Goal: Transaction & Acquisition: Purchase product/service

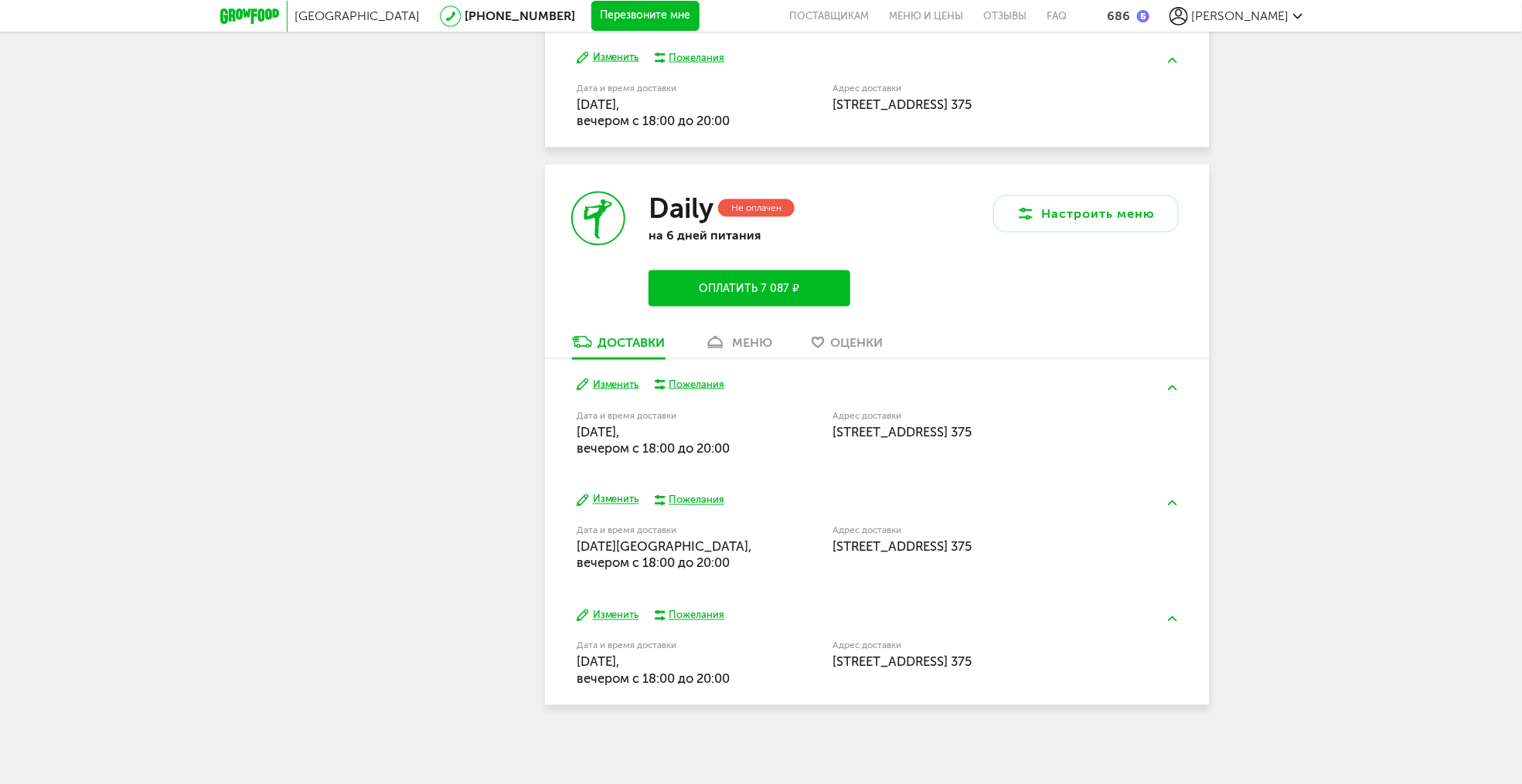
click at [745, 340] on div "меню" at bounding box center [752, 342] width 40 height 15
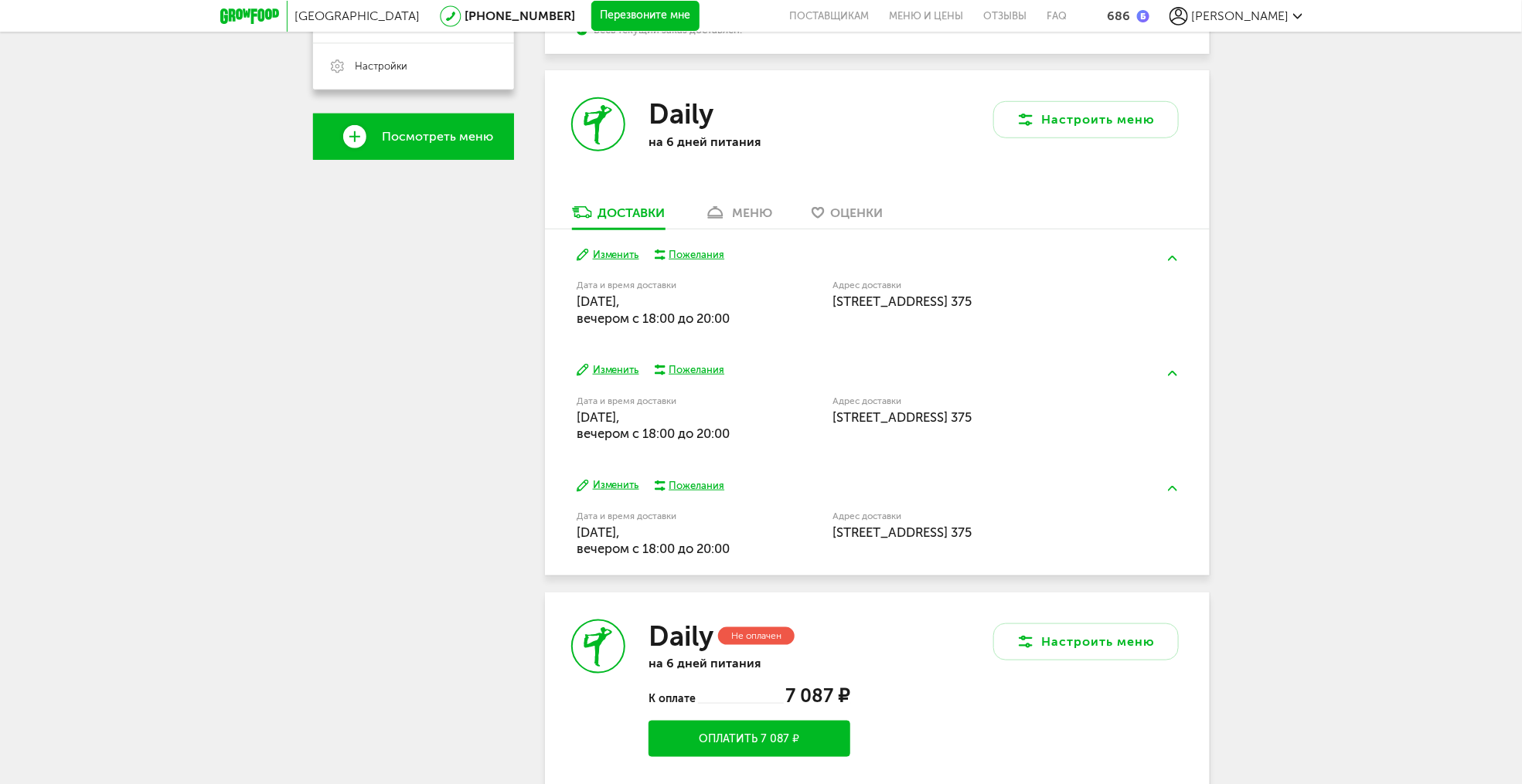
scroll to position [493, 0]
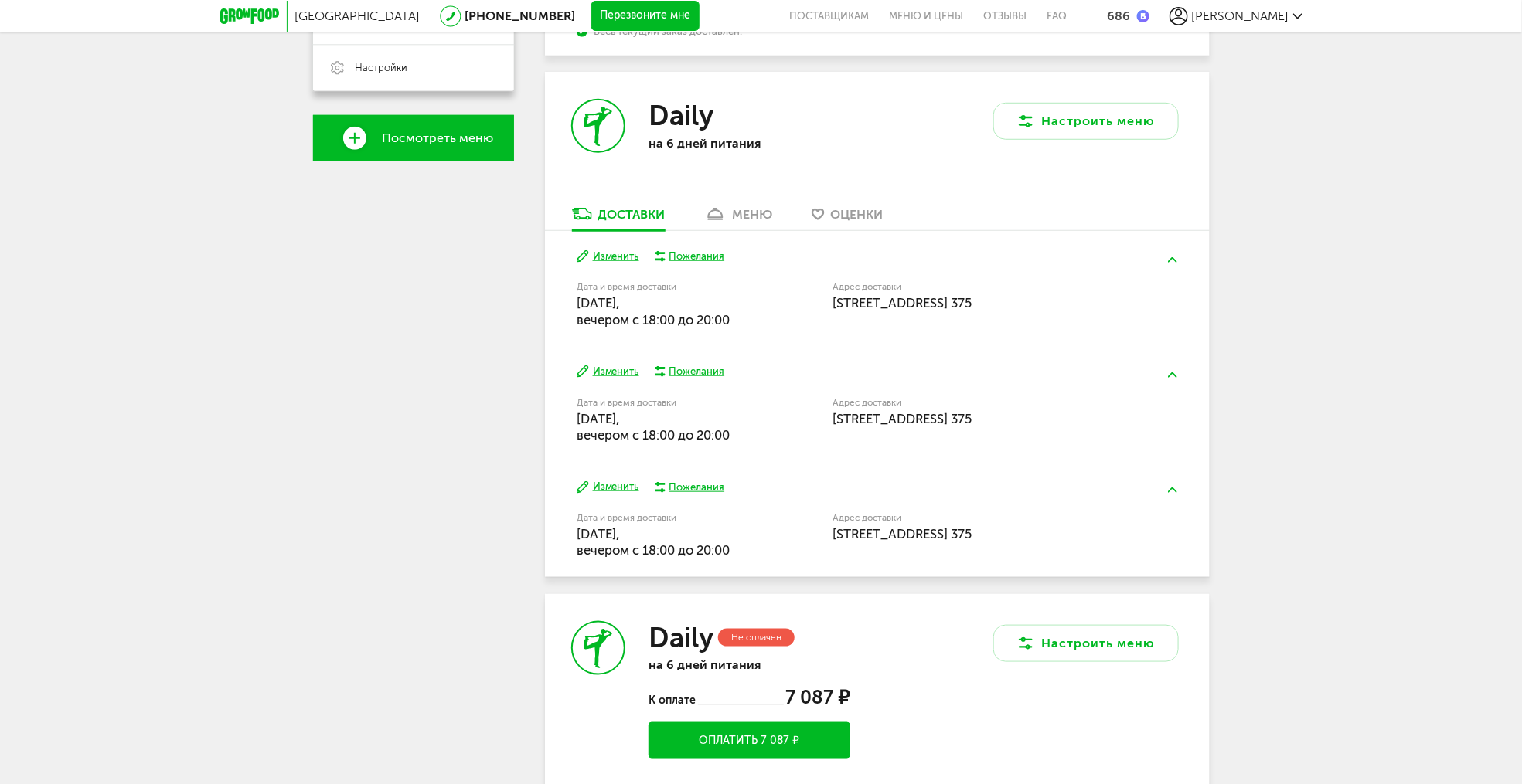
click at [742, 216] on div "меню" at bounding box center [752, 214] width 40 height 15
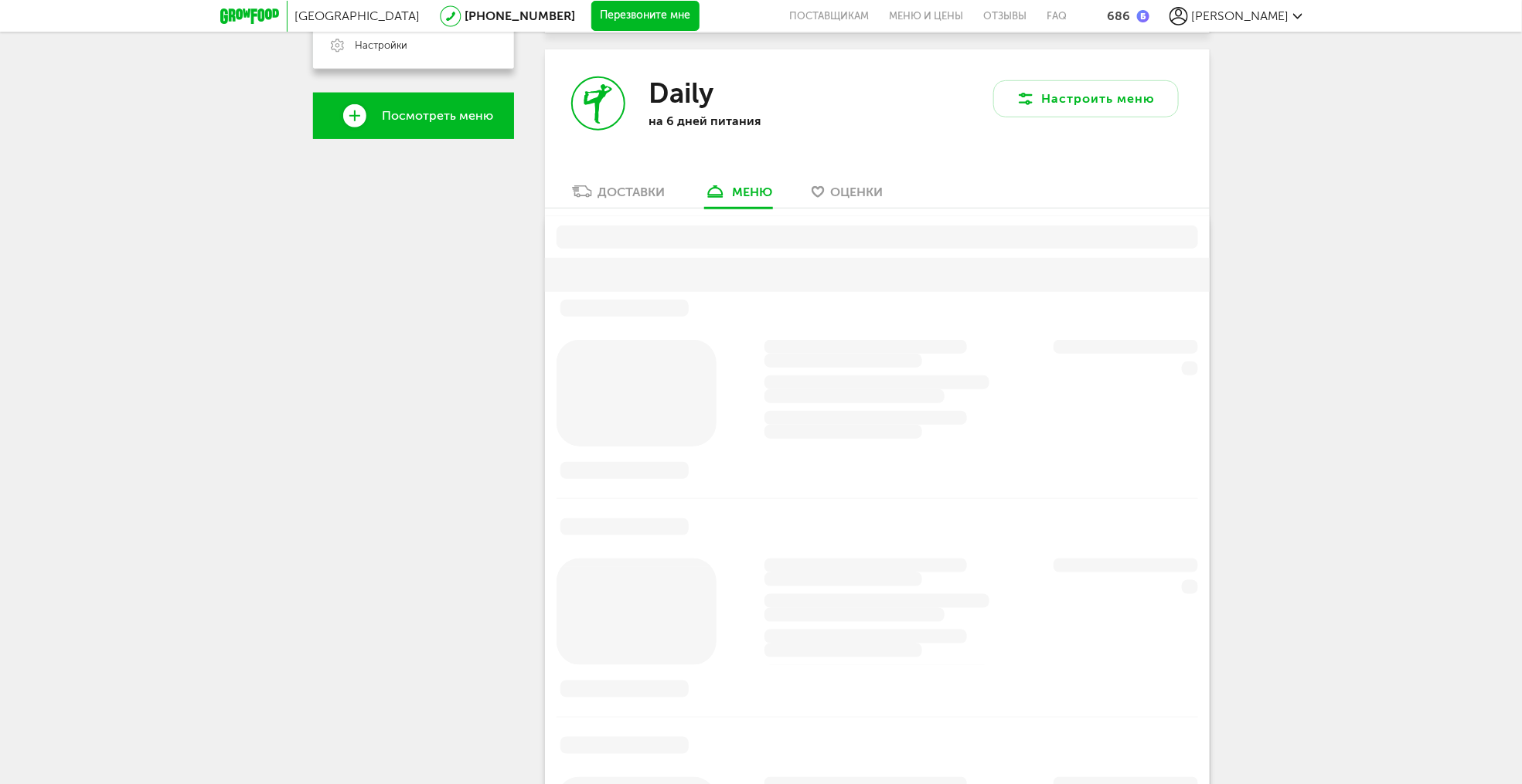
scroll to position [527, 0]
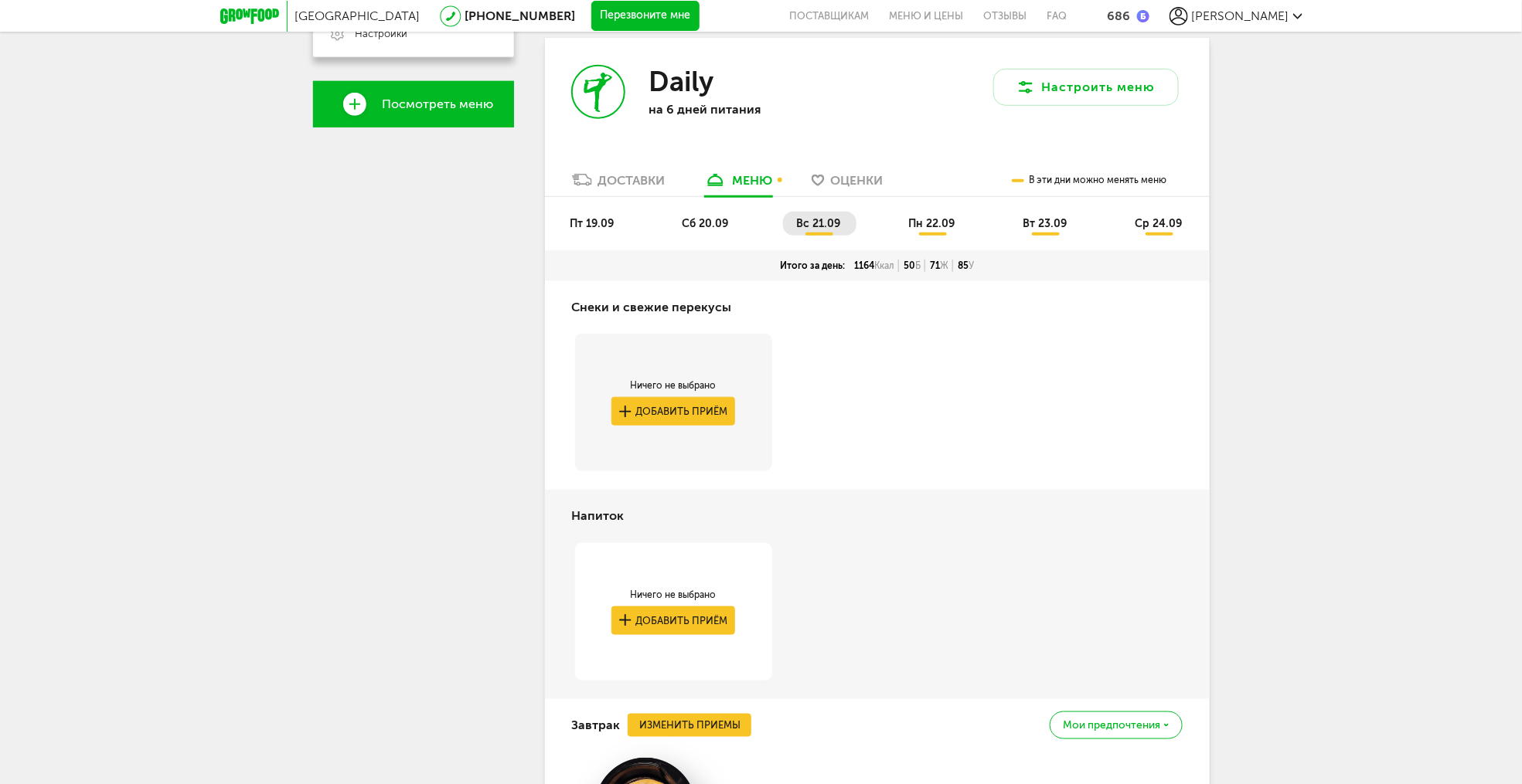
click at [1151, 219] on span "ср 24.09" at bounding box center [1159, 224] width 47 height 13
click at [1153, 224] on span "ср 24.09" at bounding box center [1159, 224] width 47 height 13
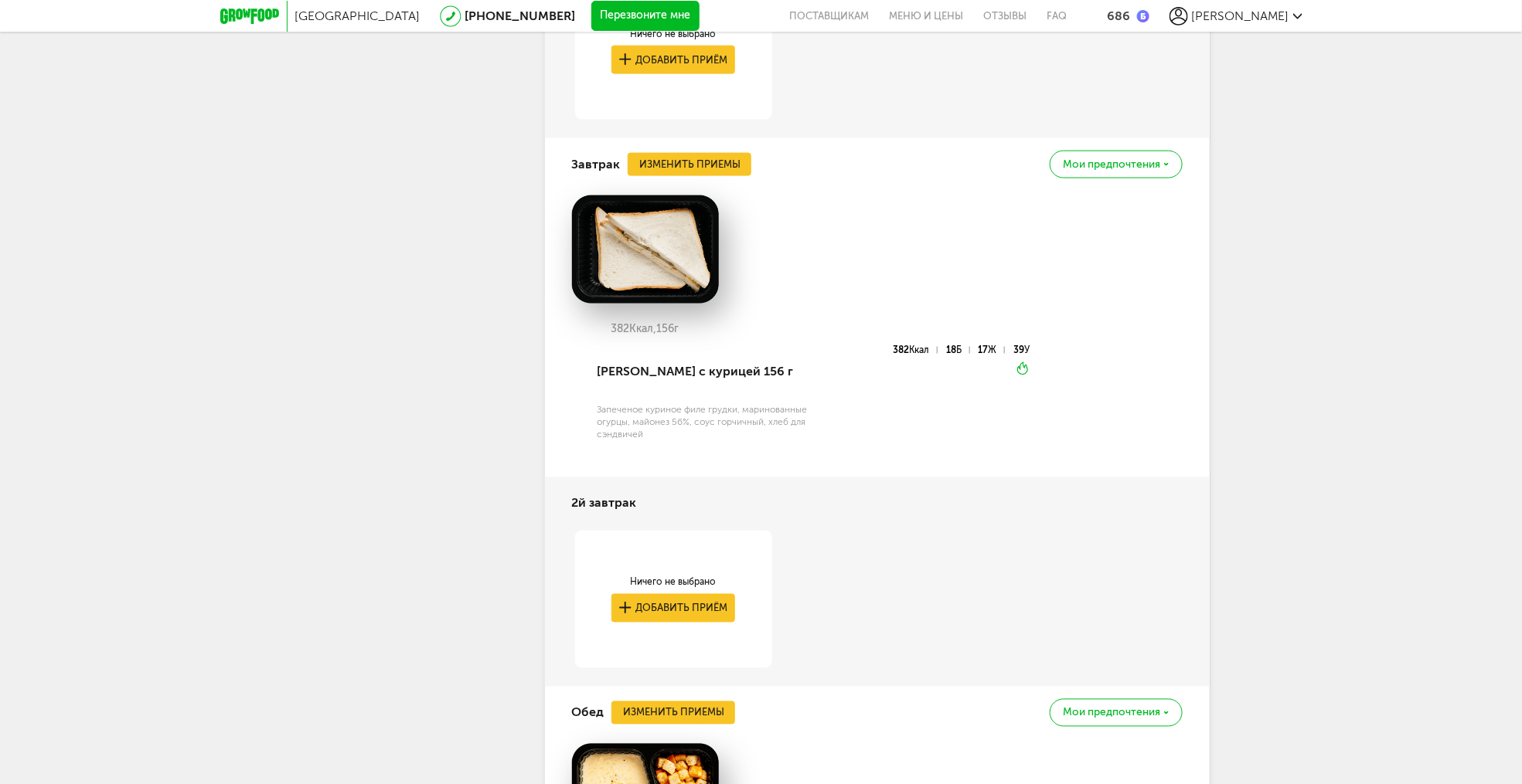
scroll to position [3770, 0]
click at [717, 165] on button "Изменить приемы" at bounding box center [689, 164] width 124 height 23
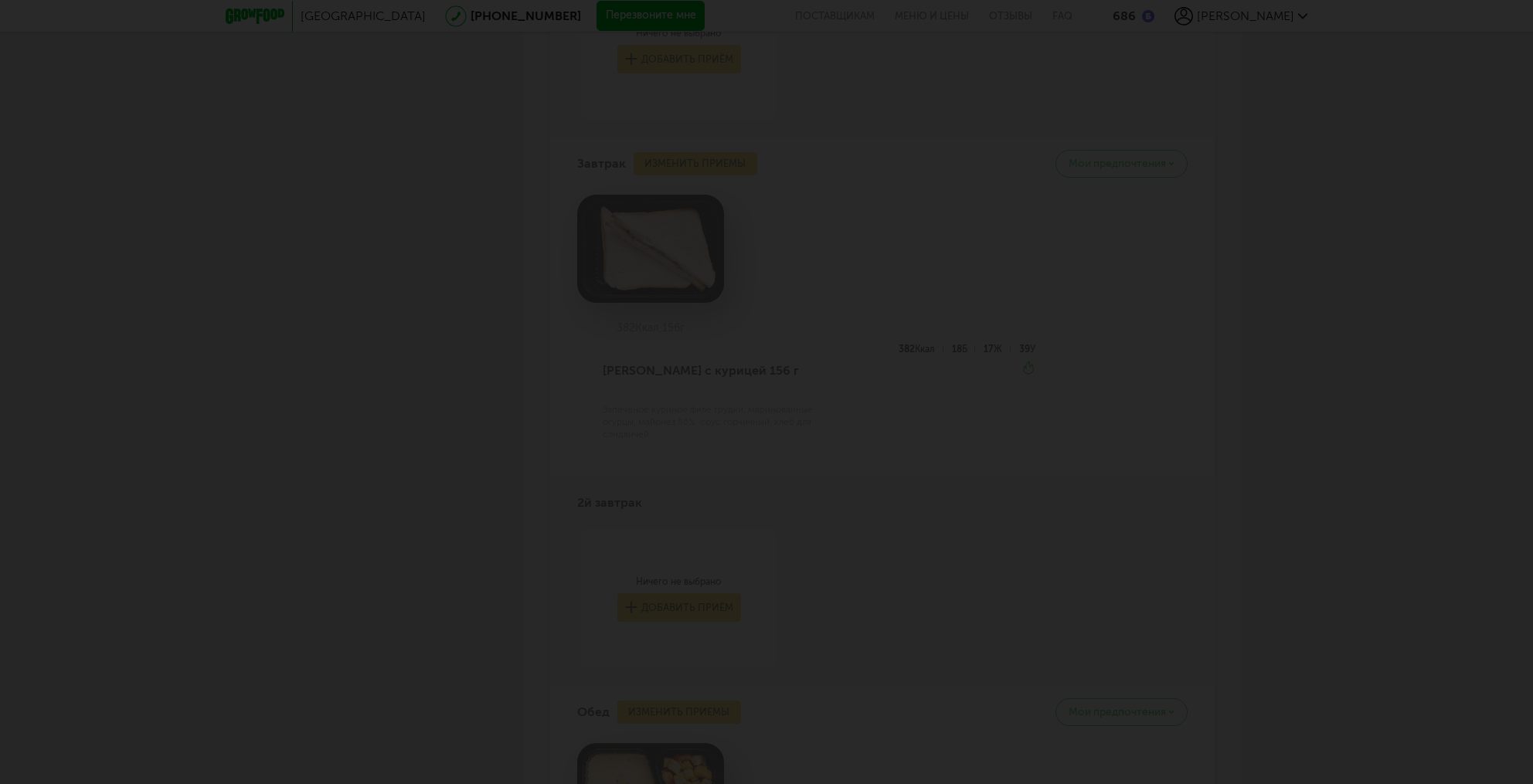
click at [799, 143] on div at bounding box center [766, 392] width 1533 height 784
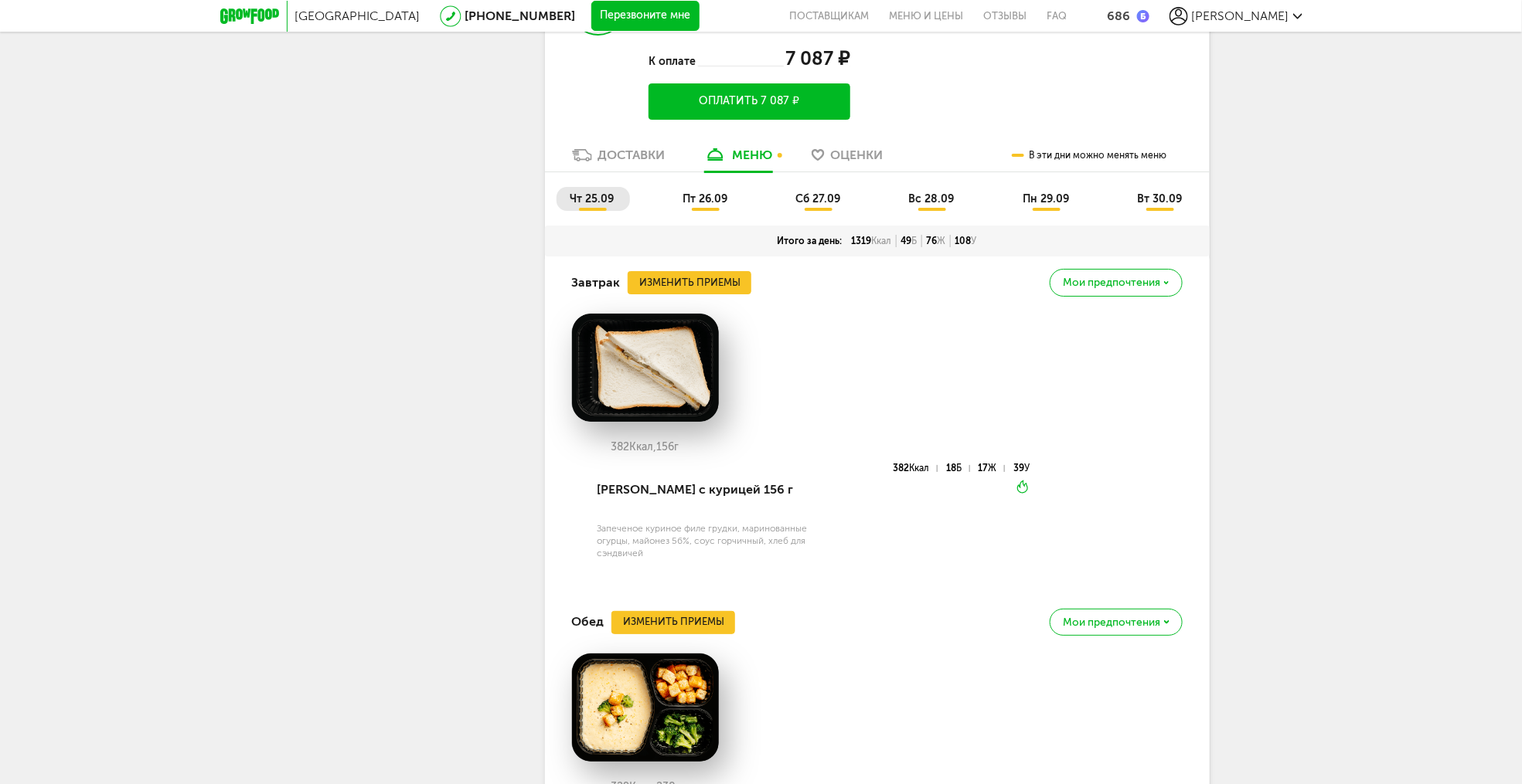
scroll to position [2565, 0]
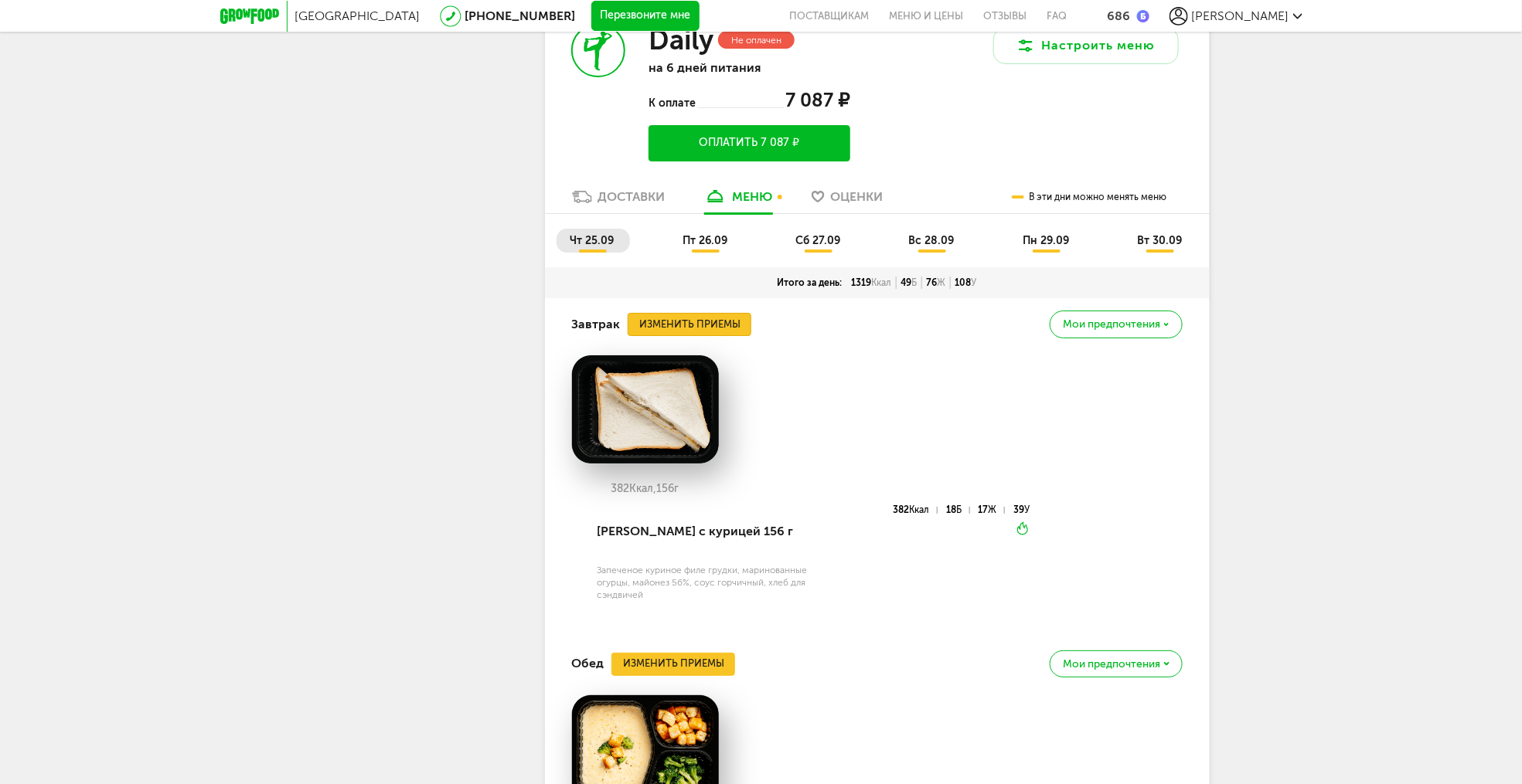
click at [711, 327] on button "Изменить приемы" at bounding box center [689, 324] width 124 height 23
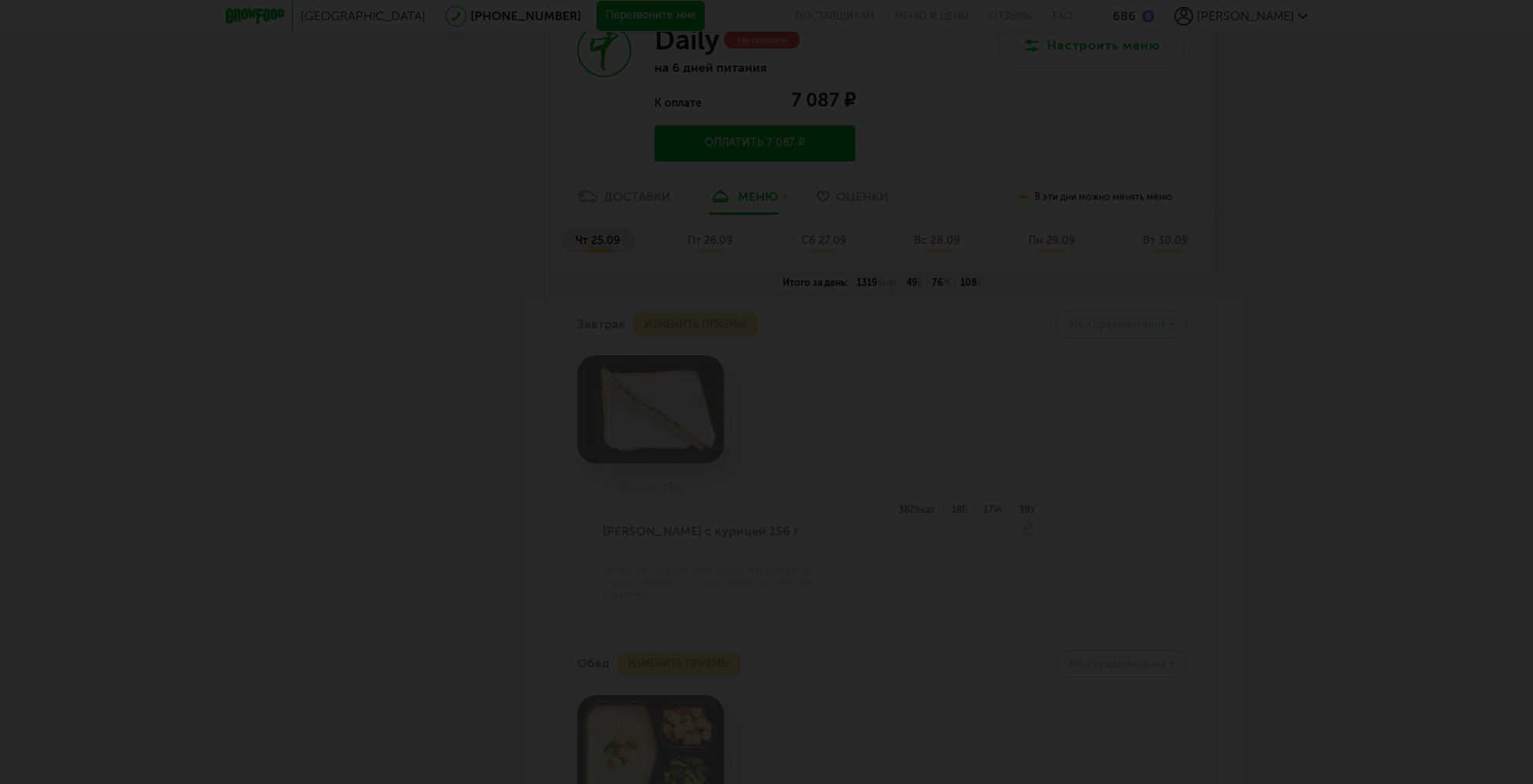
click at [1294, 140] on div at bounding box center [766, 392] width 1533 height 784
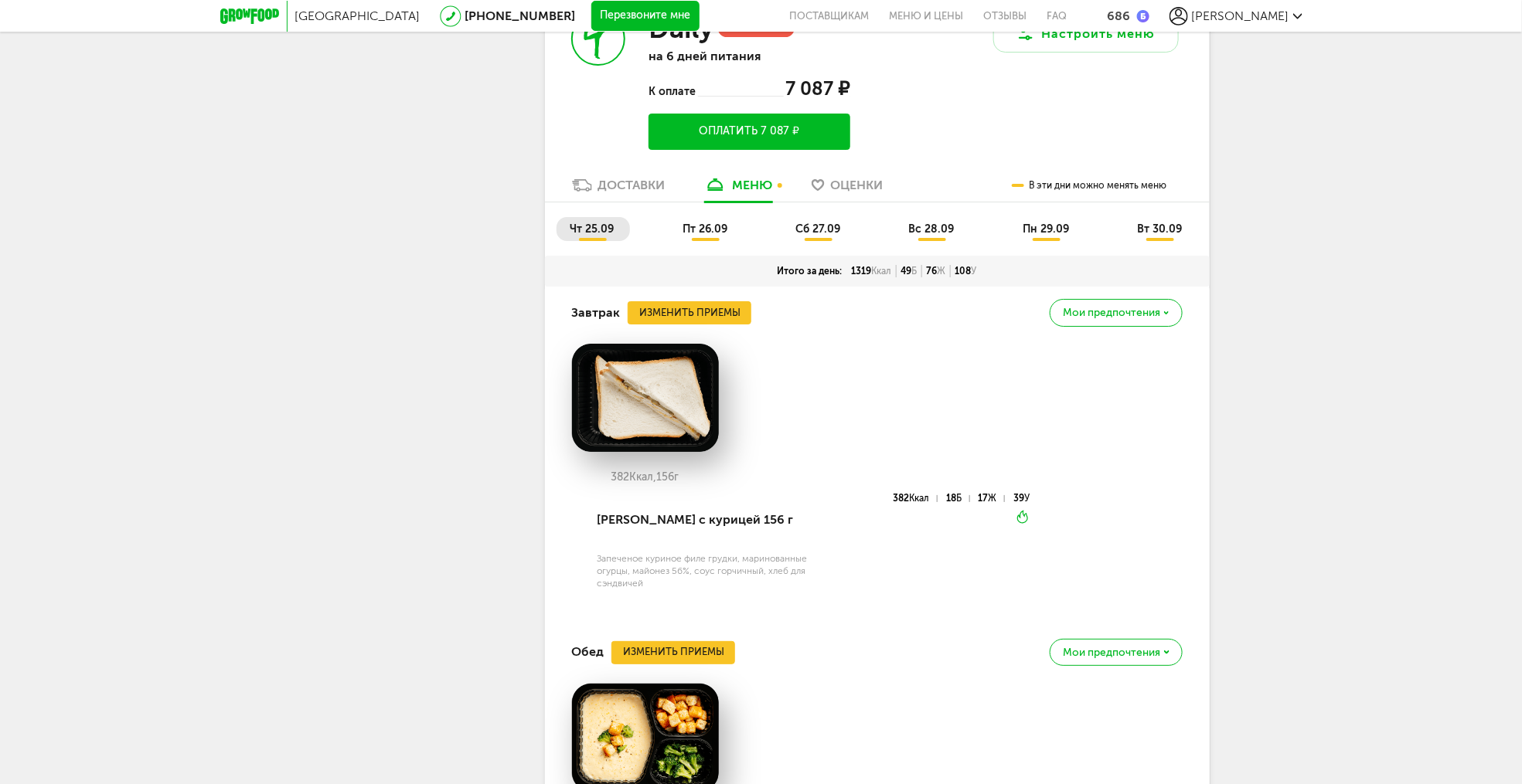
scroll to position [2563, 0]
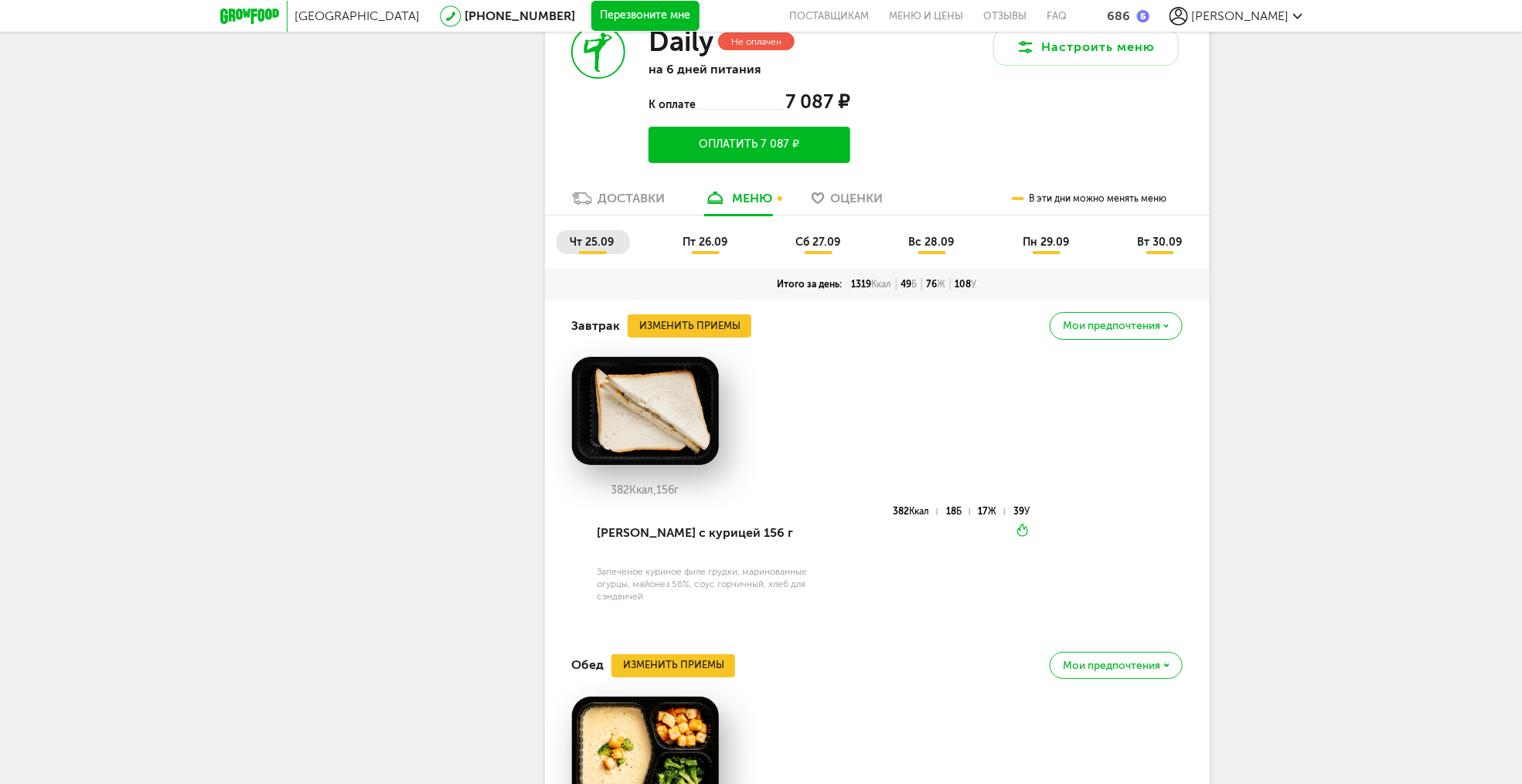
click at [722, 249] on span "пт 26.09" at bounding box center [705, 242] width 45 height 13
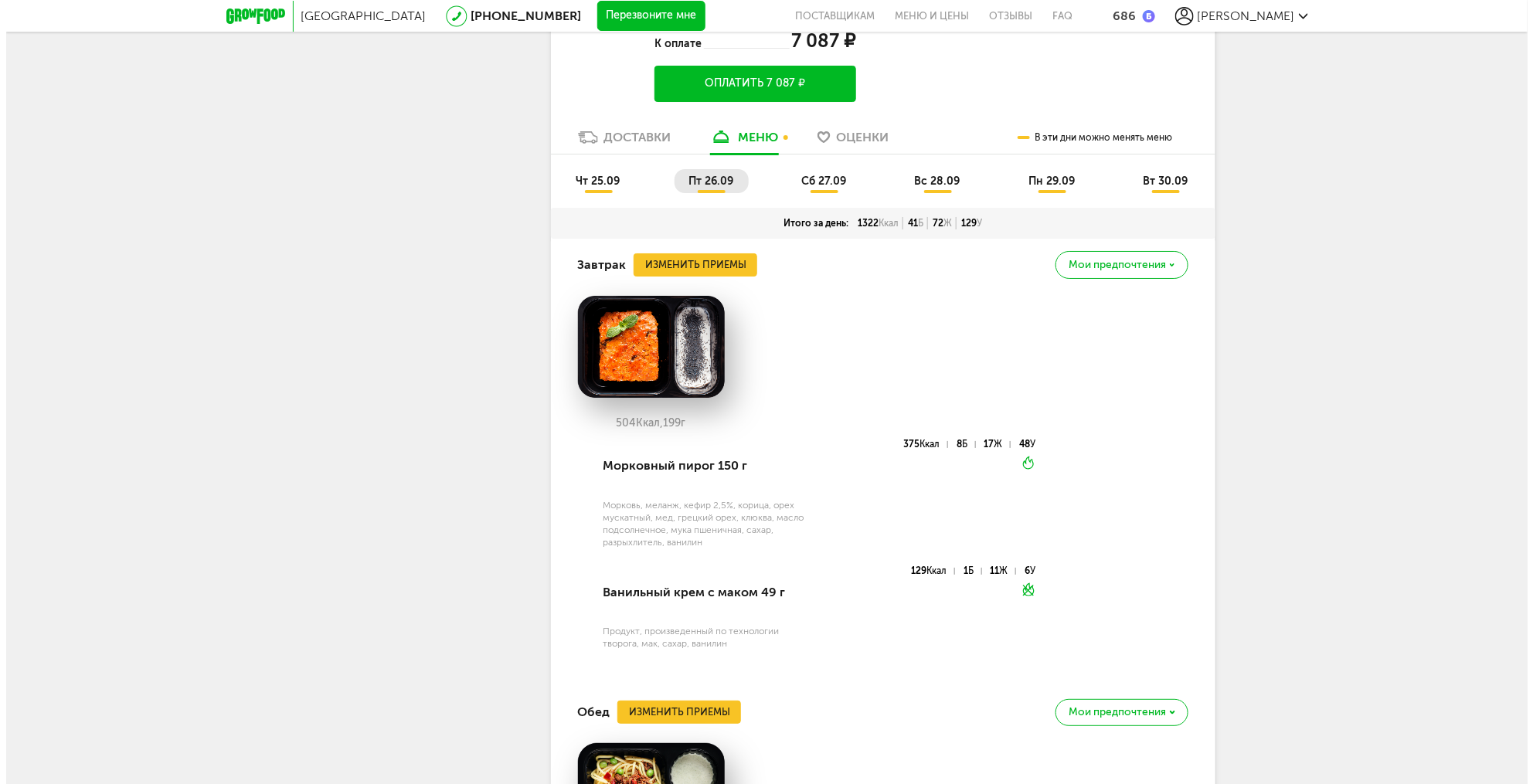
scroll to position [2656, 0]
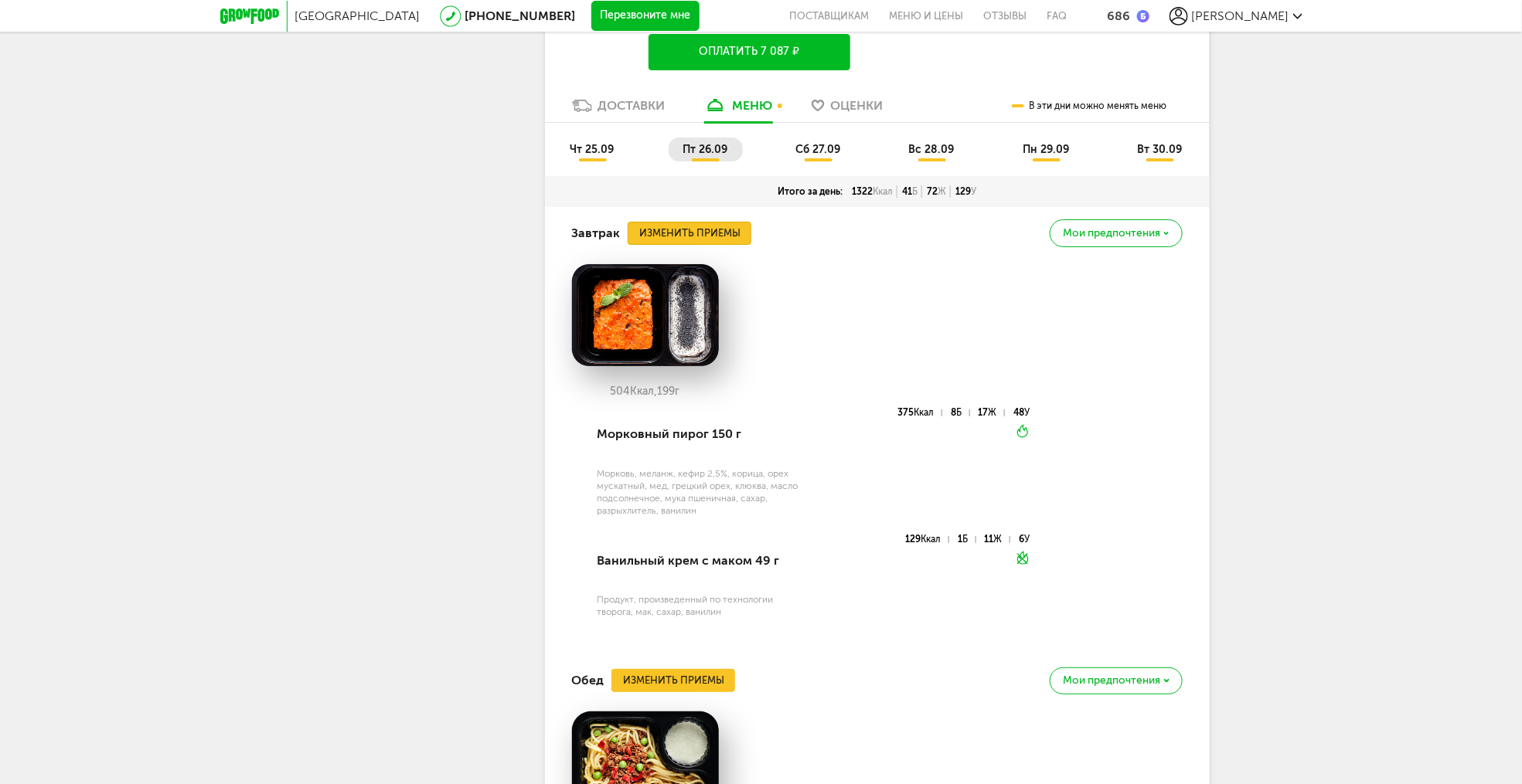
click at [718, 245] on button "Изменить приемы" at bounding box center [689, 233] width 124 height 23
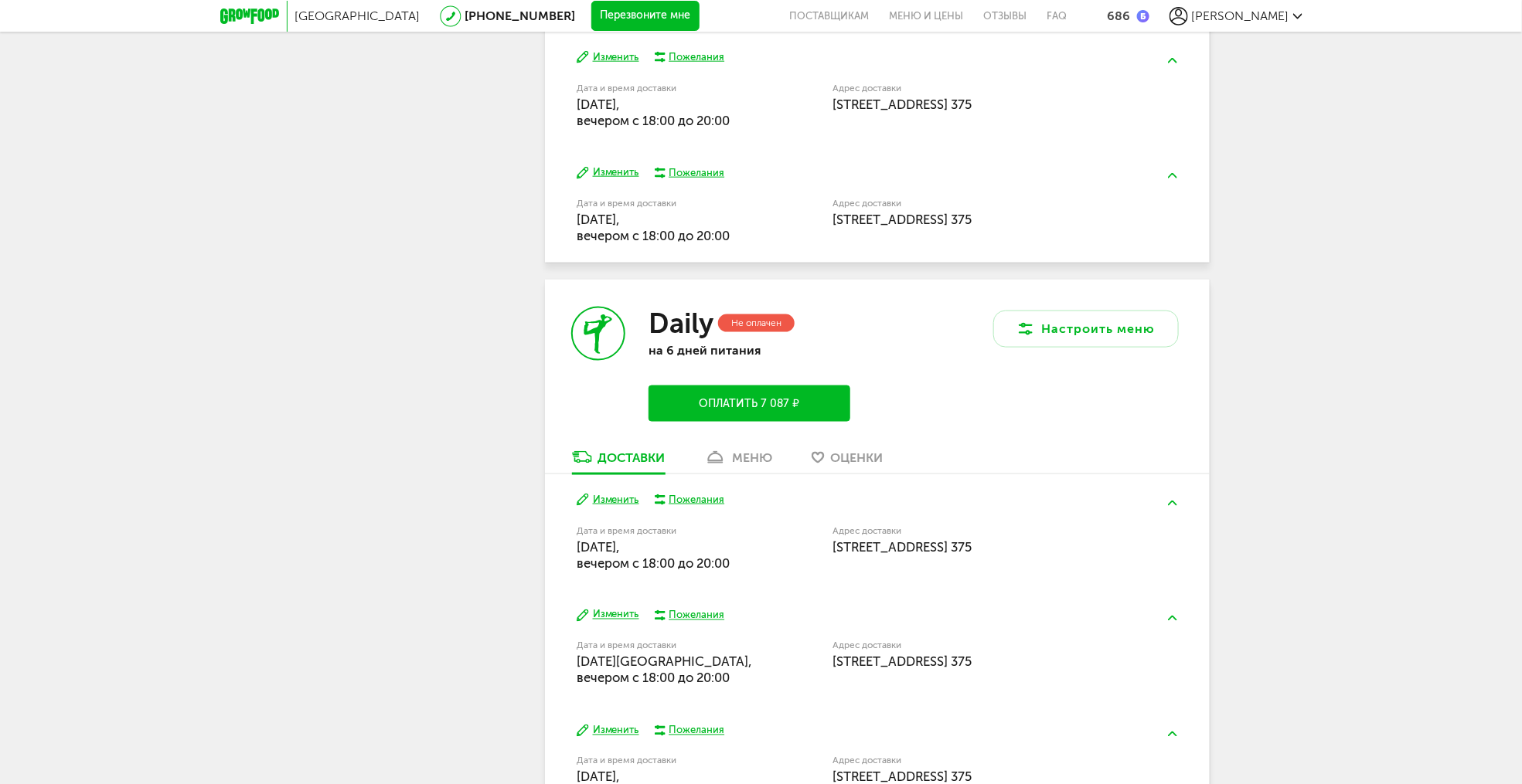
scroll to position [923, 0]
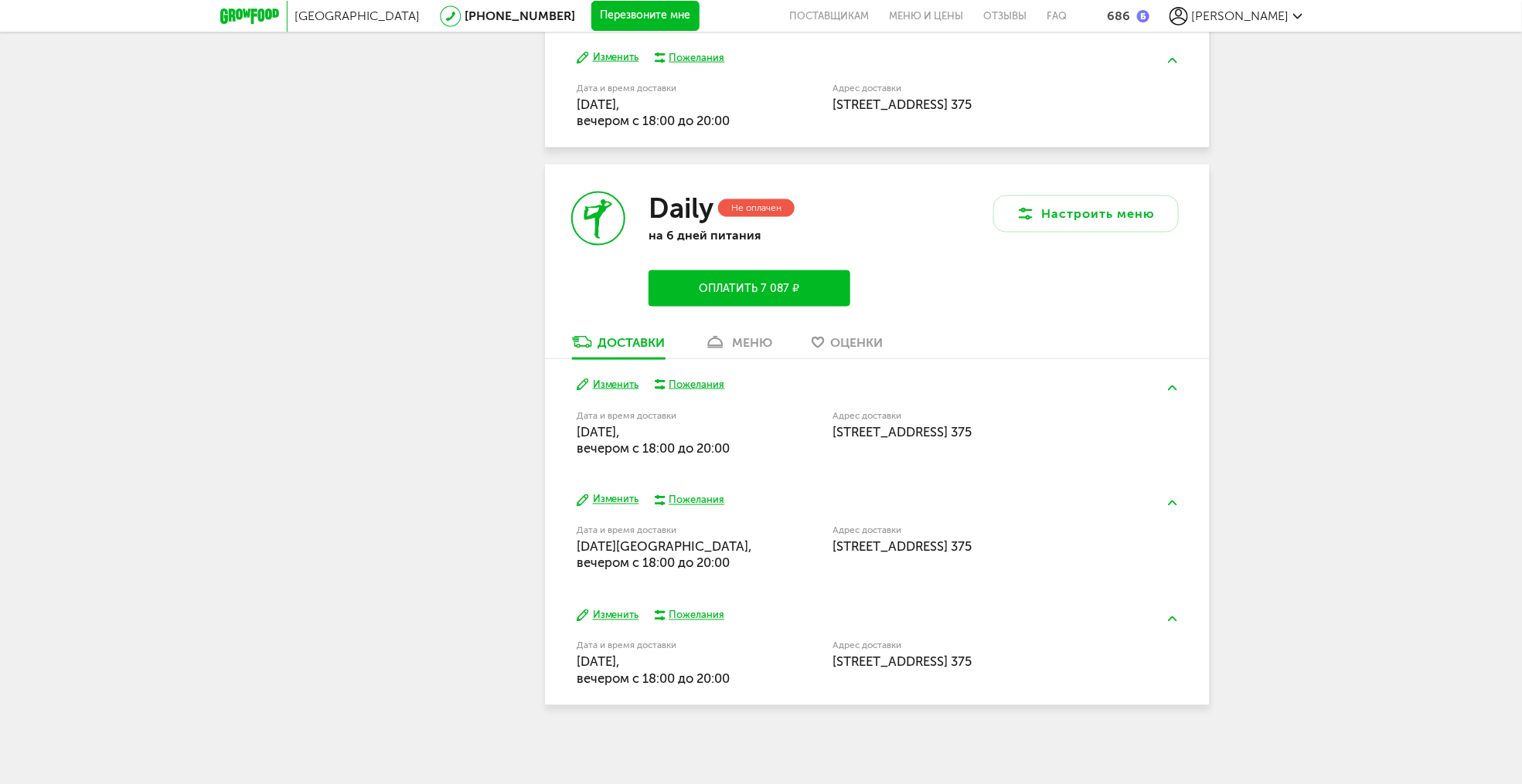
click at [761, 336] on div "меню" at bounding box center [752, 342] width 40 height 15
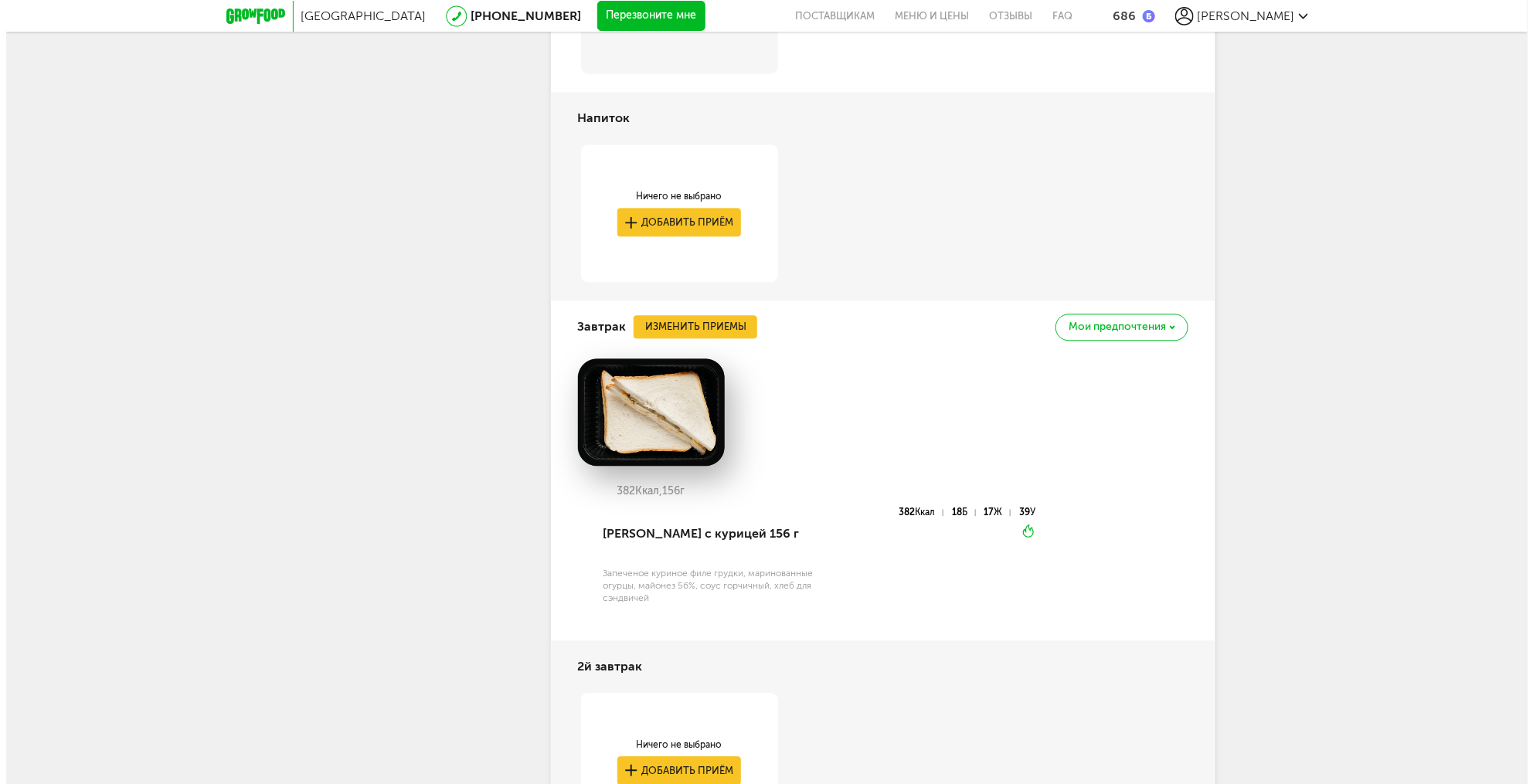
scroll to position [1513, 0]
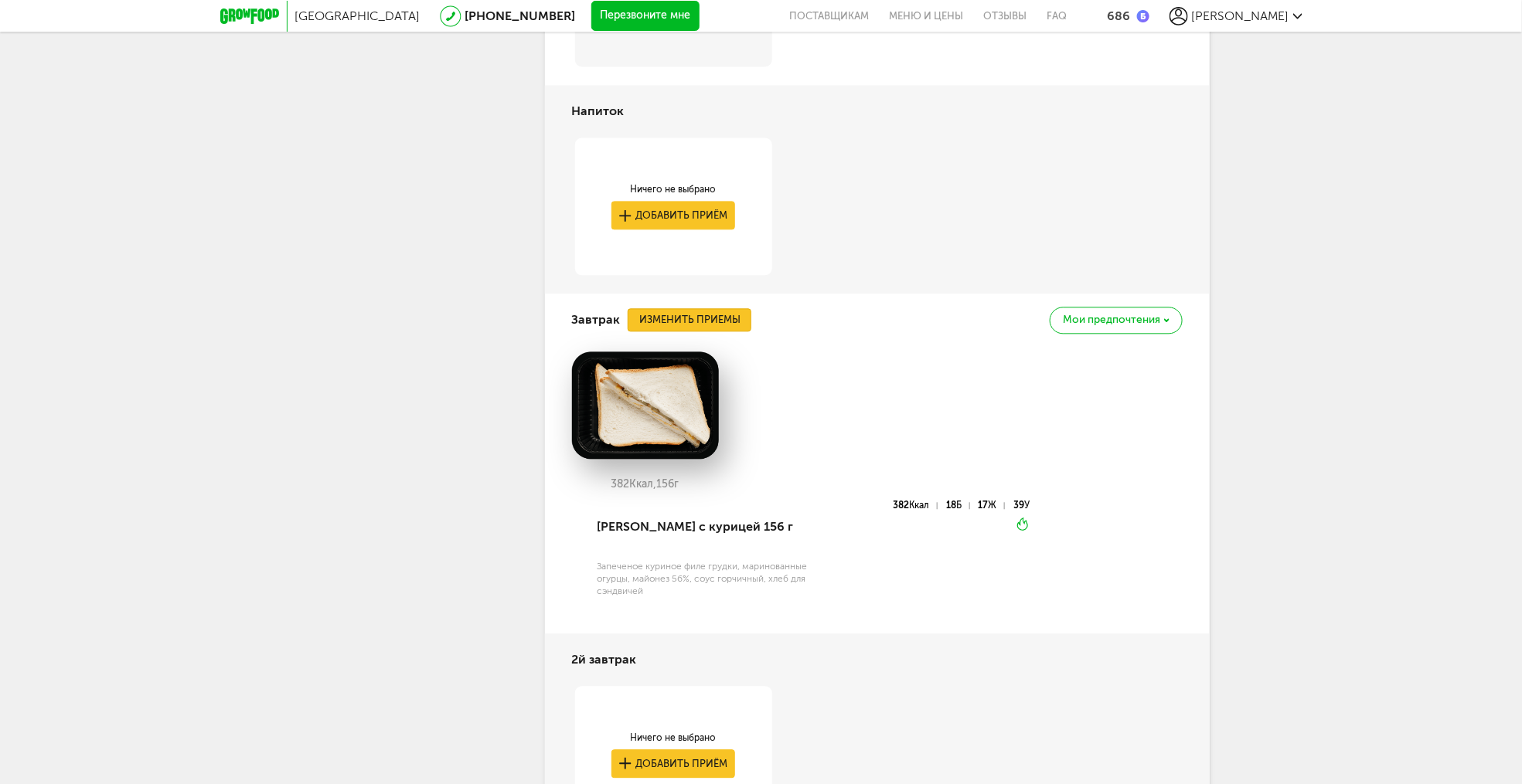
click at [703, 331] on button "Изменить приемы" at bounding box center [689, 320] width 124 height 23
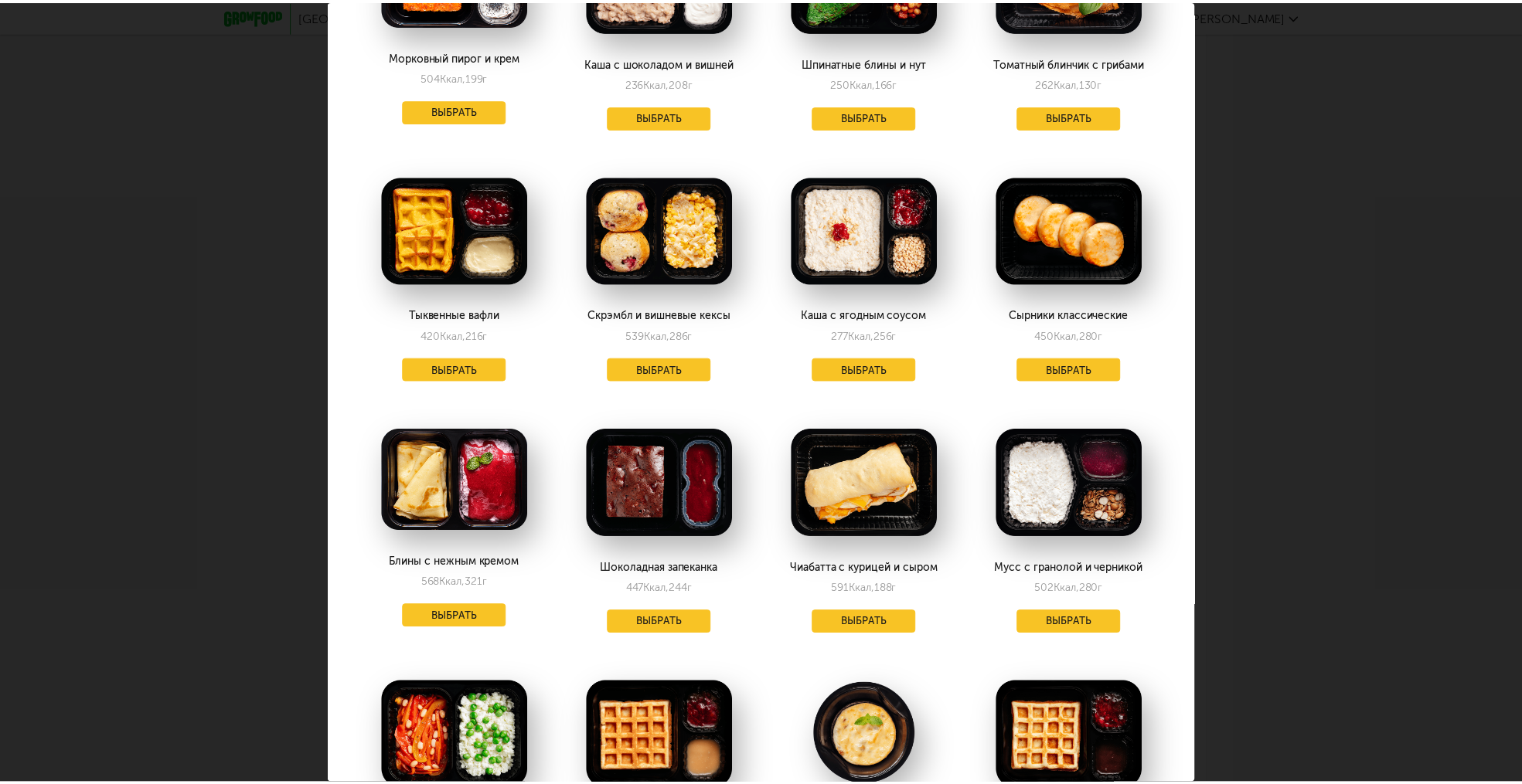
scroll to position [278, 0]
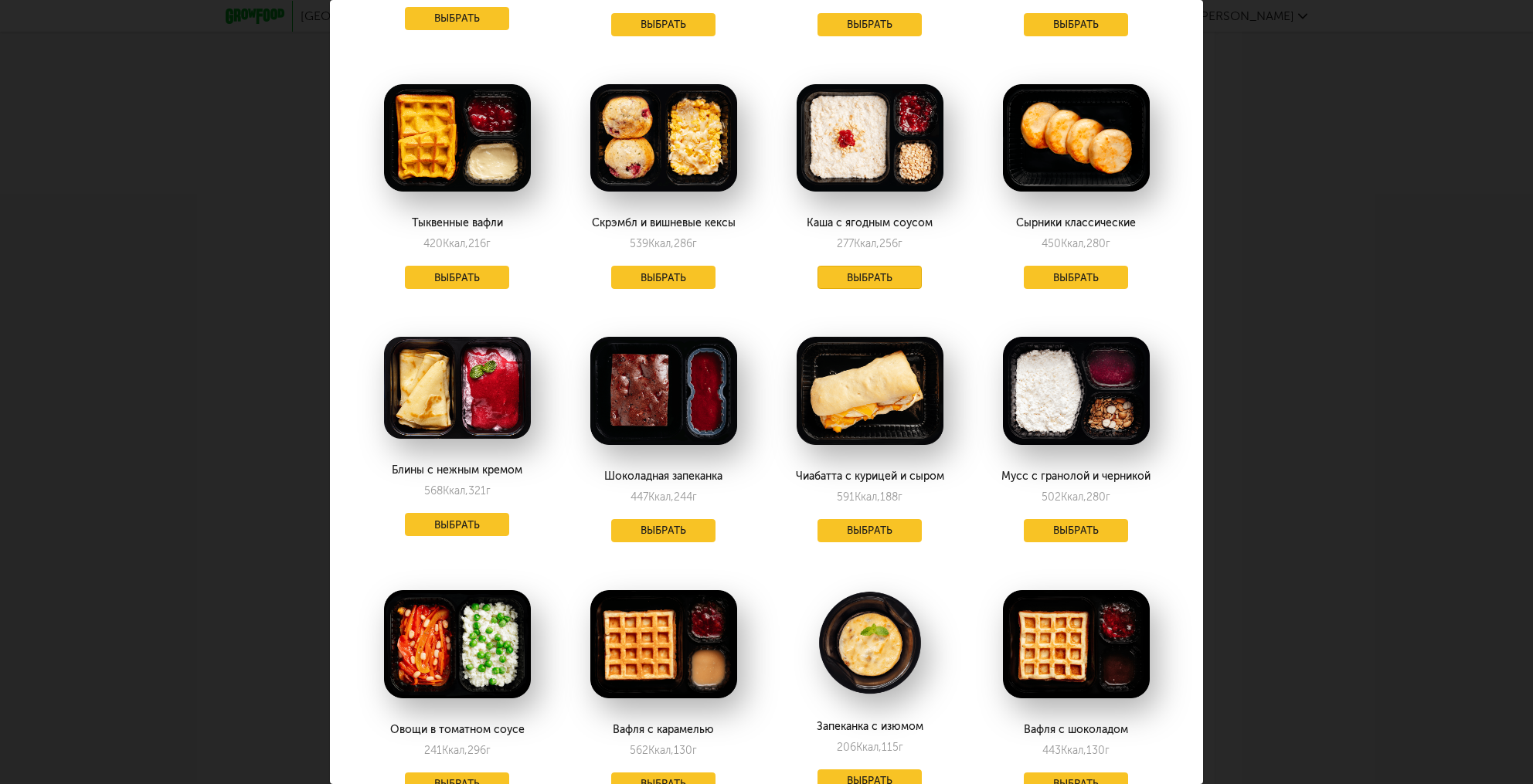
click at [868, 276] on button "Выбрать" at bounding box center [869, 277] width 105 height 23
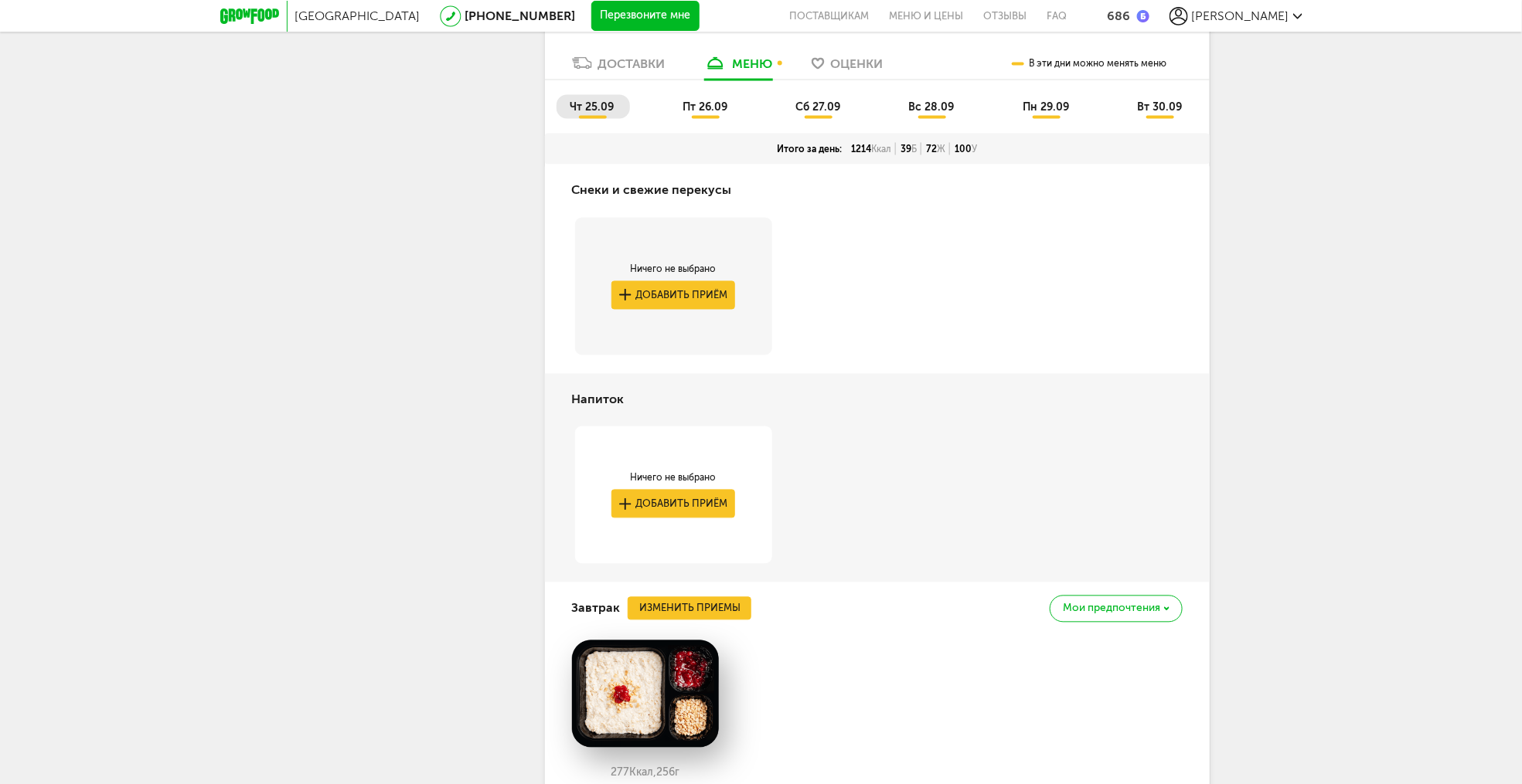
scroll to position [1142, 0]
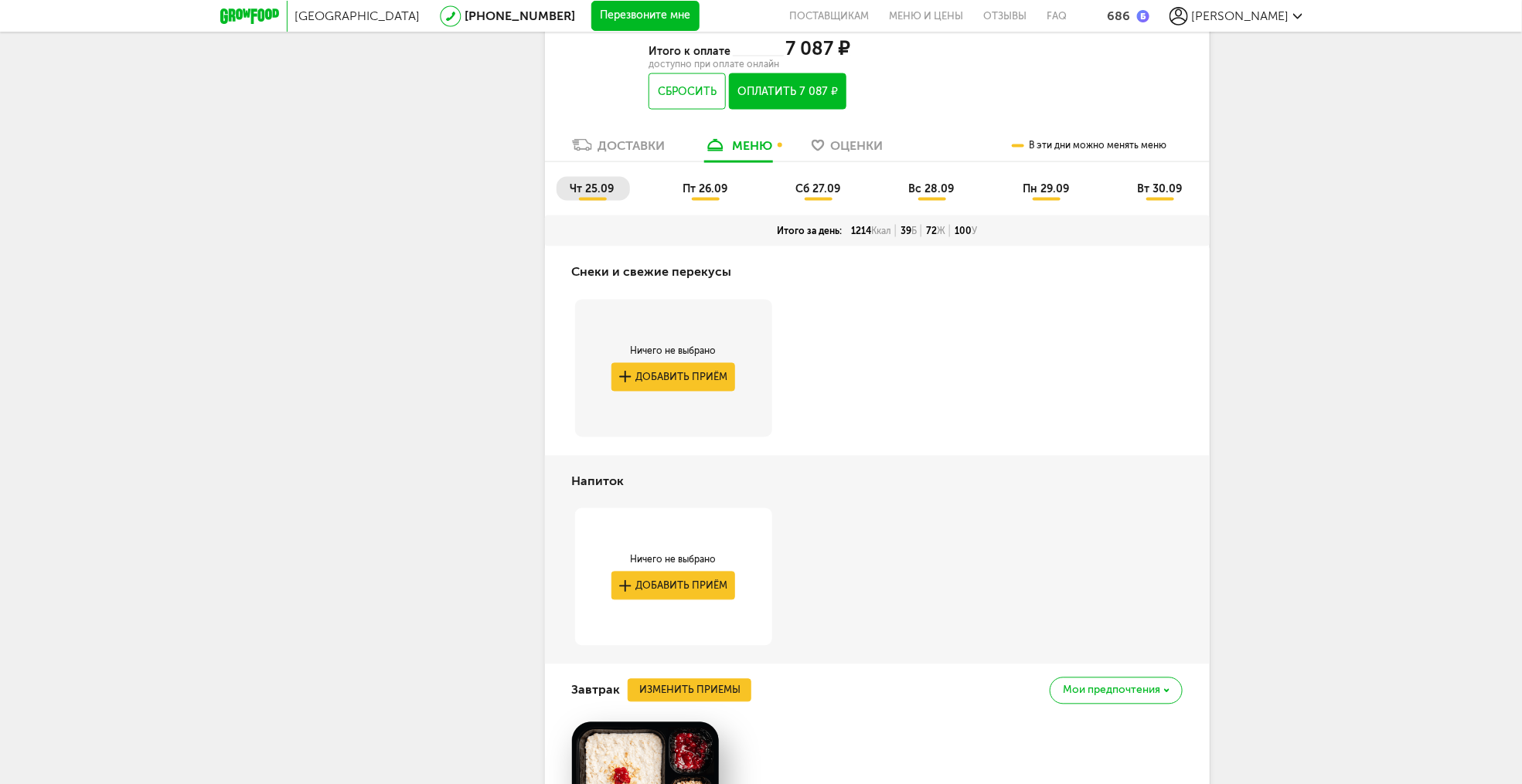
click at [700, 201] on li "пт 26.09" at bounding box center [706, 189] width 75 height 24
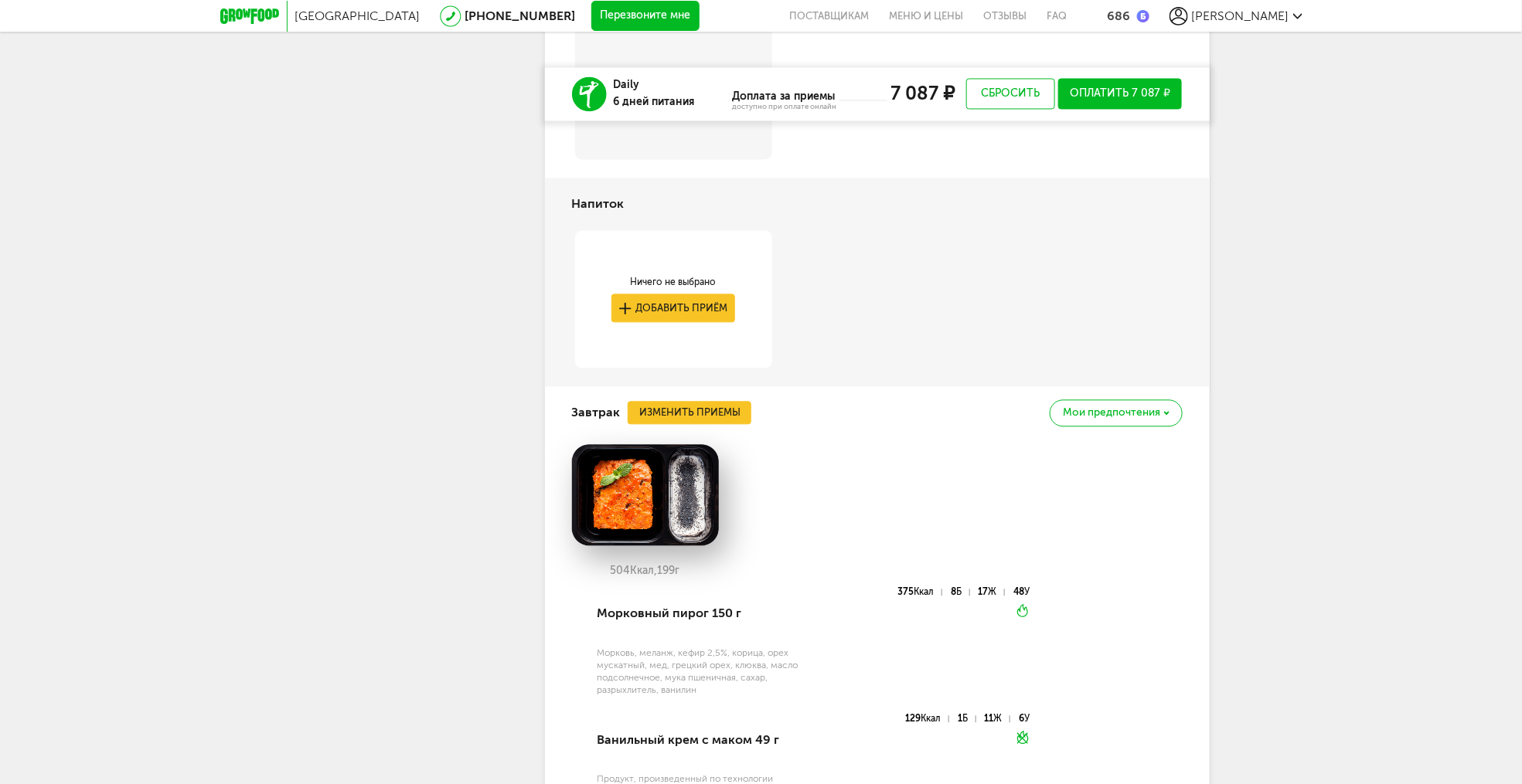
scroll to position [1605, 0]
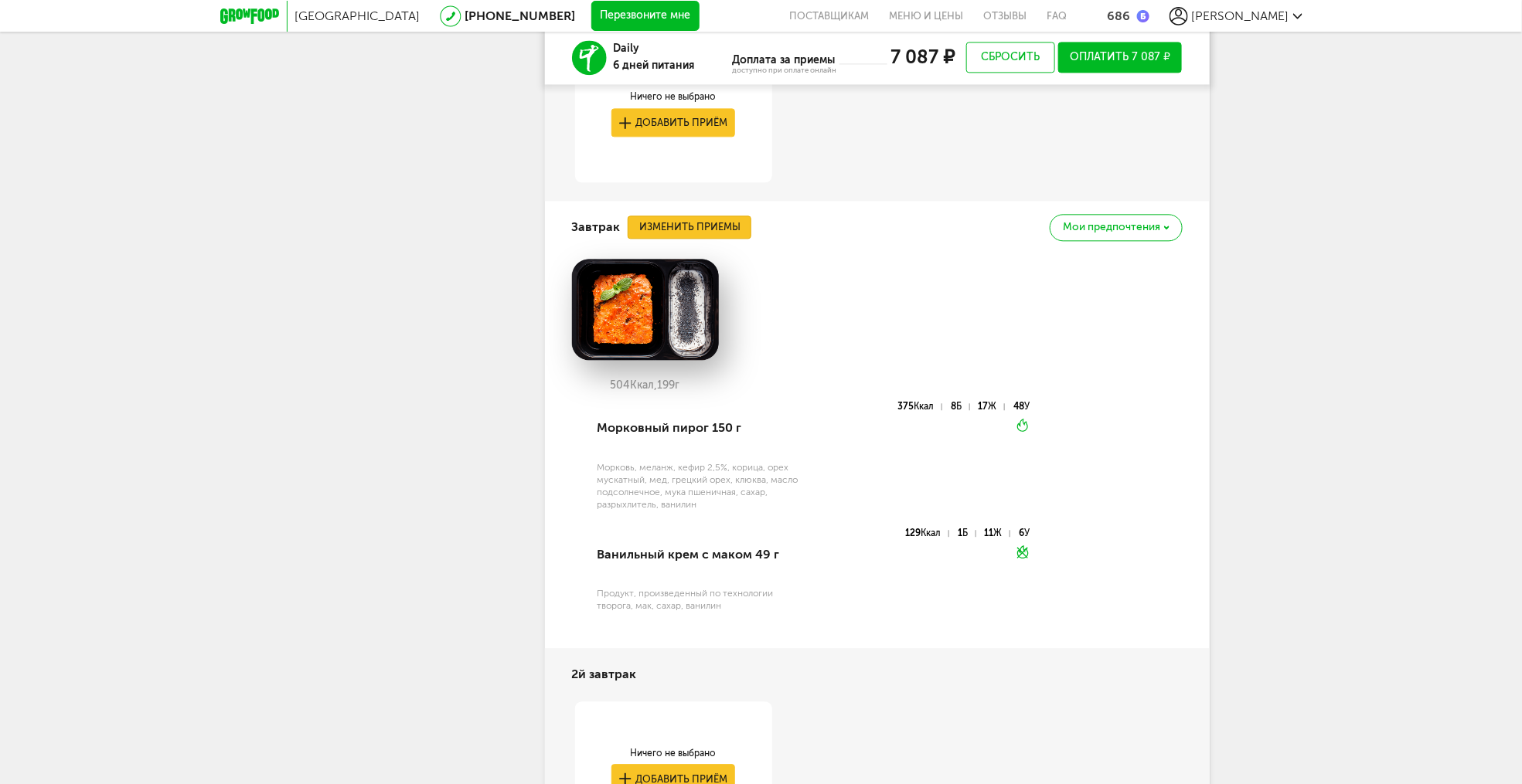
click at [675, 227] on button "Изменить приемы" at bounding box center [689, 227] width 124 height 23
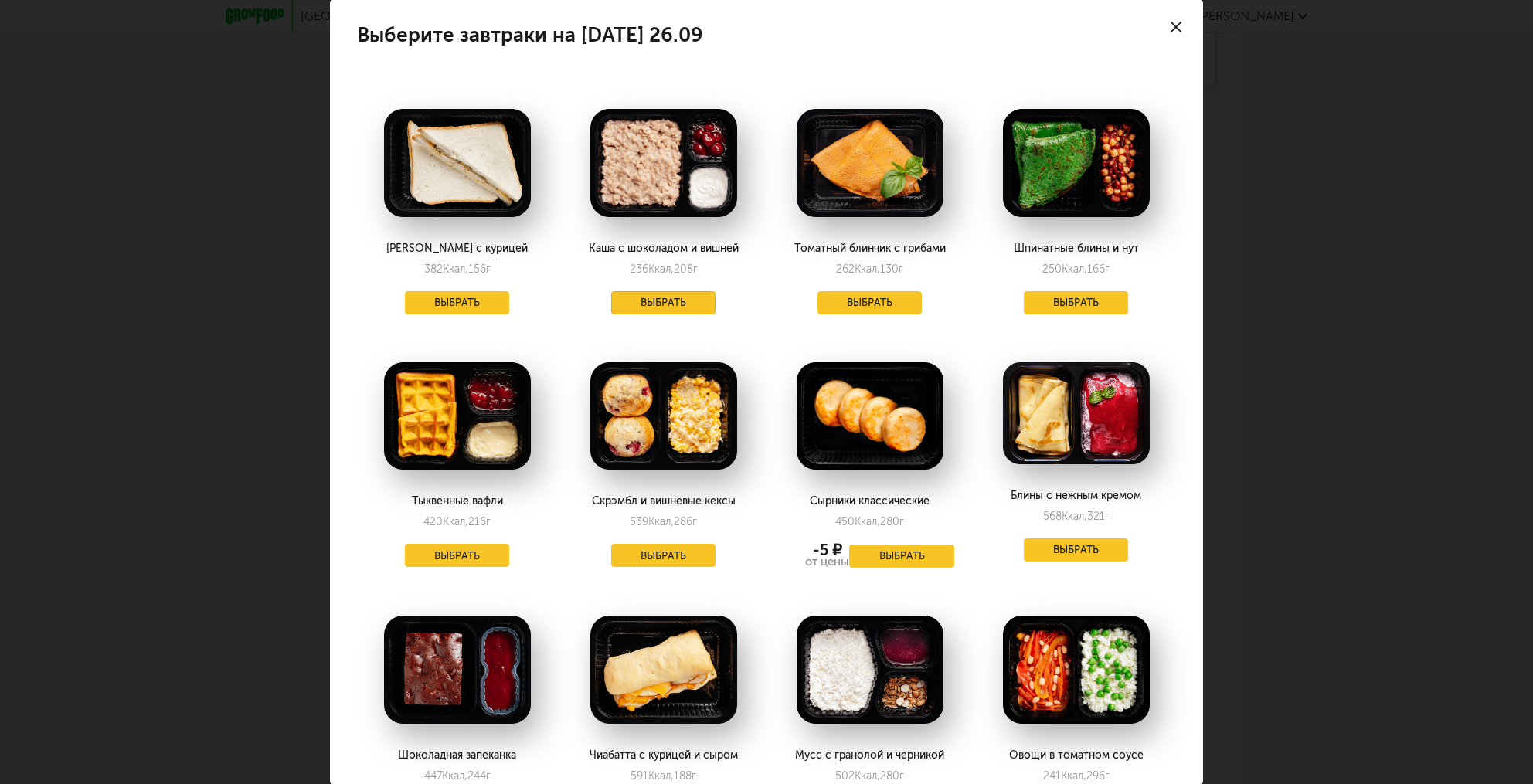
click at [661, 300] on button "Выбрать" at bounding box center [663, 302] width 105 height 23
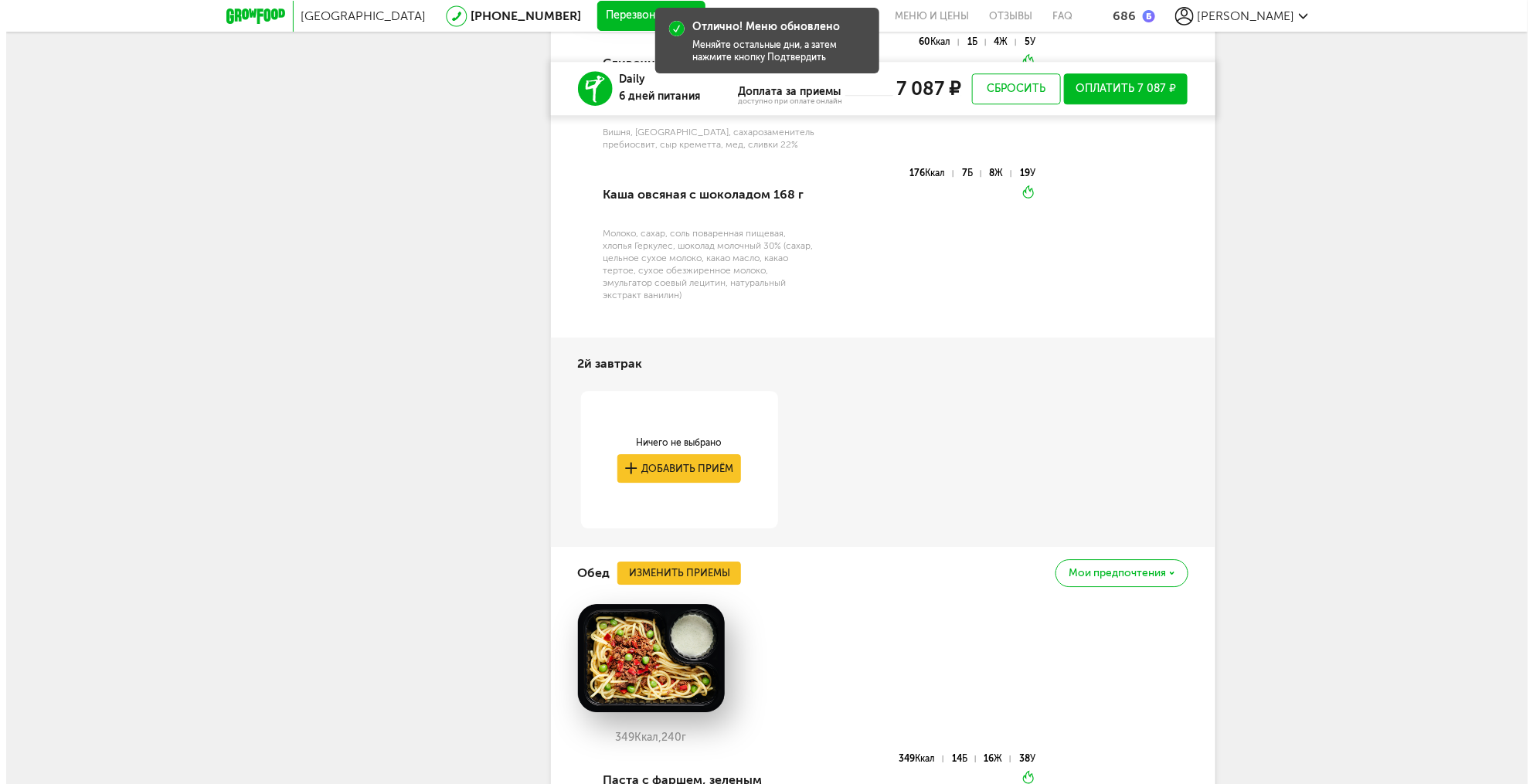
scroll to position [2254, 0]
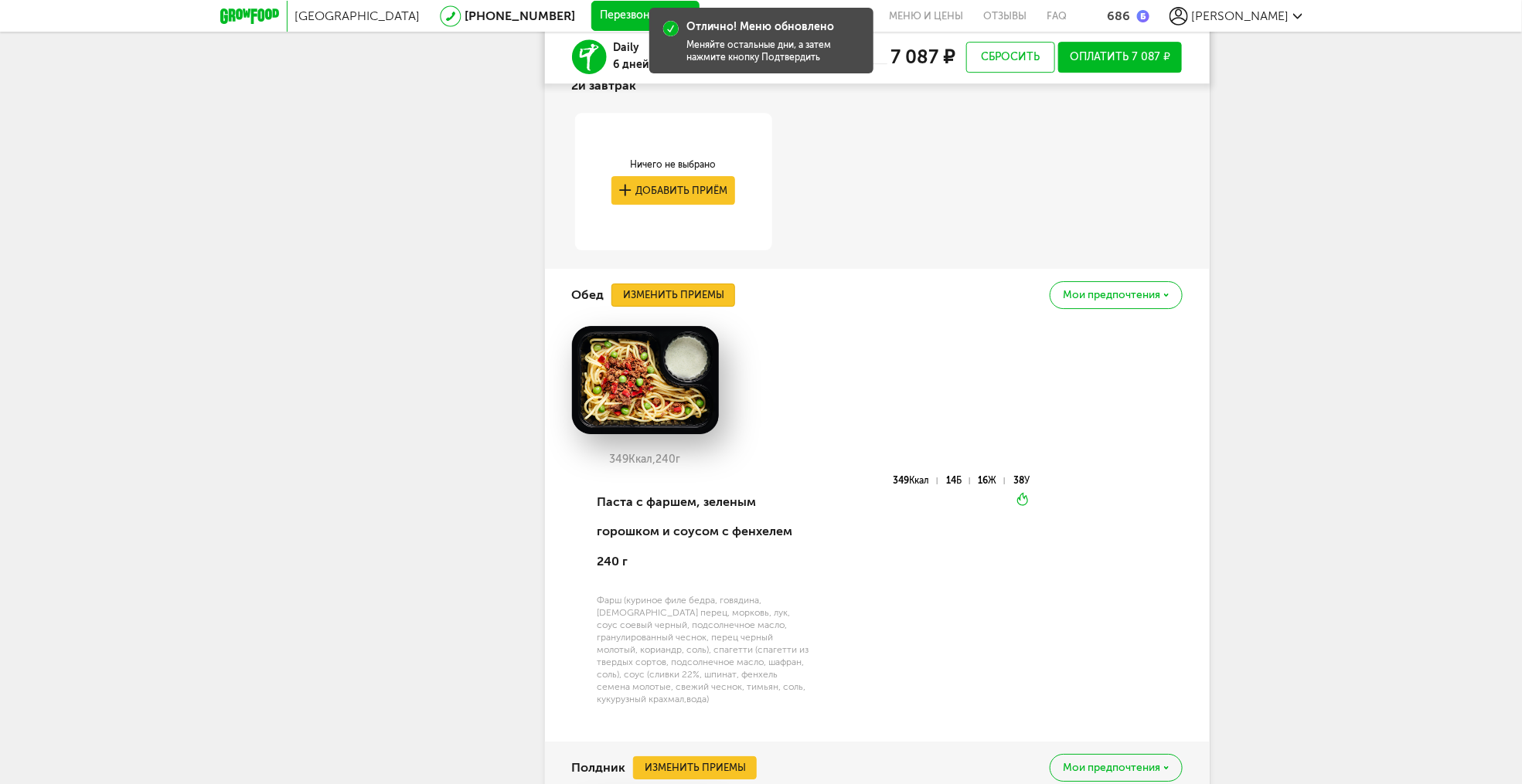
click at [690, 306] on button "Изменить приемы" at bounding box center [673, 295] width 124 height 23
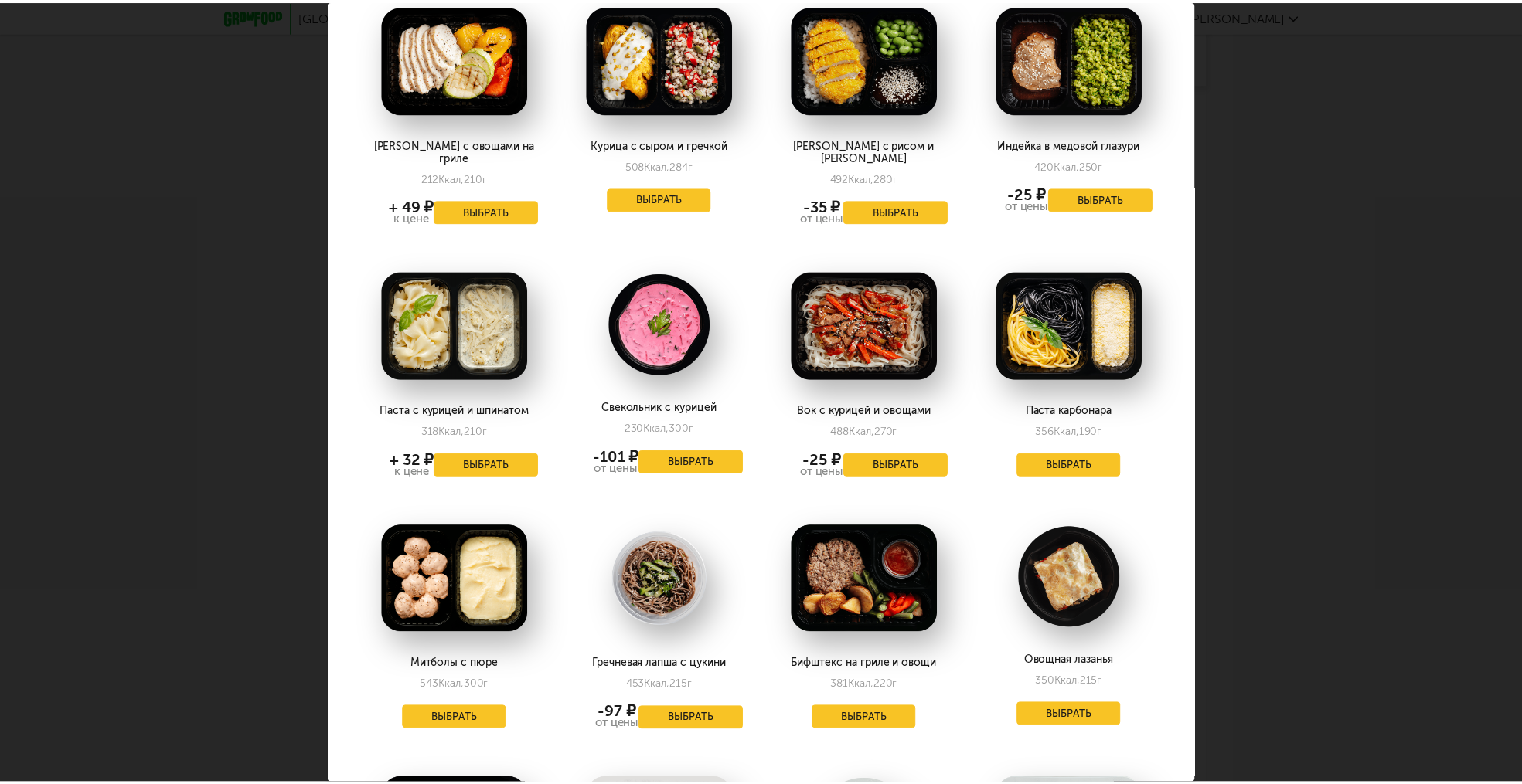
scroll to position [1429, 0]
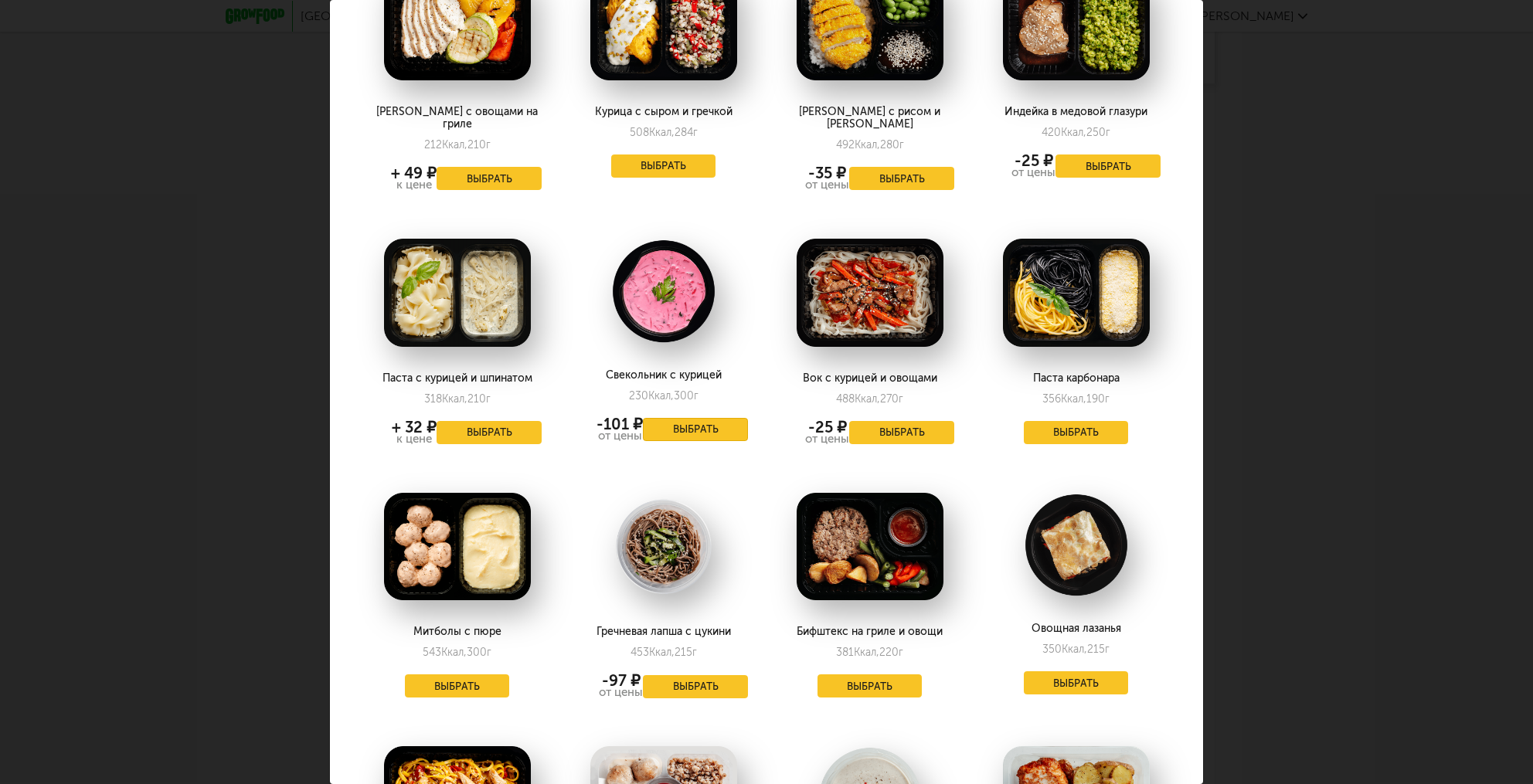
click at [668, 440] on button "Выбрать" at bounding box center [695, 429] width 105 height 23
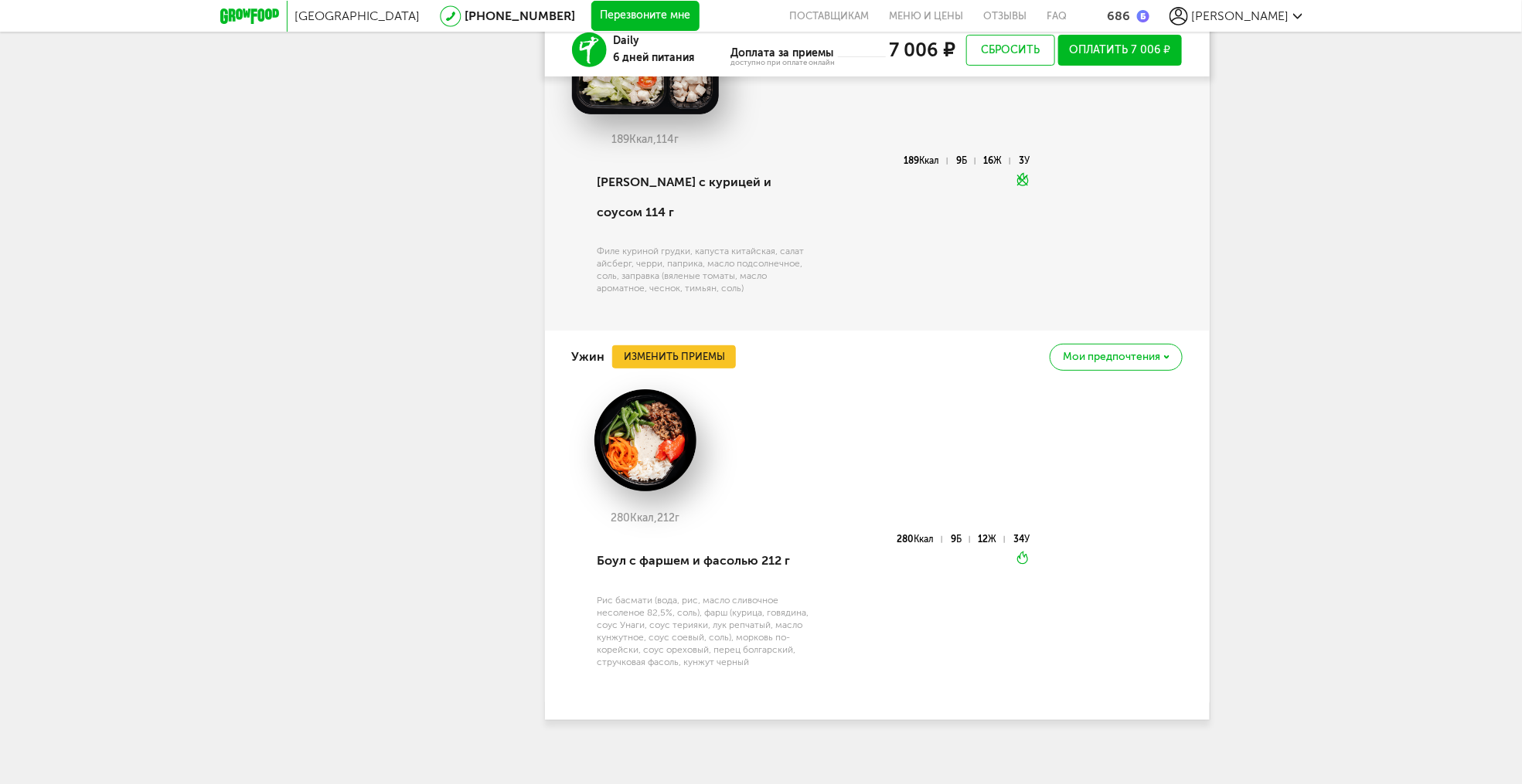
scroll to position [2911, 0]
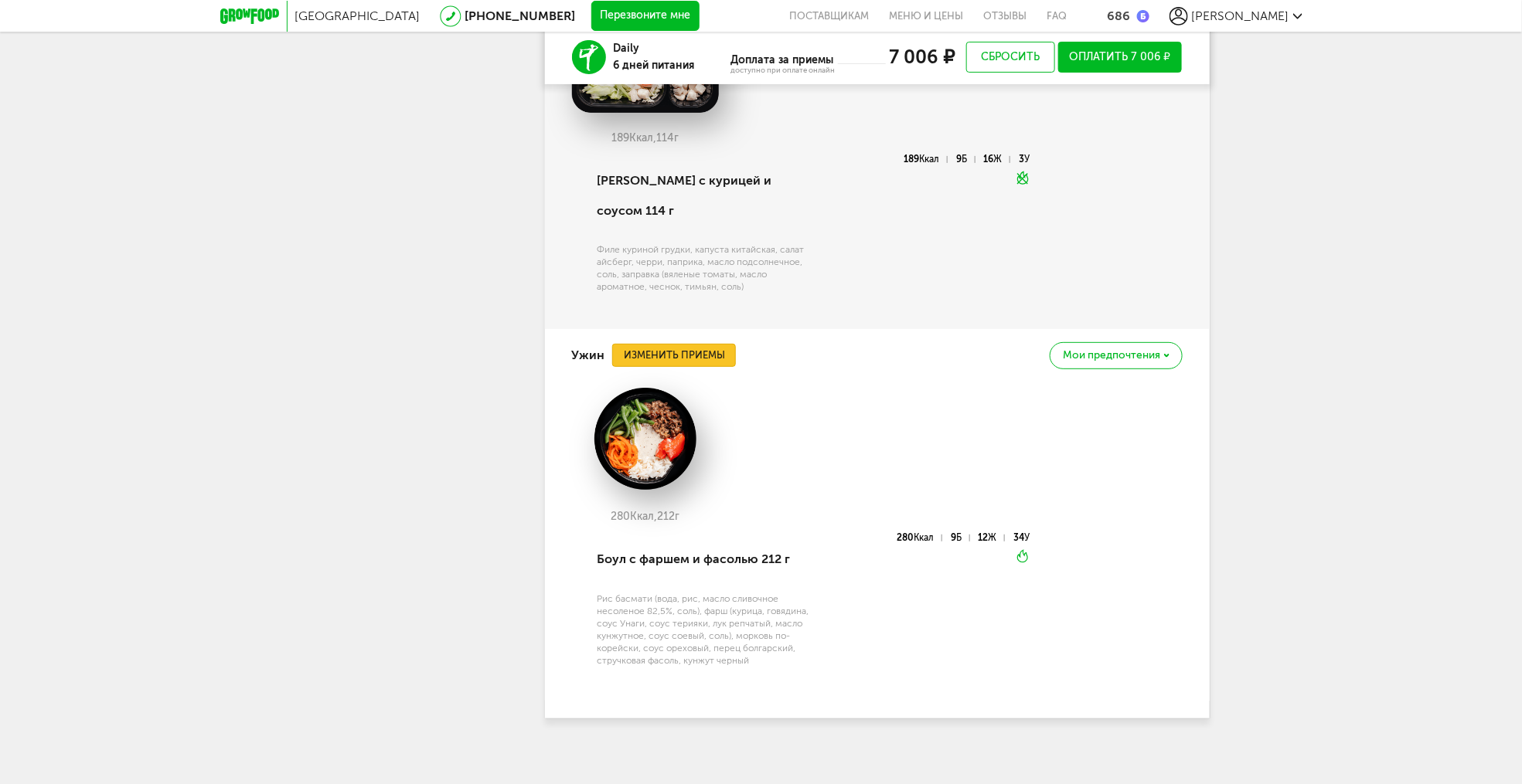
click at [701, 344] on button "Изменить приемы" at bounding box center [673, 355] width 124 height 23
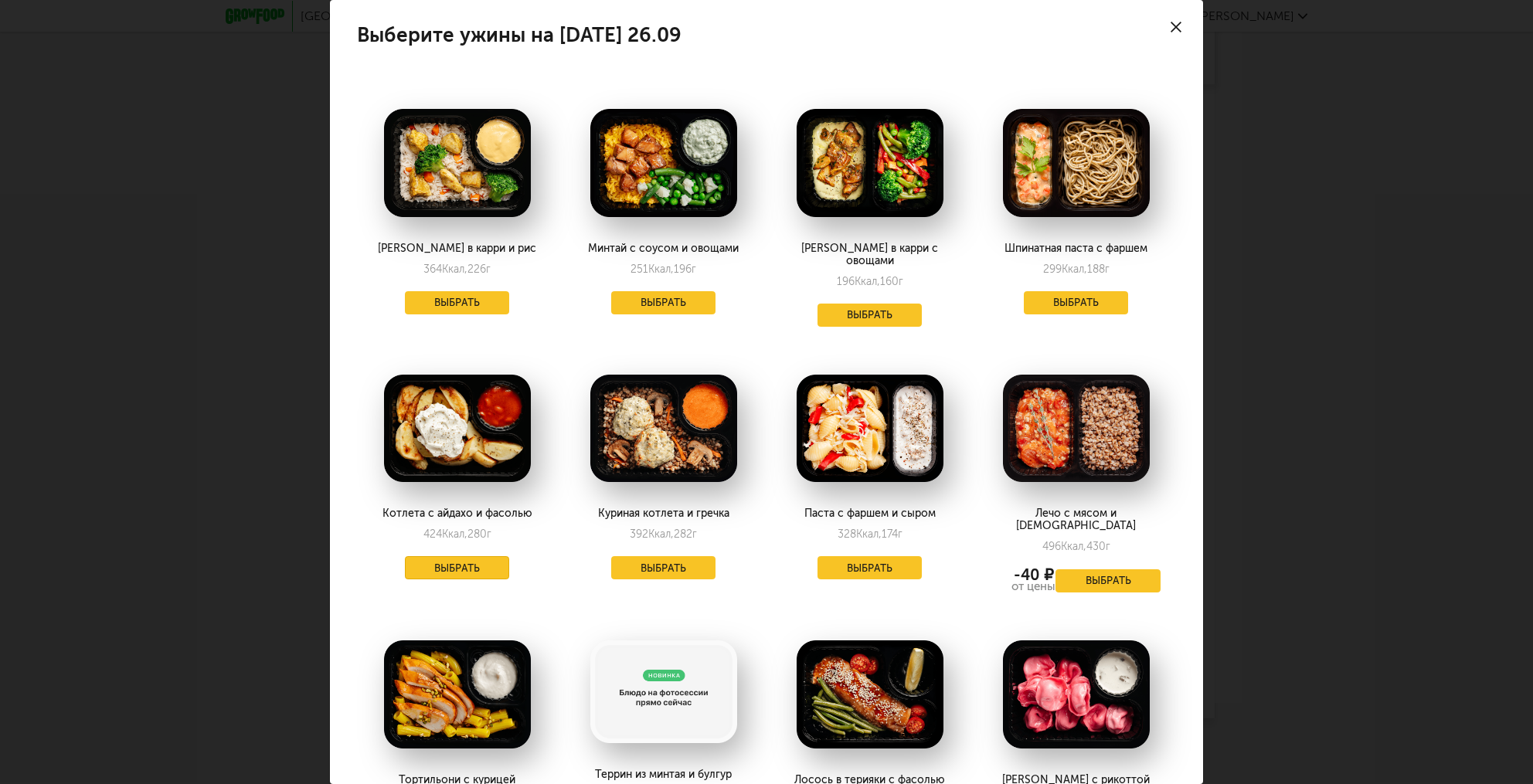
click at [468, 556] on button "Выбрать" at bounding box center [457, 567] width 105 height 23
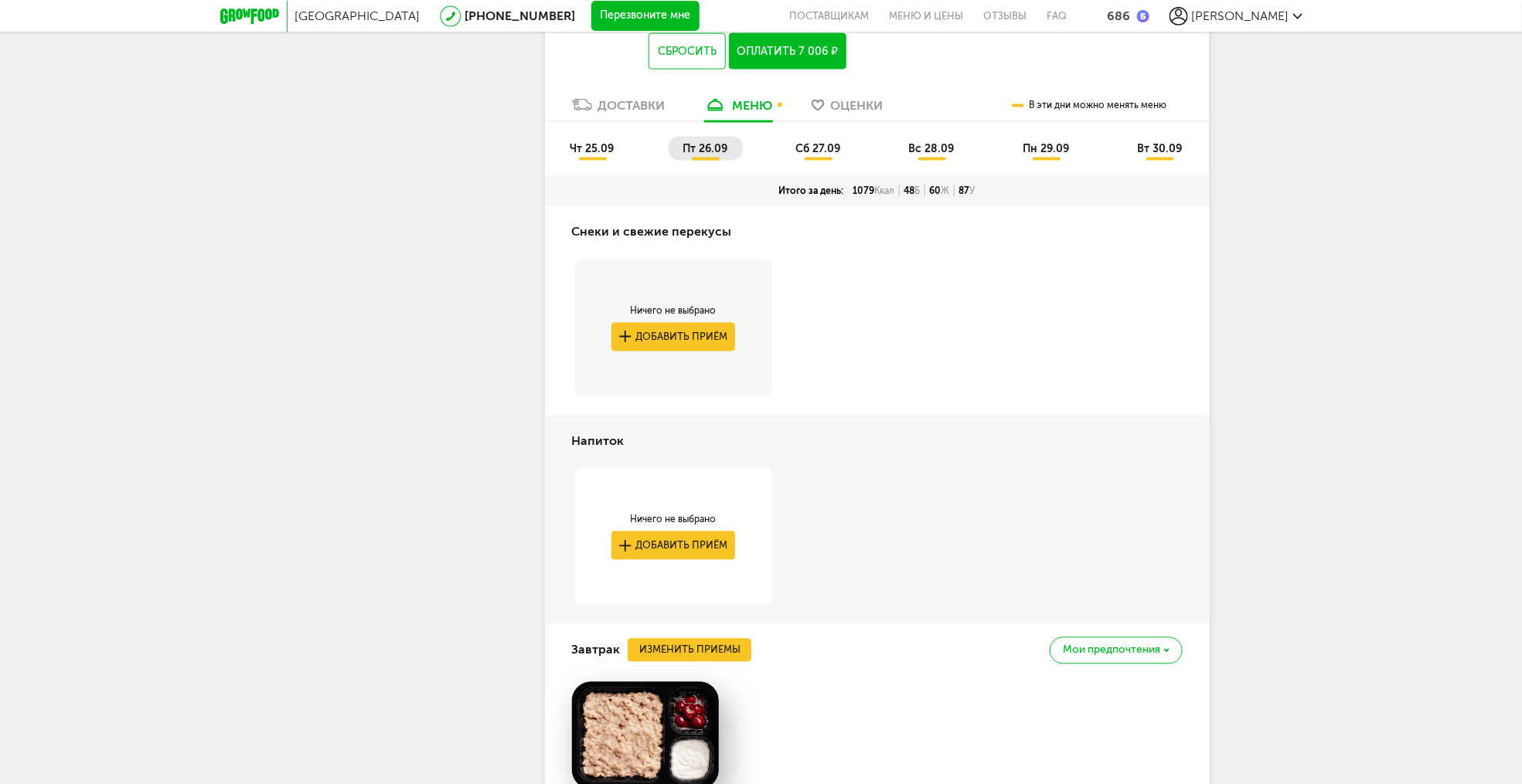
scroll to position [1150, 0]
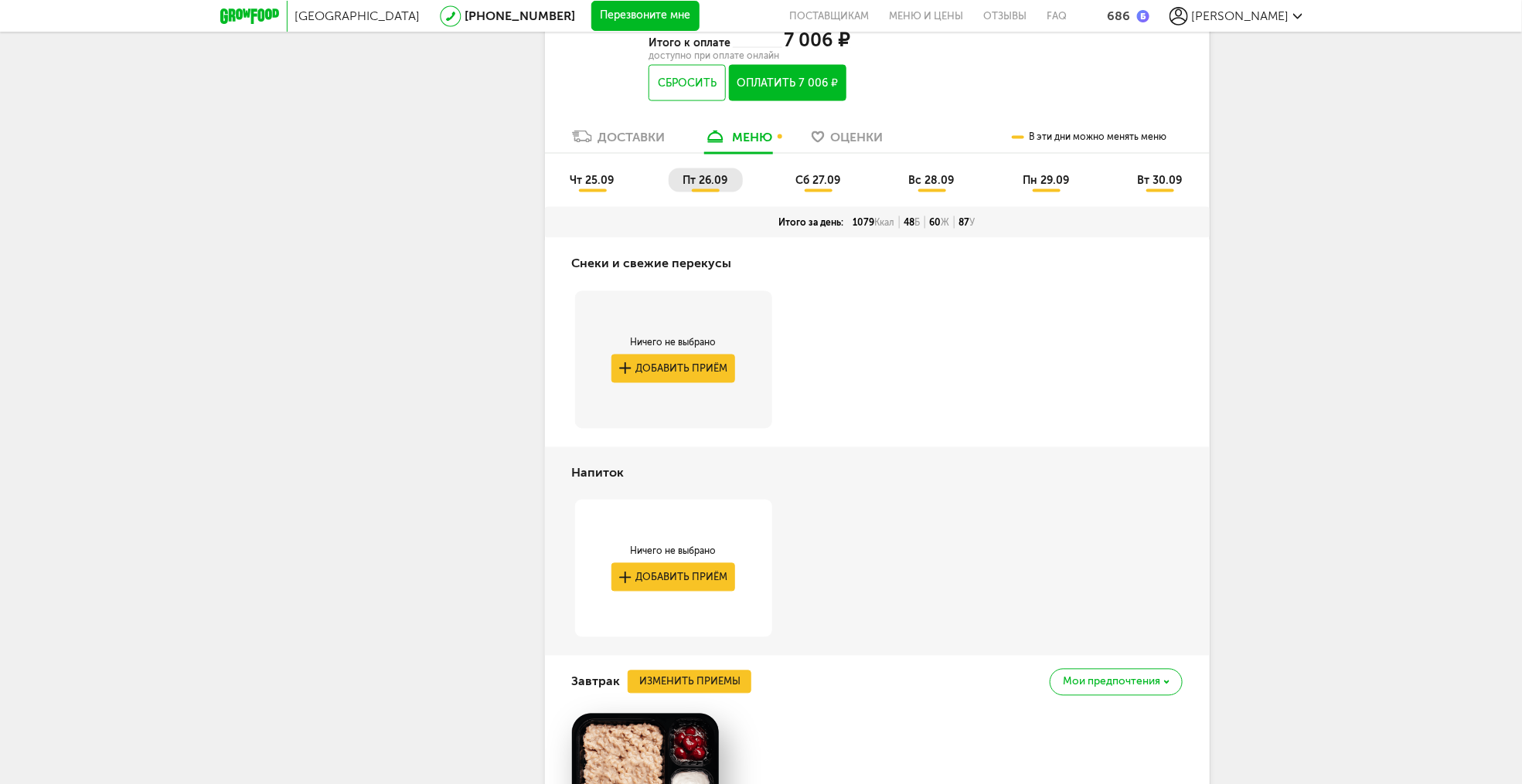
click at [811, 186] on span "сб 27.09" at bounding box center [817, 180] width 45 height 13
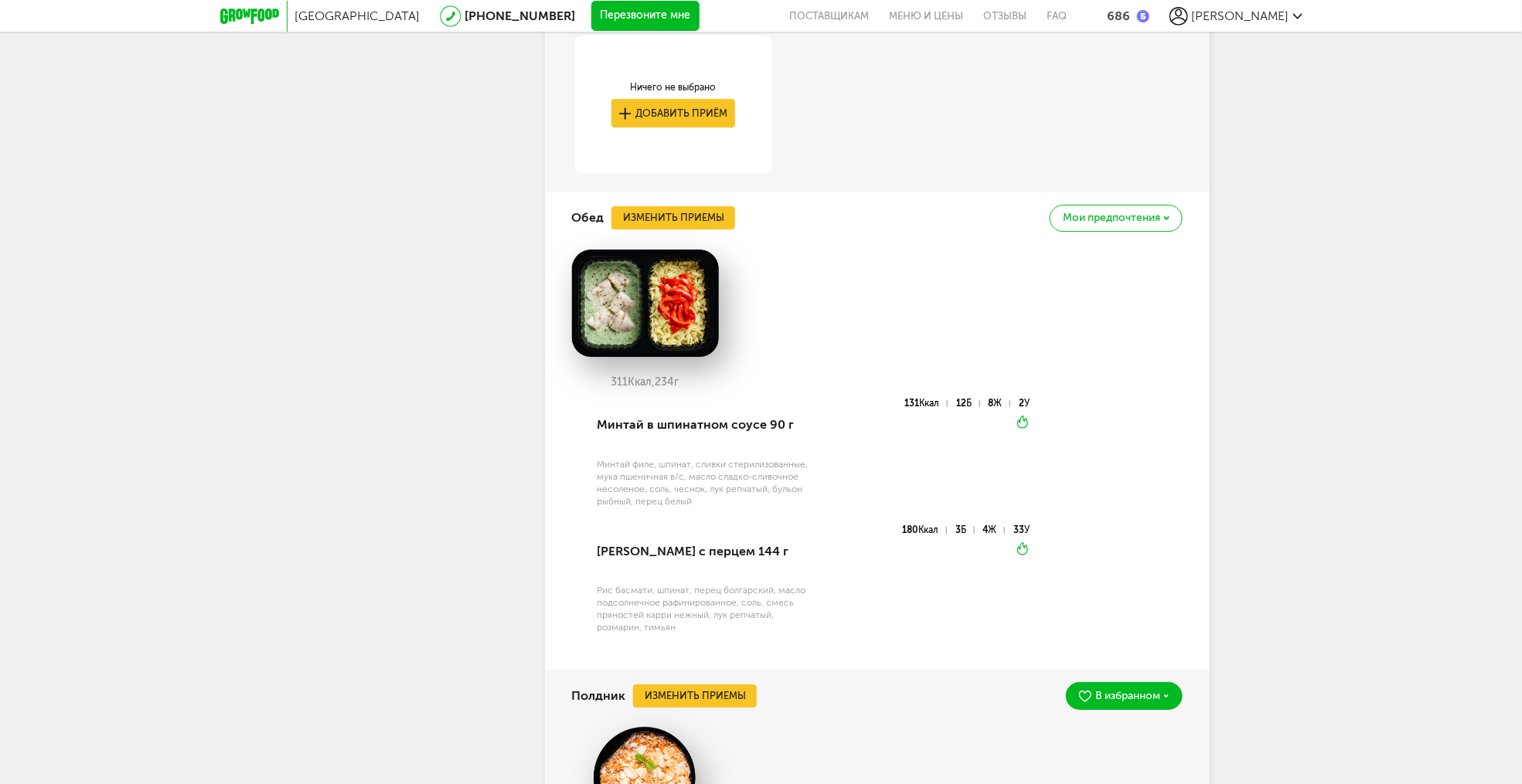
scroll to position [2355, 0]
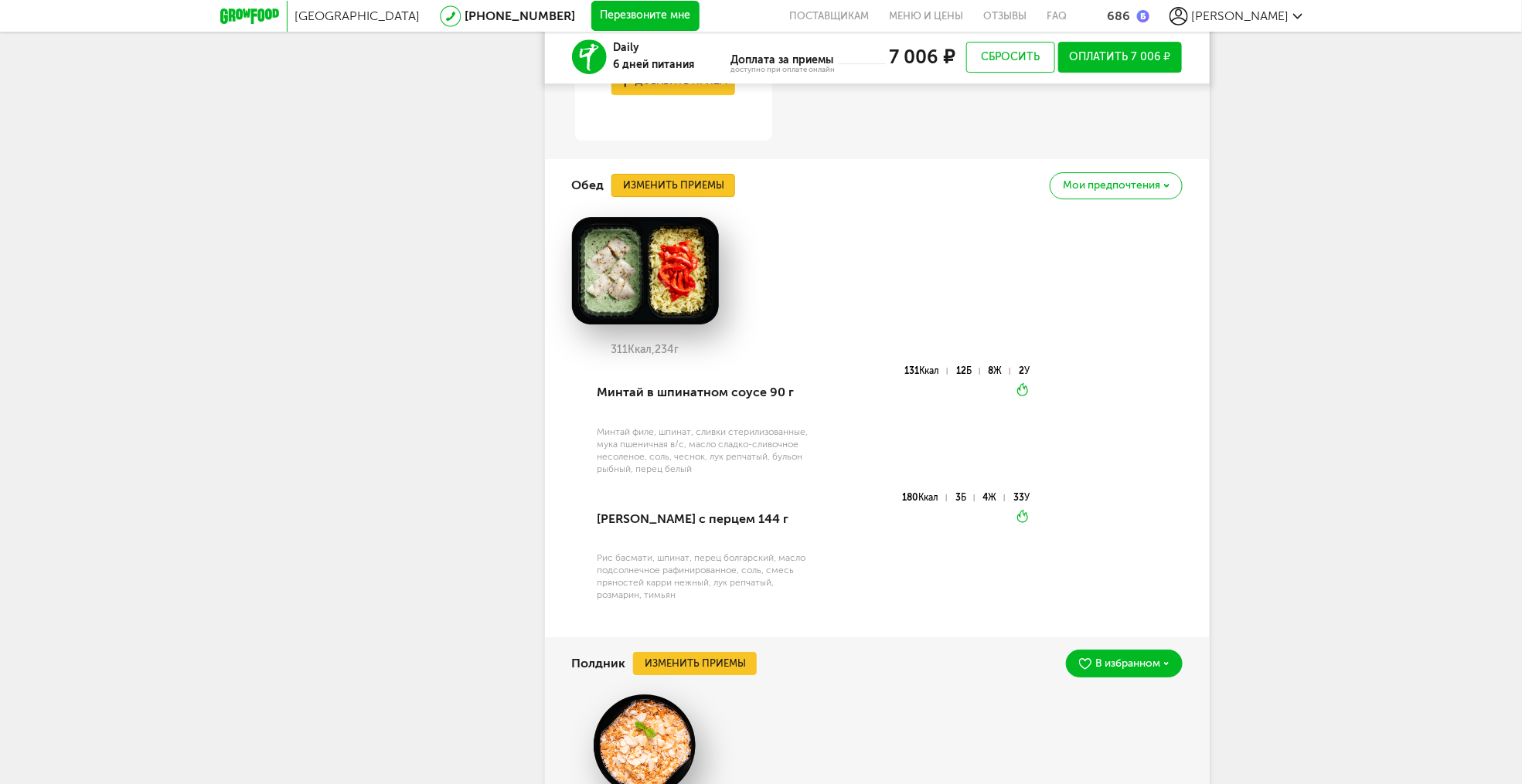
click at [682, 191] on button "Изменить приемы" at bounding box center [673, 185] width 124 height 23
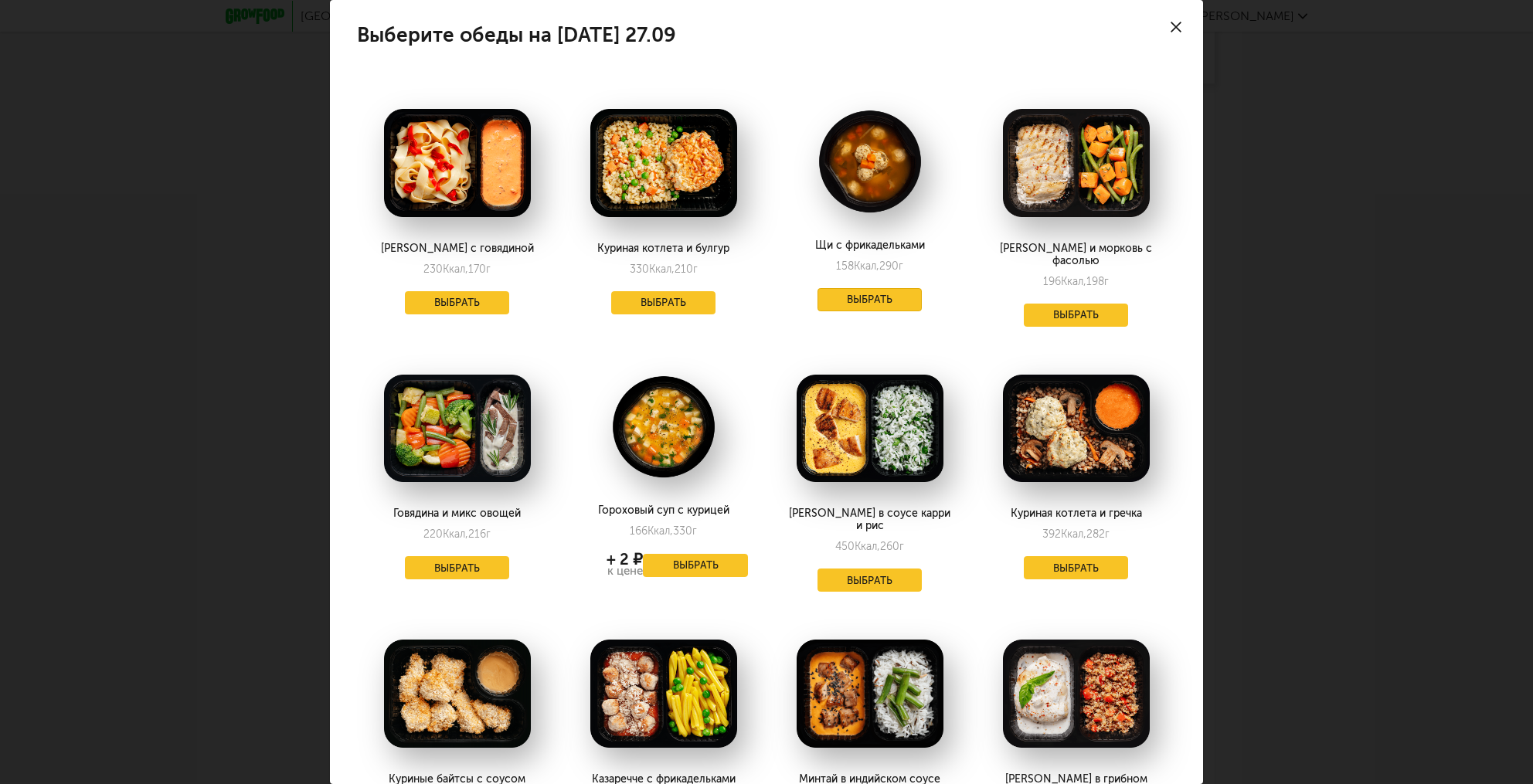
click at [887, 304] on button "Выбрать" at bounding box center [869, 300] width 105 height 23
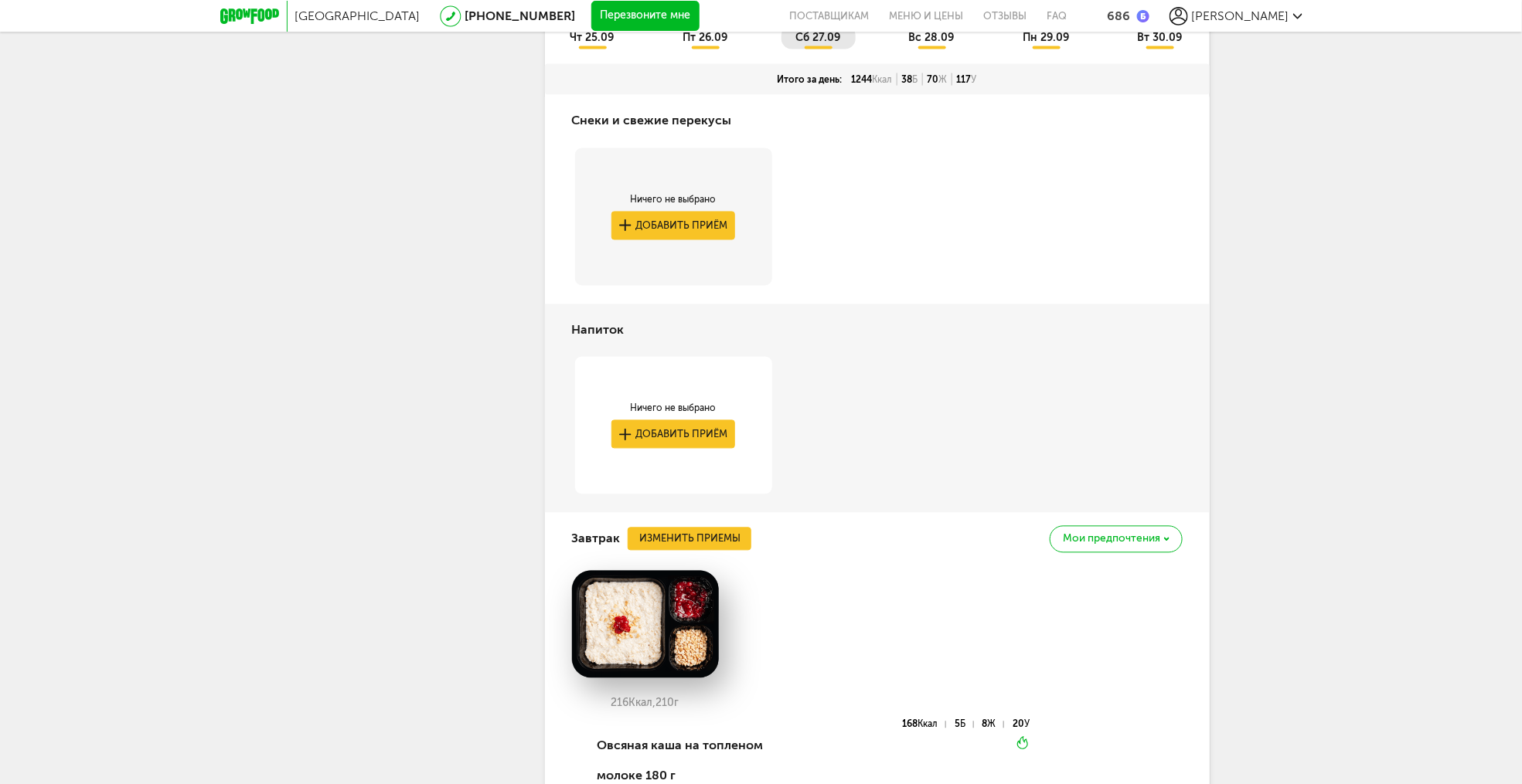
scroll to position [1108, 0]
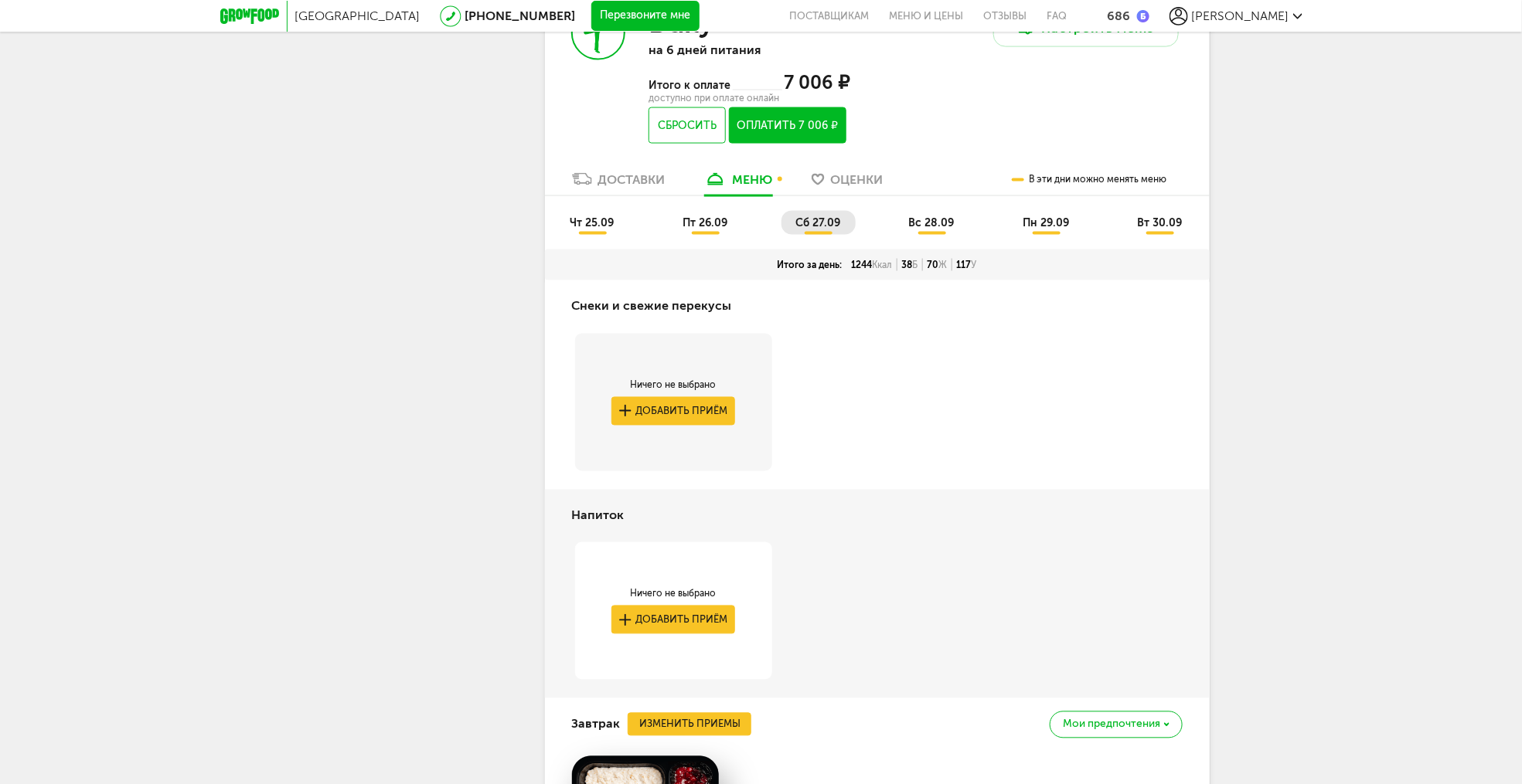
click at [922, 227] on span "вс 28.09" at bounding box center [932, 223] width 46 height 13
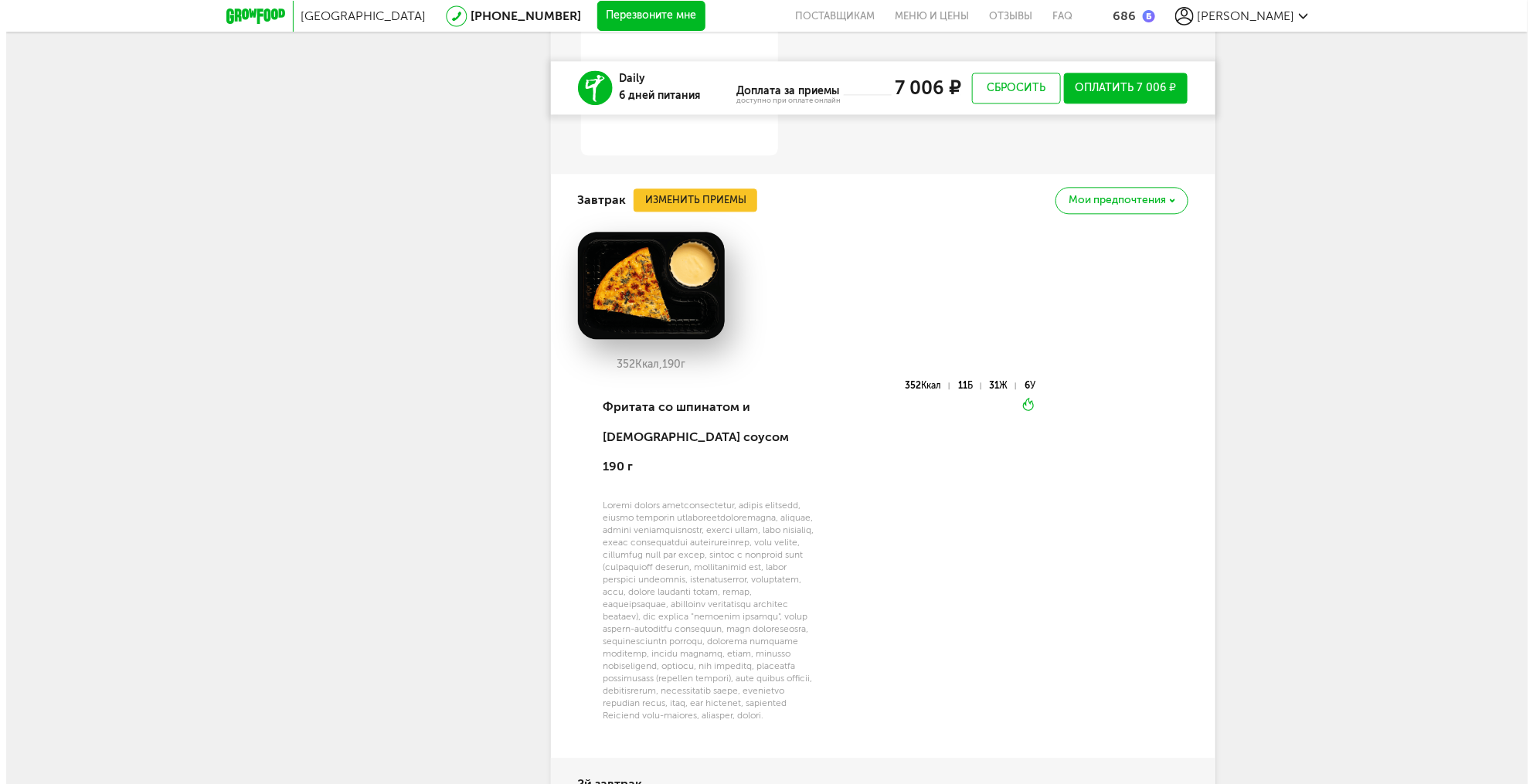
scroll to position [1664, 0]
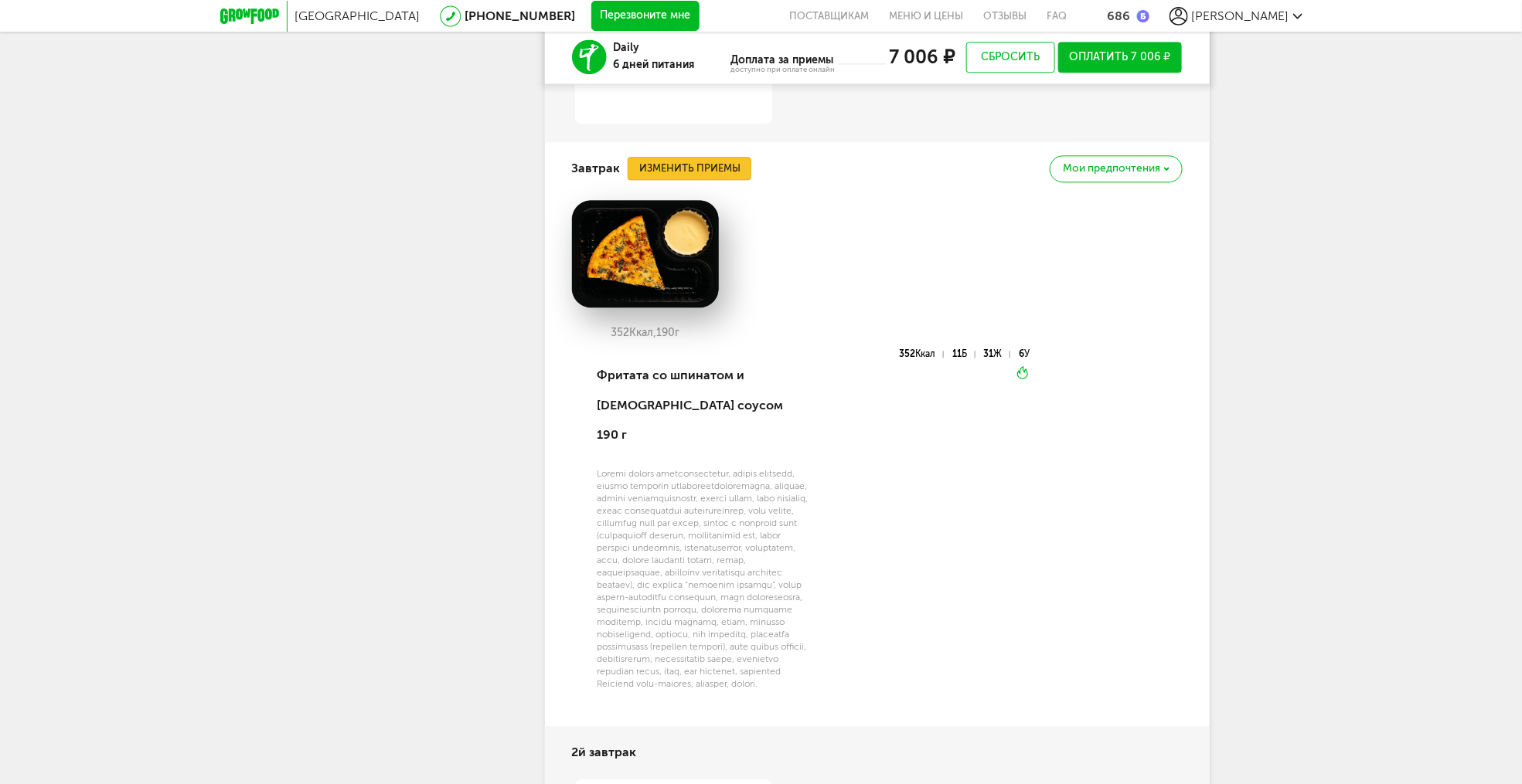
click at [694, 174] on button "Изменить приемы" at bounding box center [689, 168] width 124 height 23
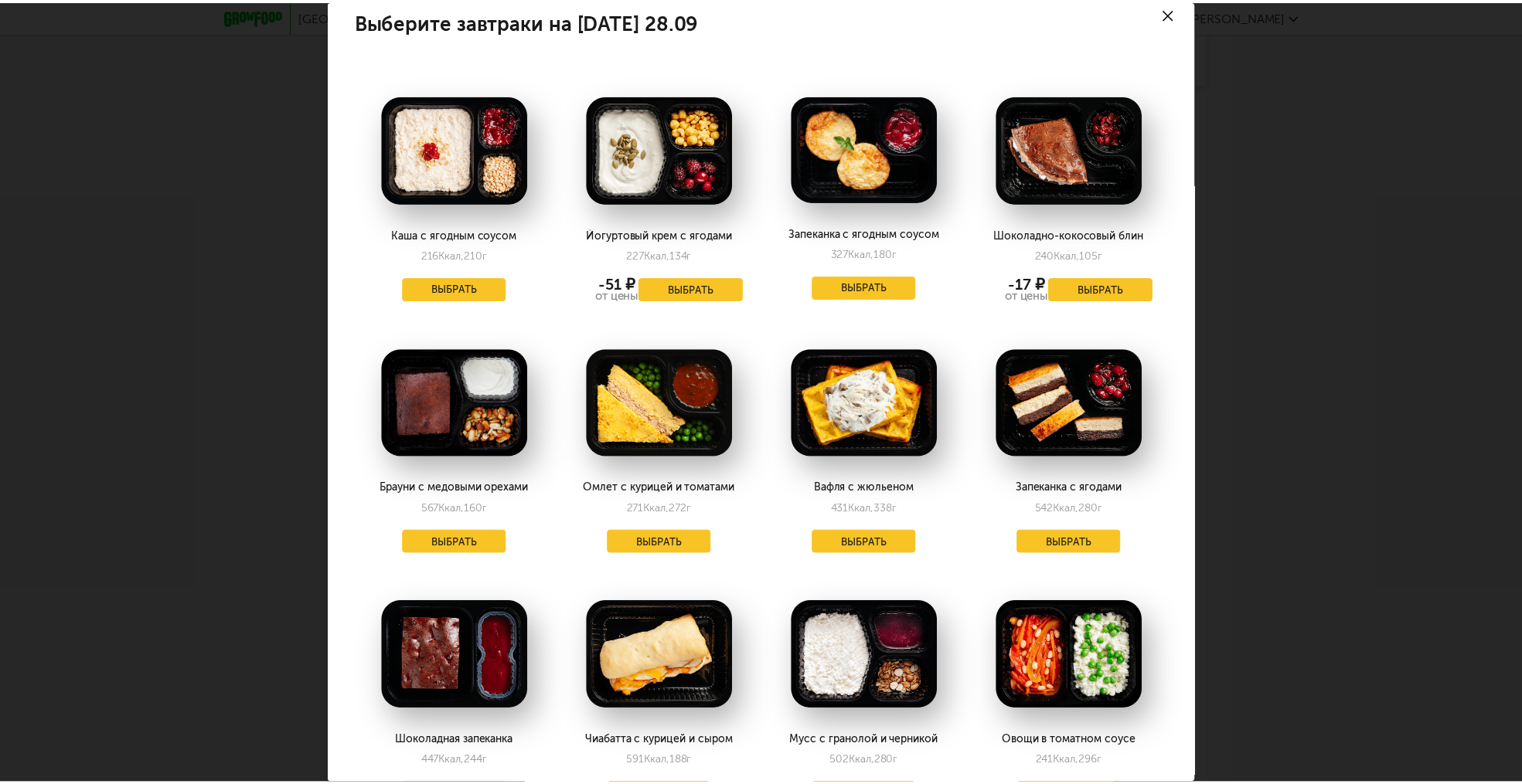
scroll to position [0, 0]
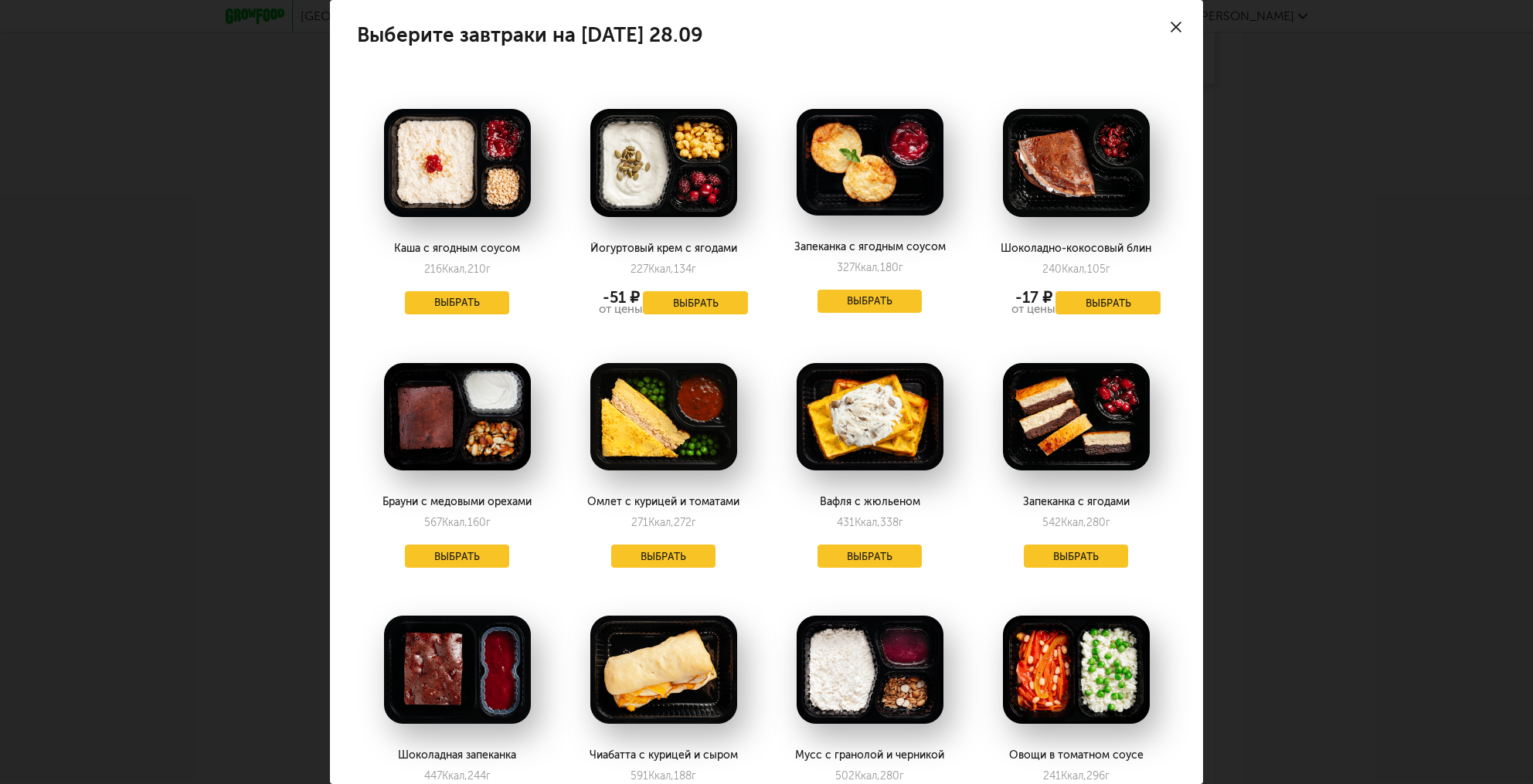
click at [1171, 28] on icon at bounding box center [1176, 27] width 10 height 10
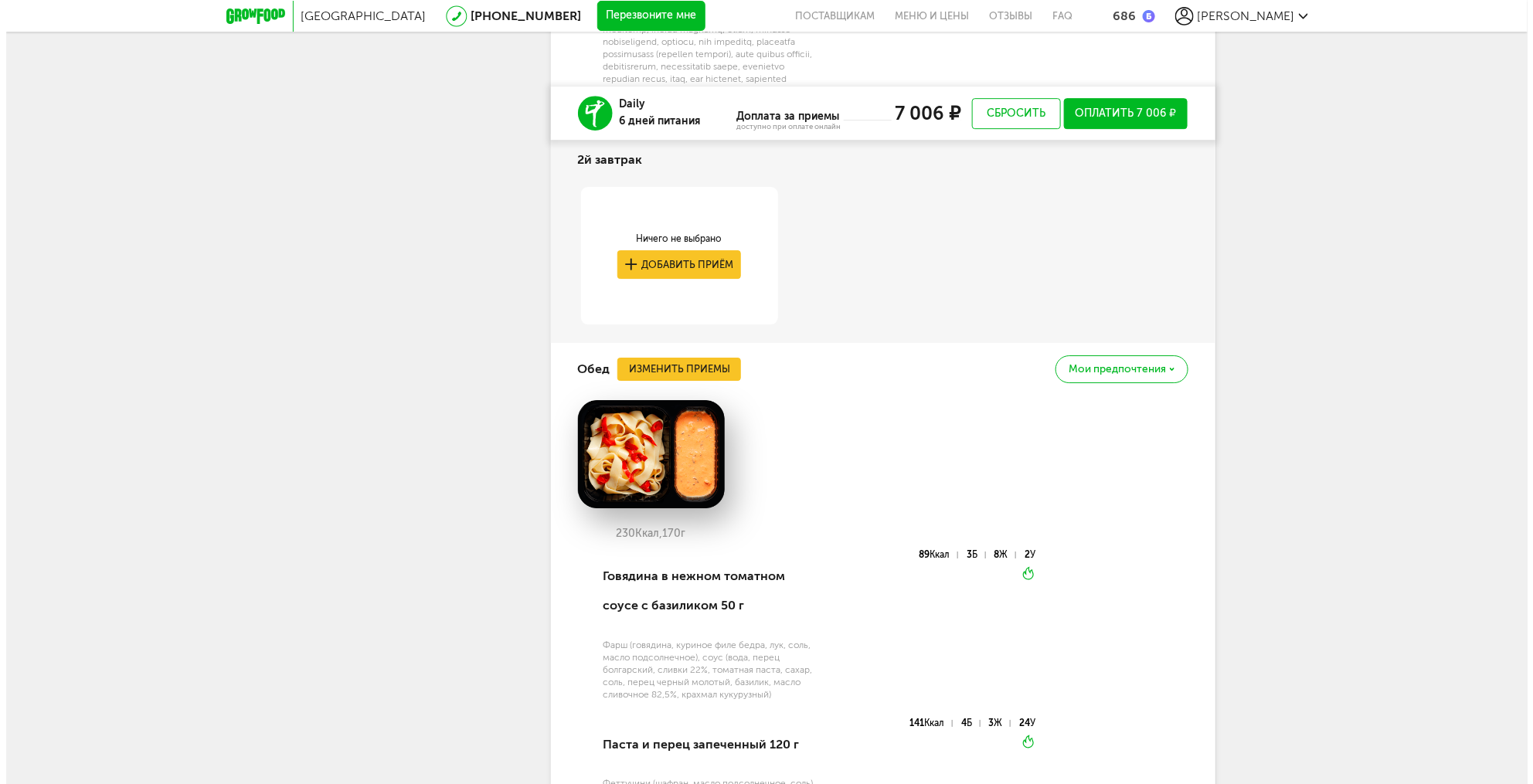
scroll to position [2312, 0]
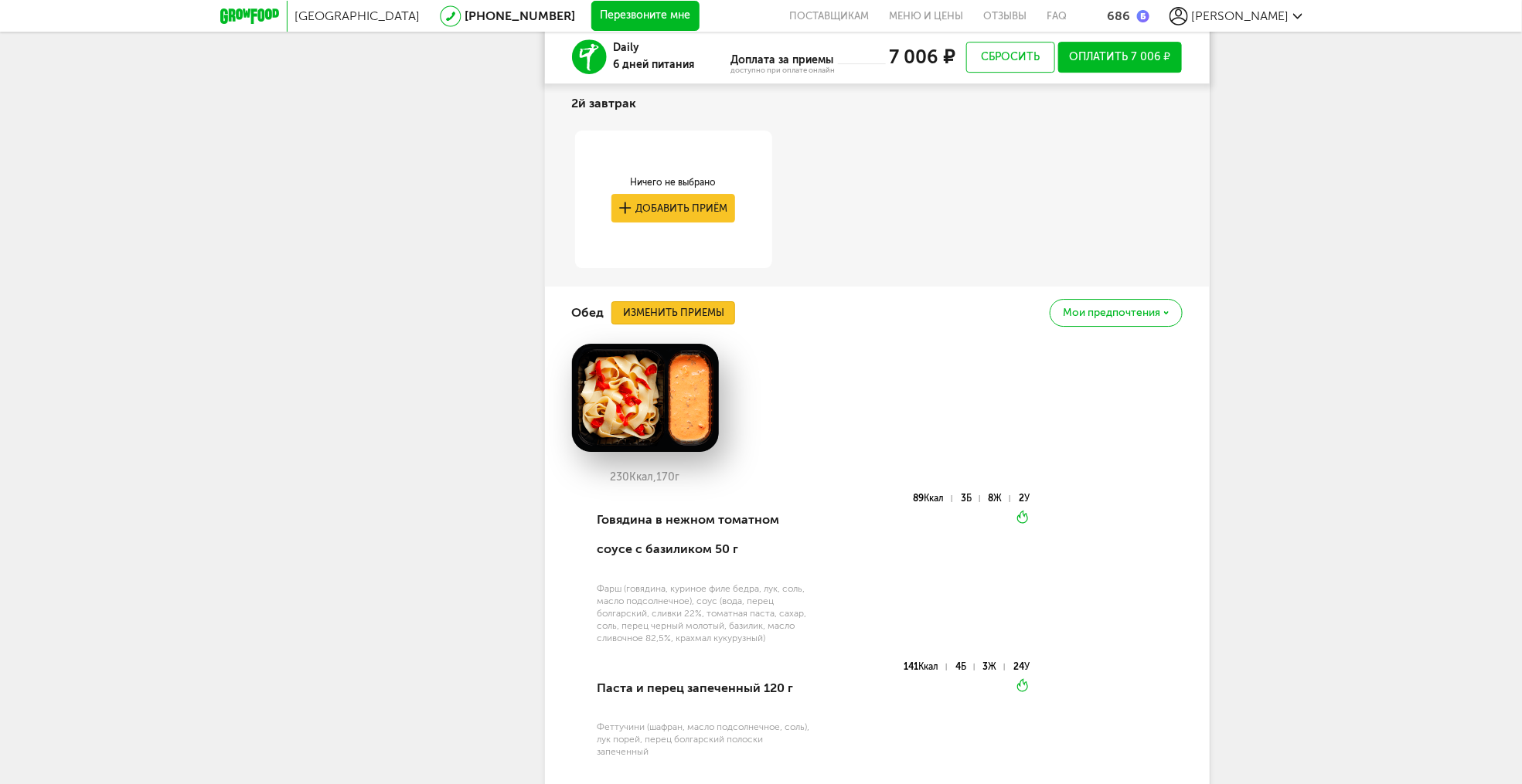
click at [691, 324] on button "Изменить приемы" at bounding box center [673, 313] width 124 height 23
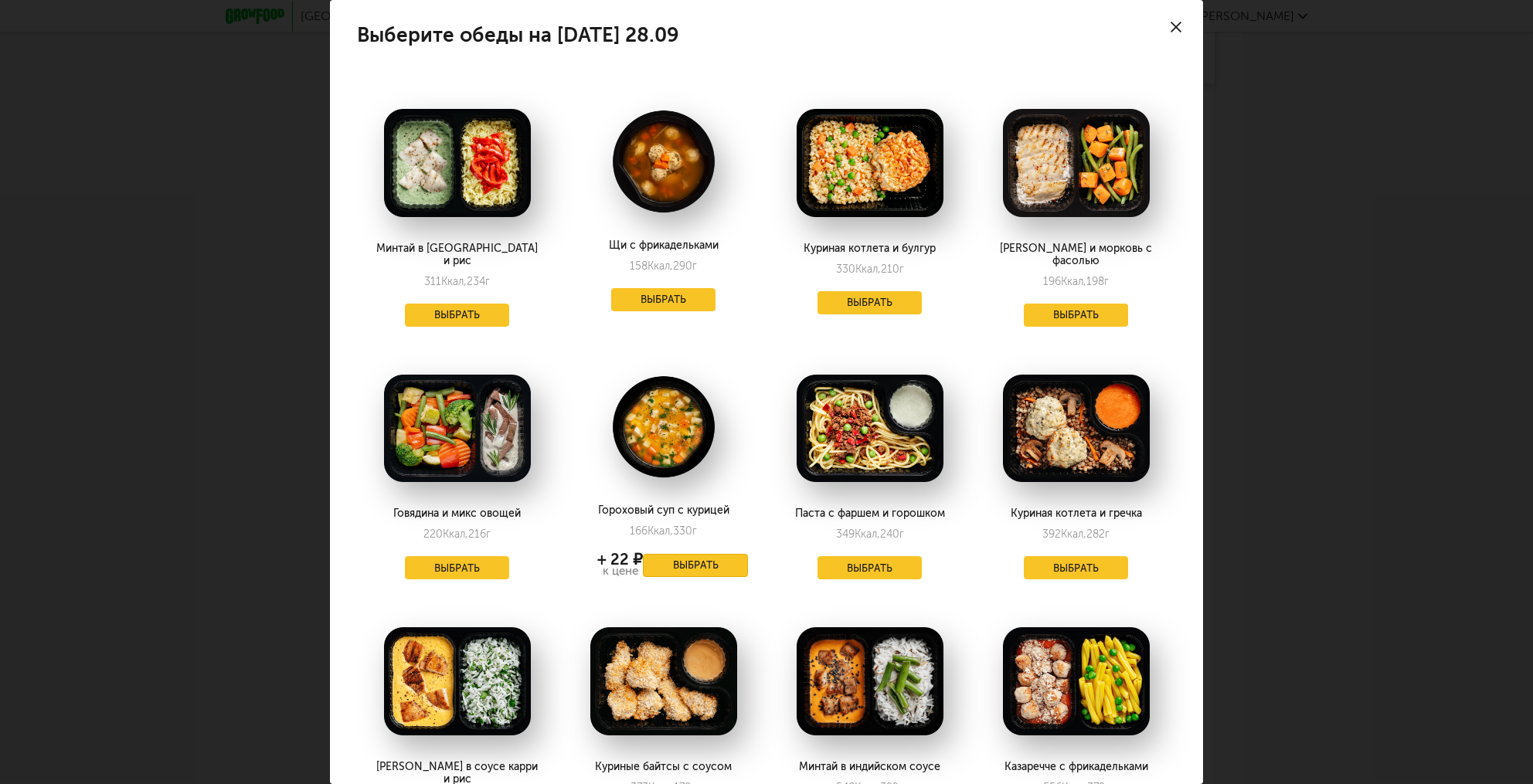
click at [684, 559] on button "Выбрать" at bounding box center [695, 565] width 105 height 23
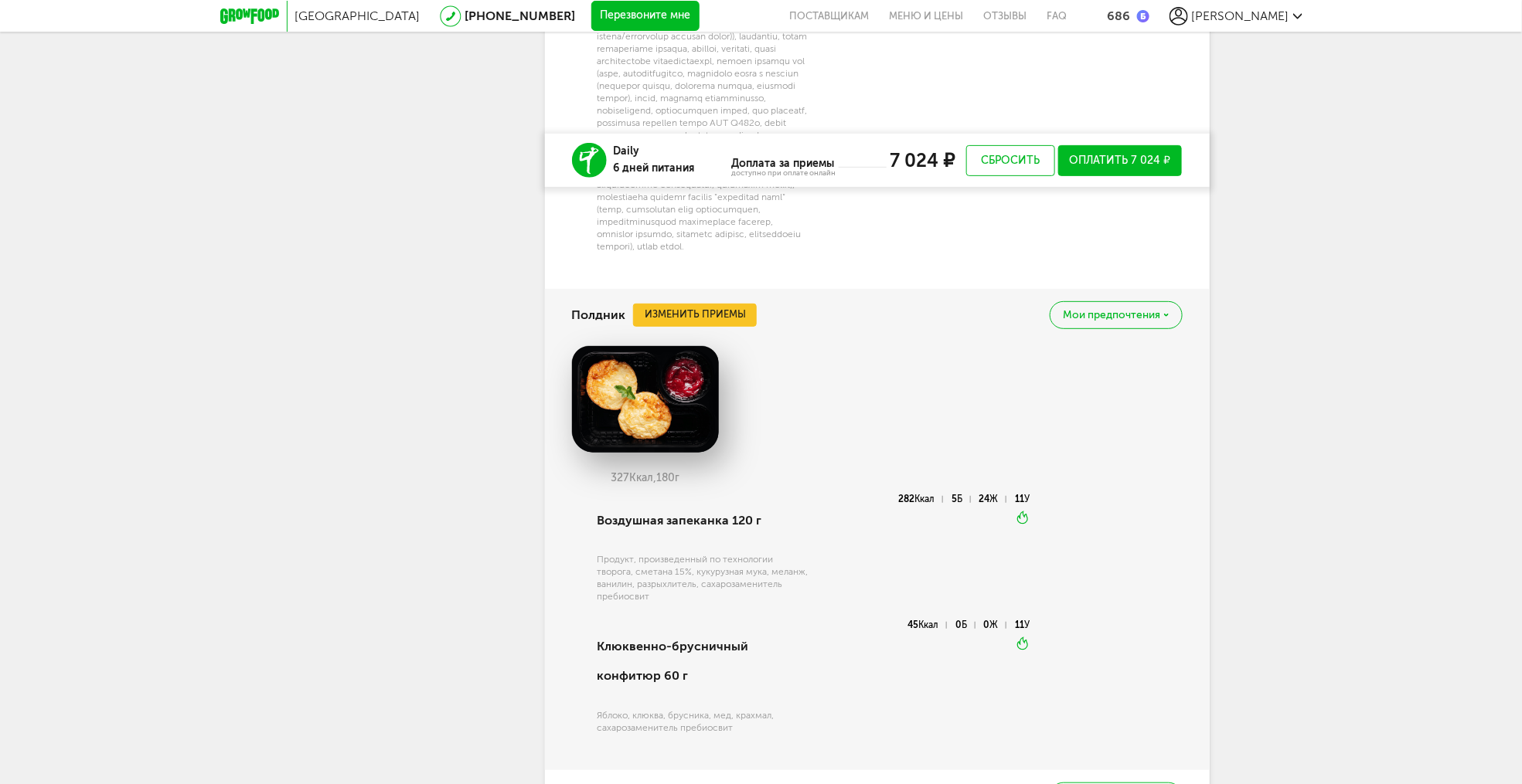
scroll to position [3054, 0]
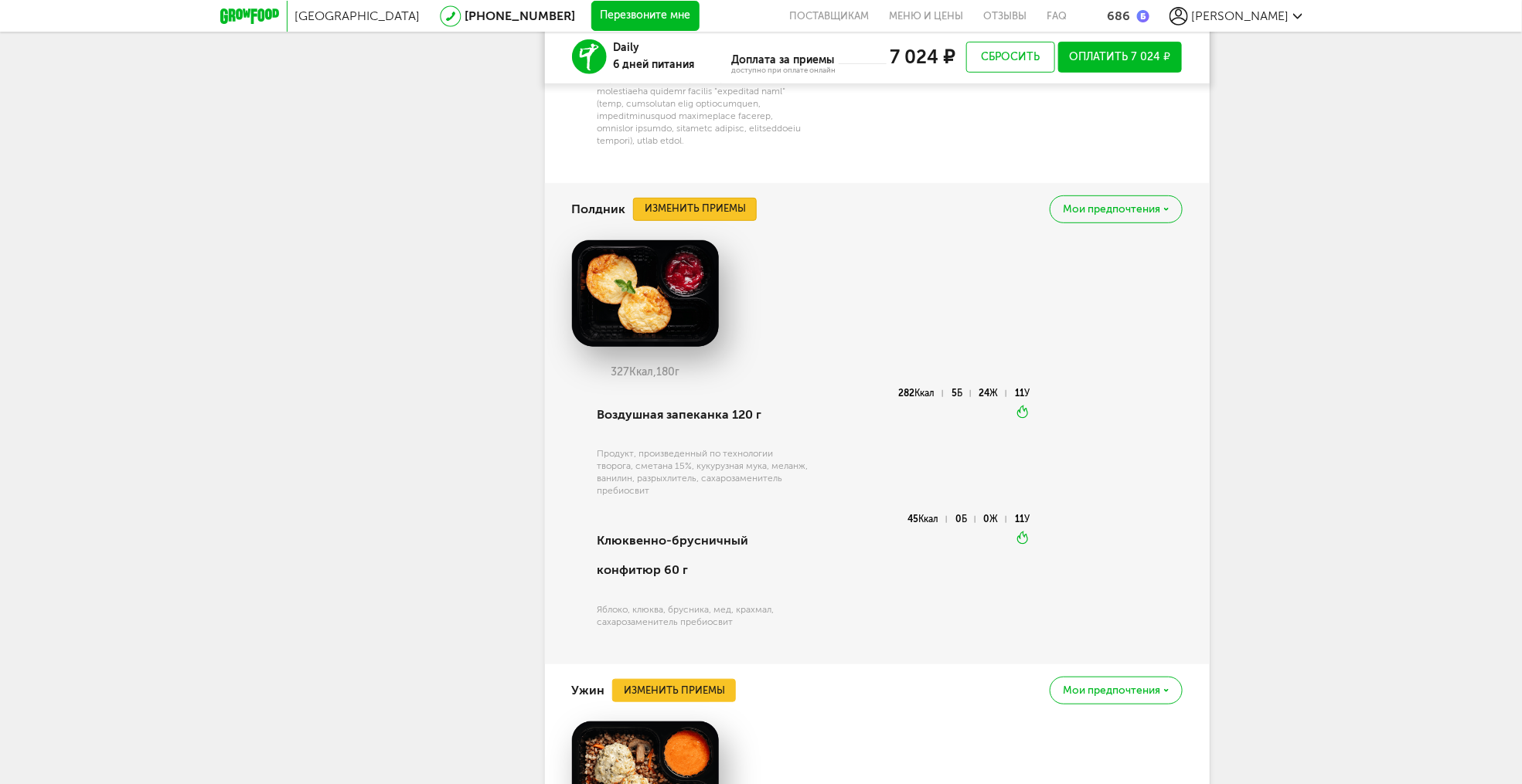
click at [711, 221] on button "Изменить приемы" at bounding box center [694, 209] width 124 height 23
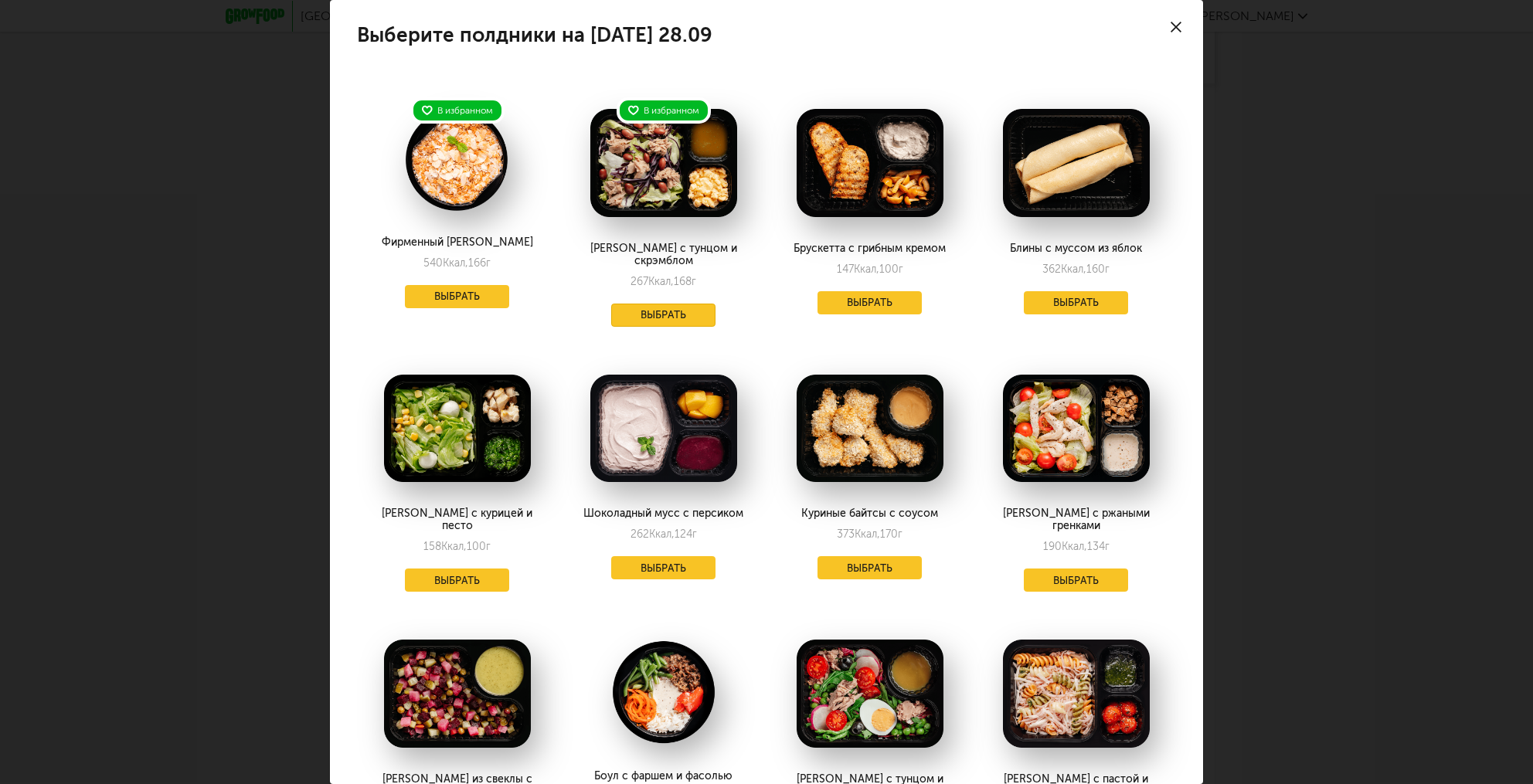
click at [669, 304] on button "Выбрать" at bounding box center [663, 314] width 105 height 23
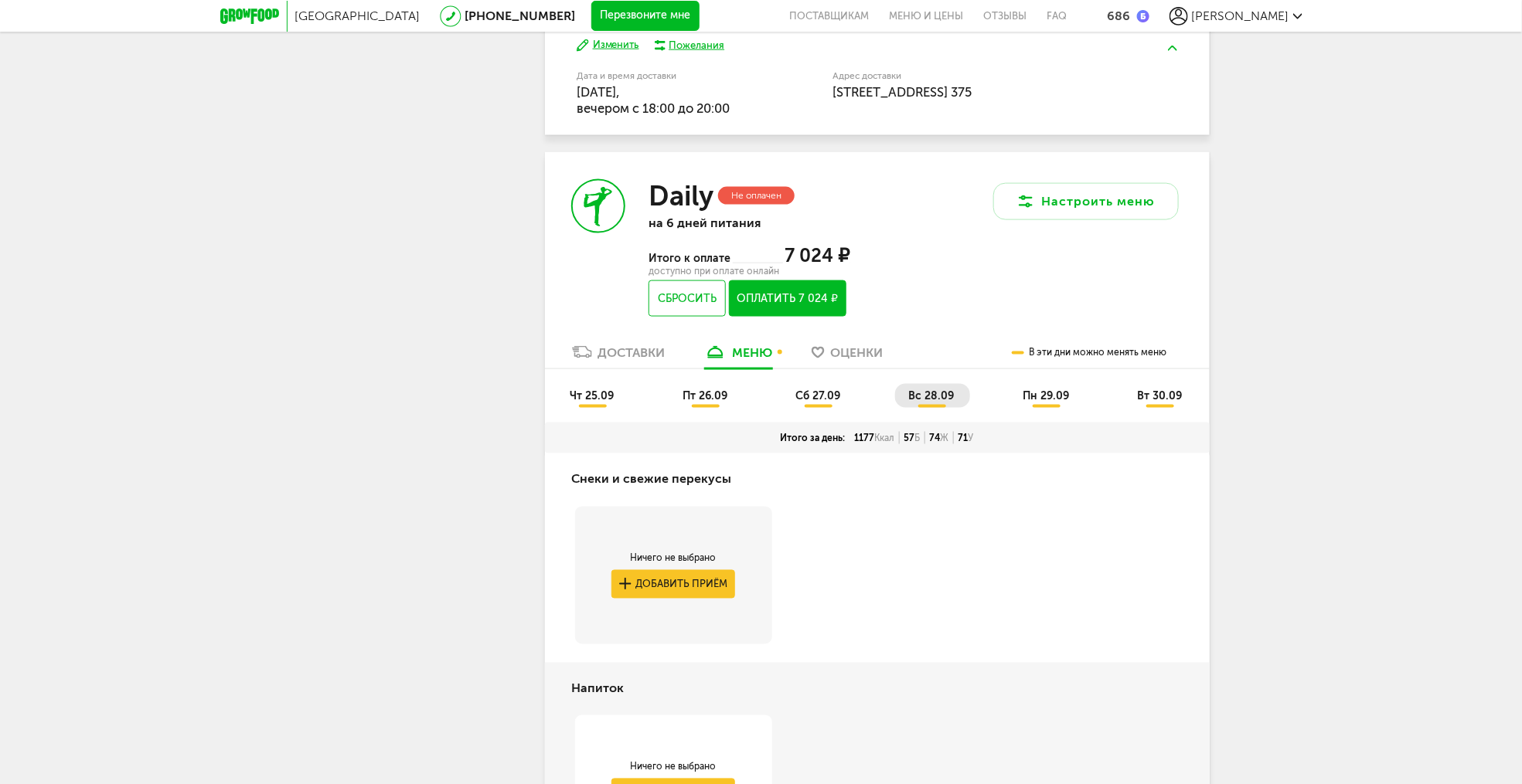
scroll to position [1108, 0]
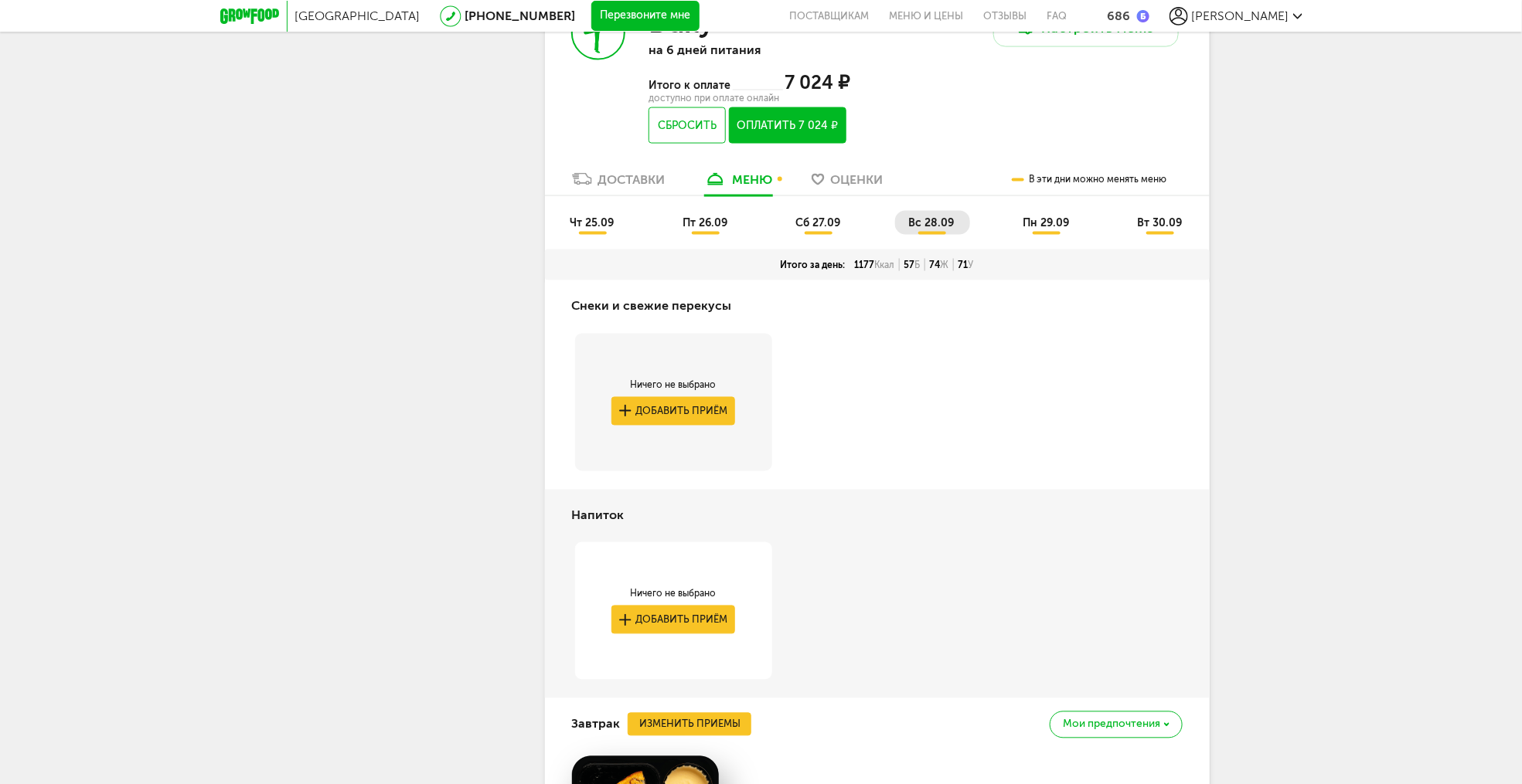
click at [1047, 227] on span "пн 29.09" at bounding box center [1045, 223] width 46 height 13
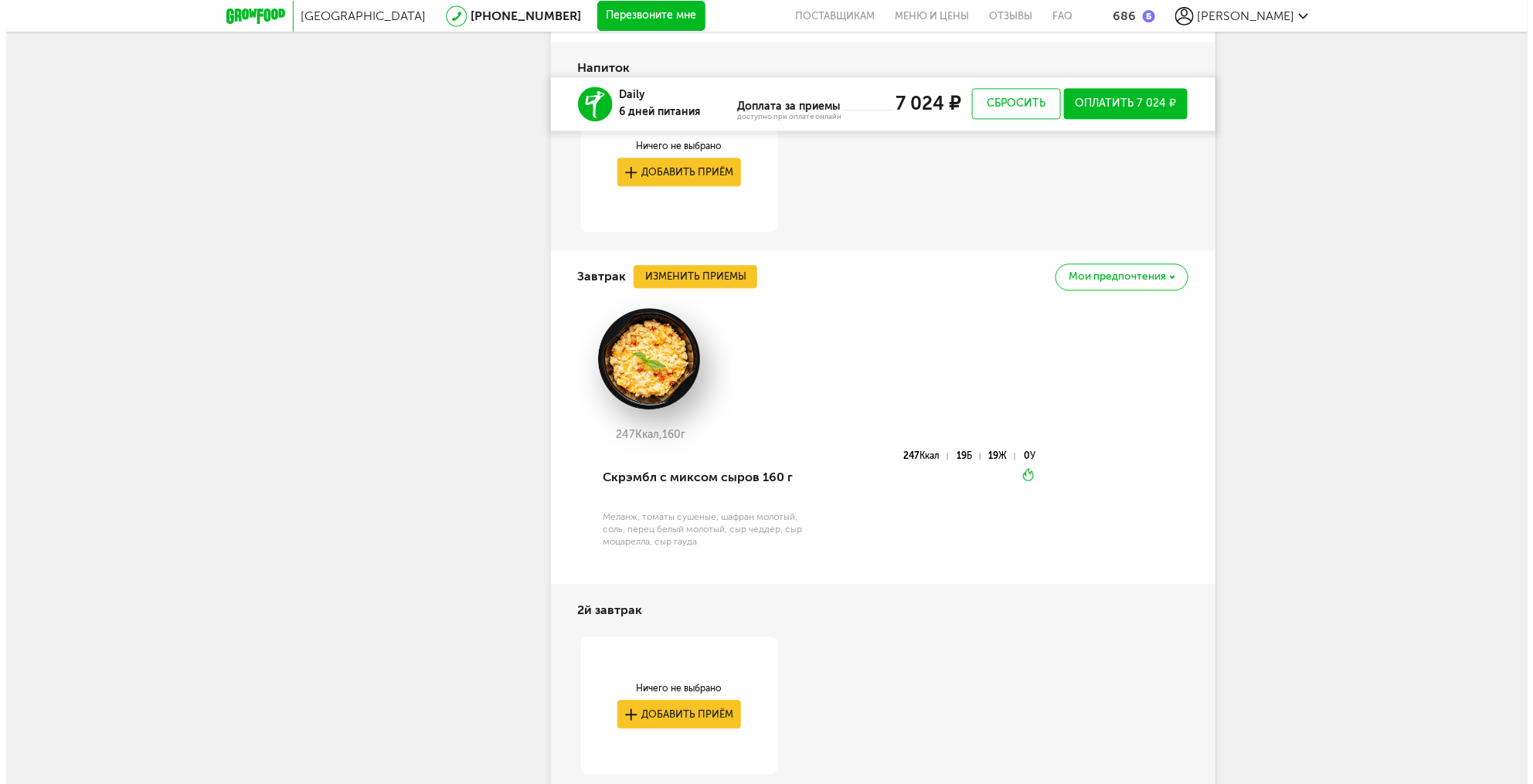
scroll to position [1664, 0]
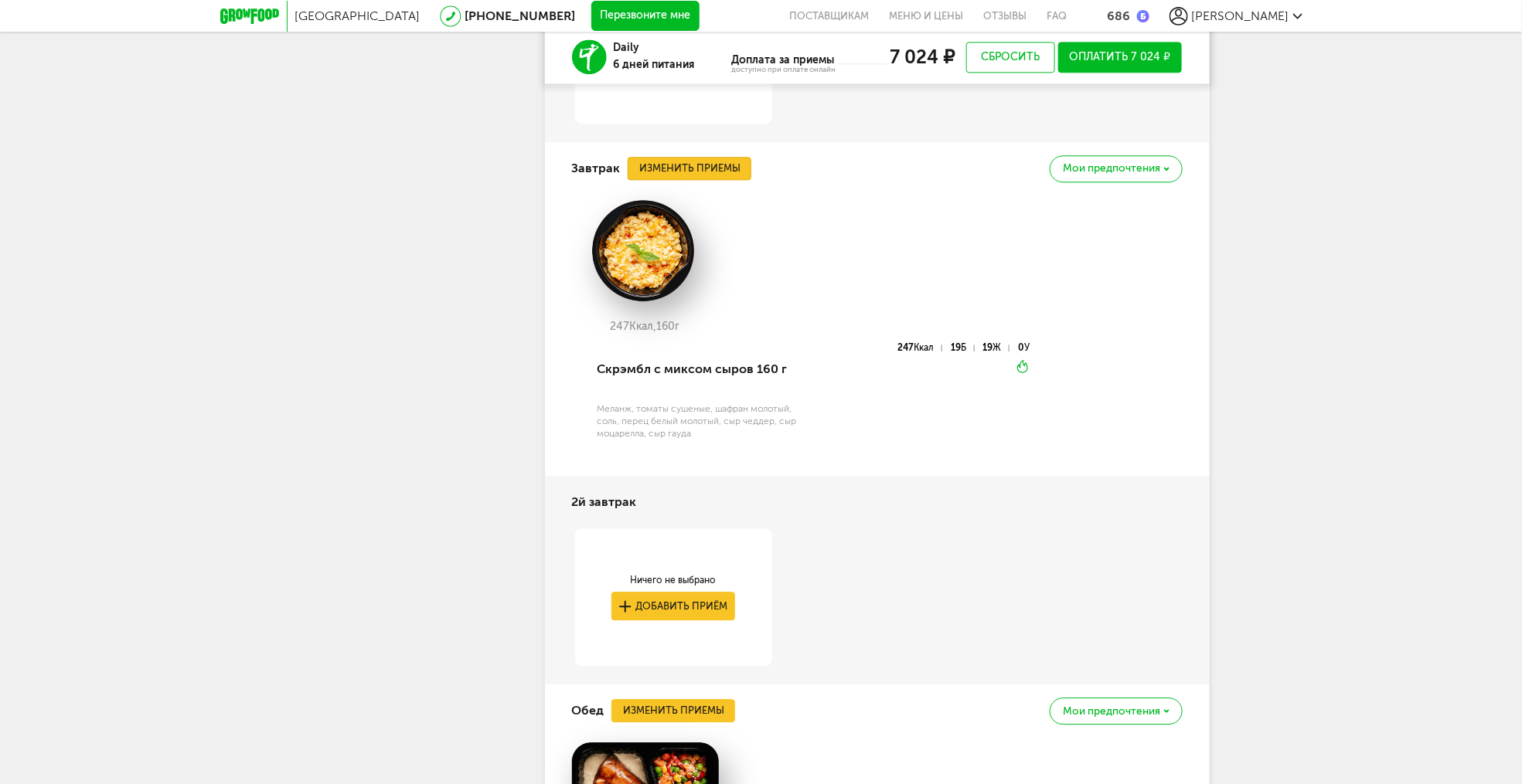
click at [675, 168] on button "Изменить приемы" at bounding box center [689, 168] width 124 height 23
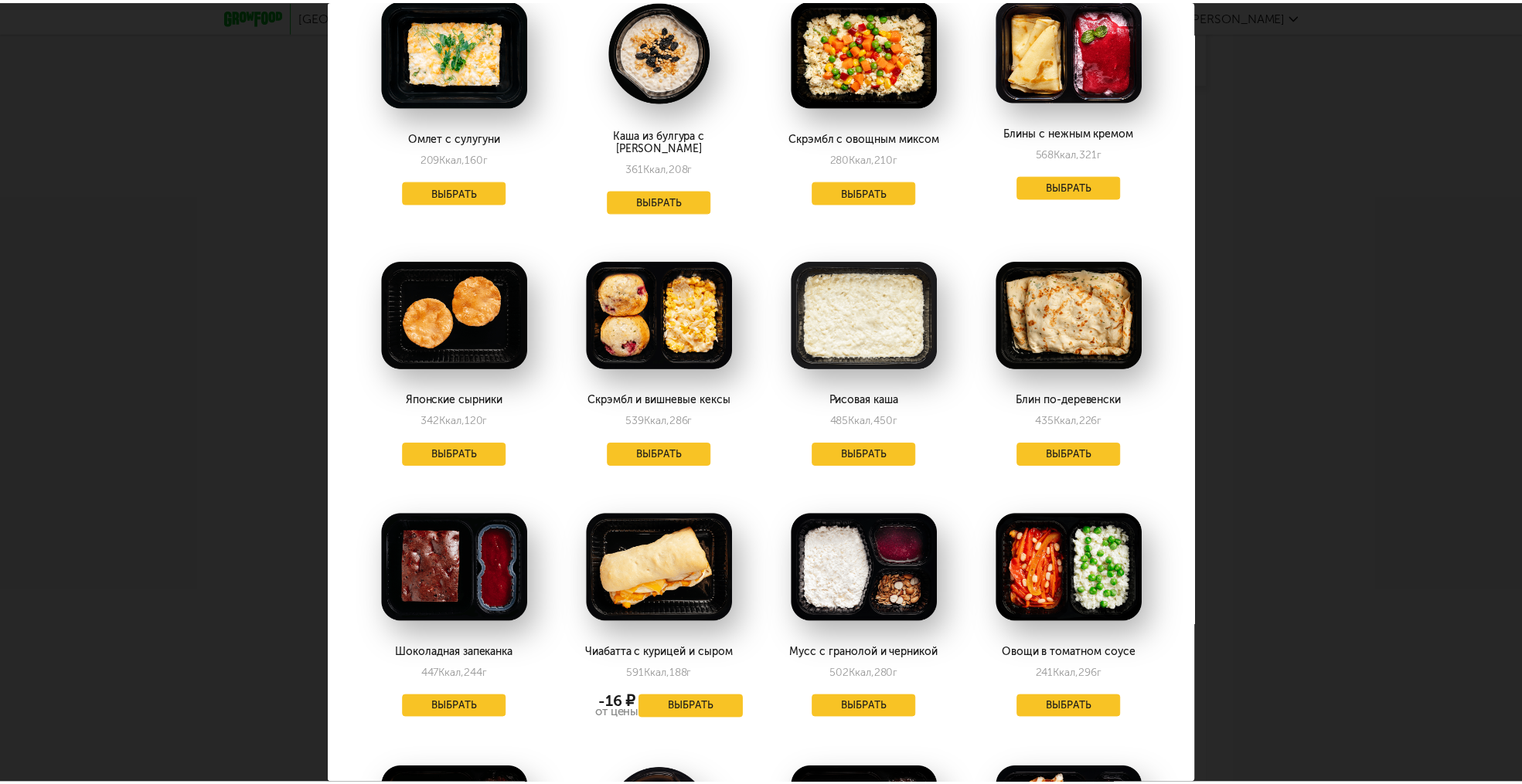
scroll to position [371, 0]
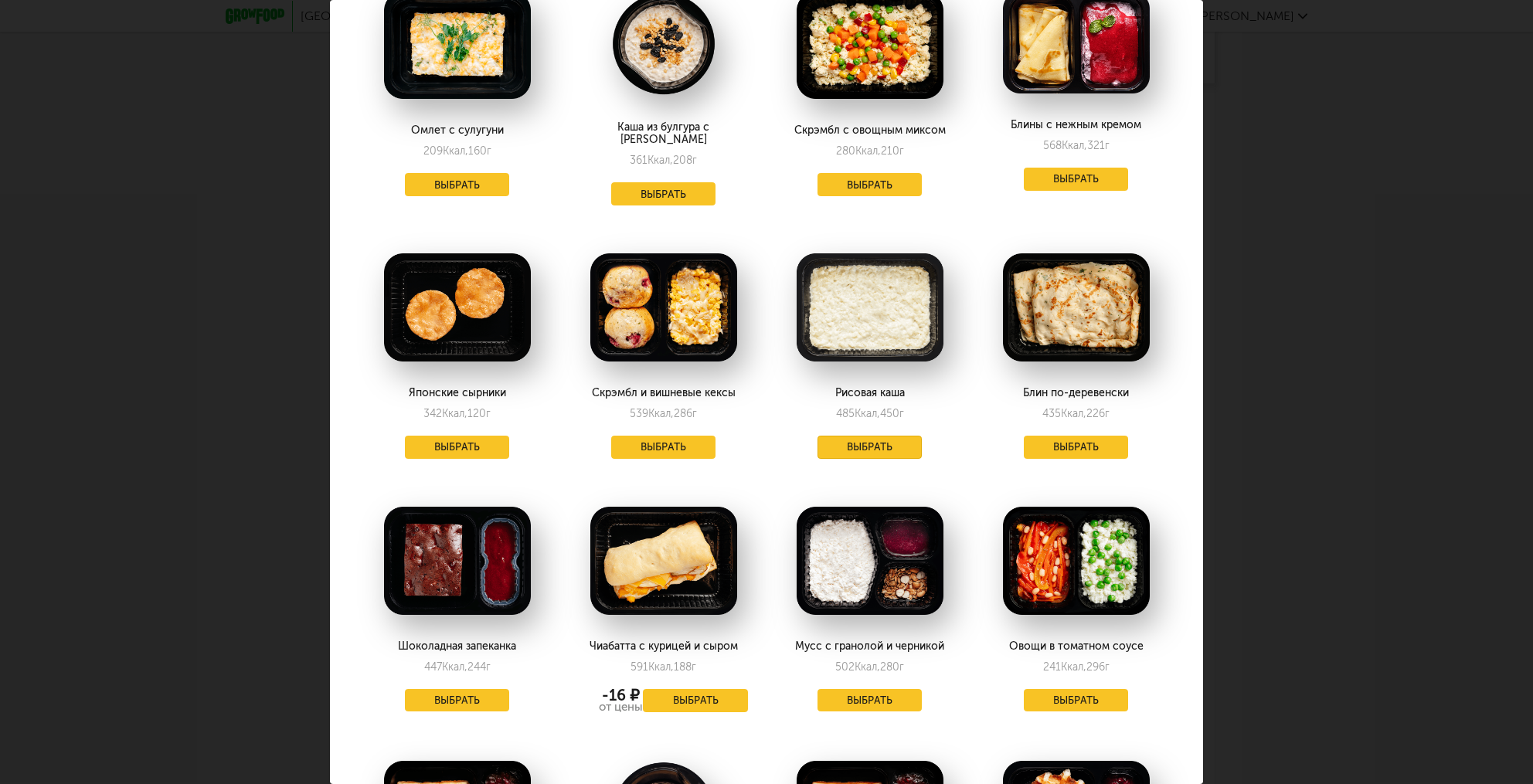
click at [867, 442] on button "Выбрать" at bounding box center [869, 447] width 105 height 23
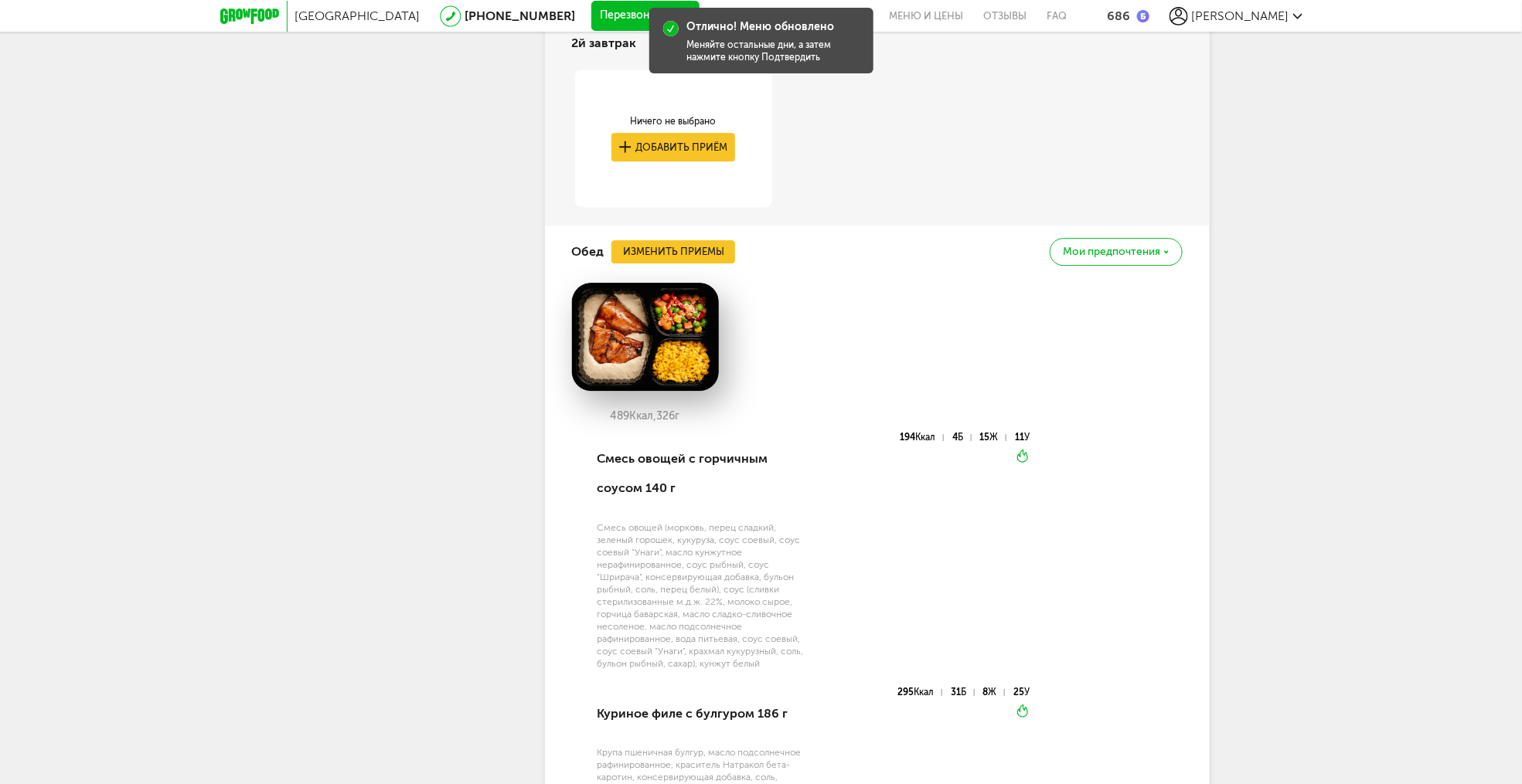
scroll to position [2219, 0]
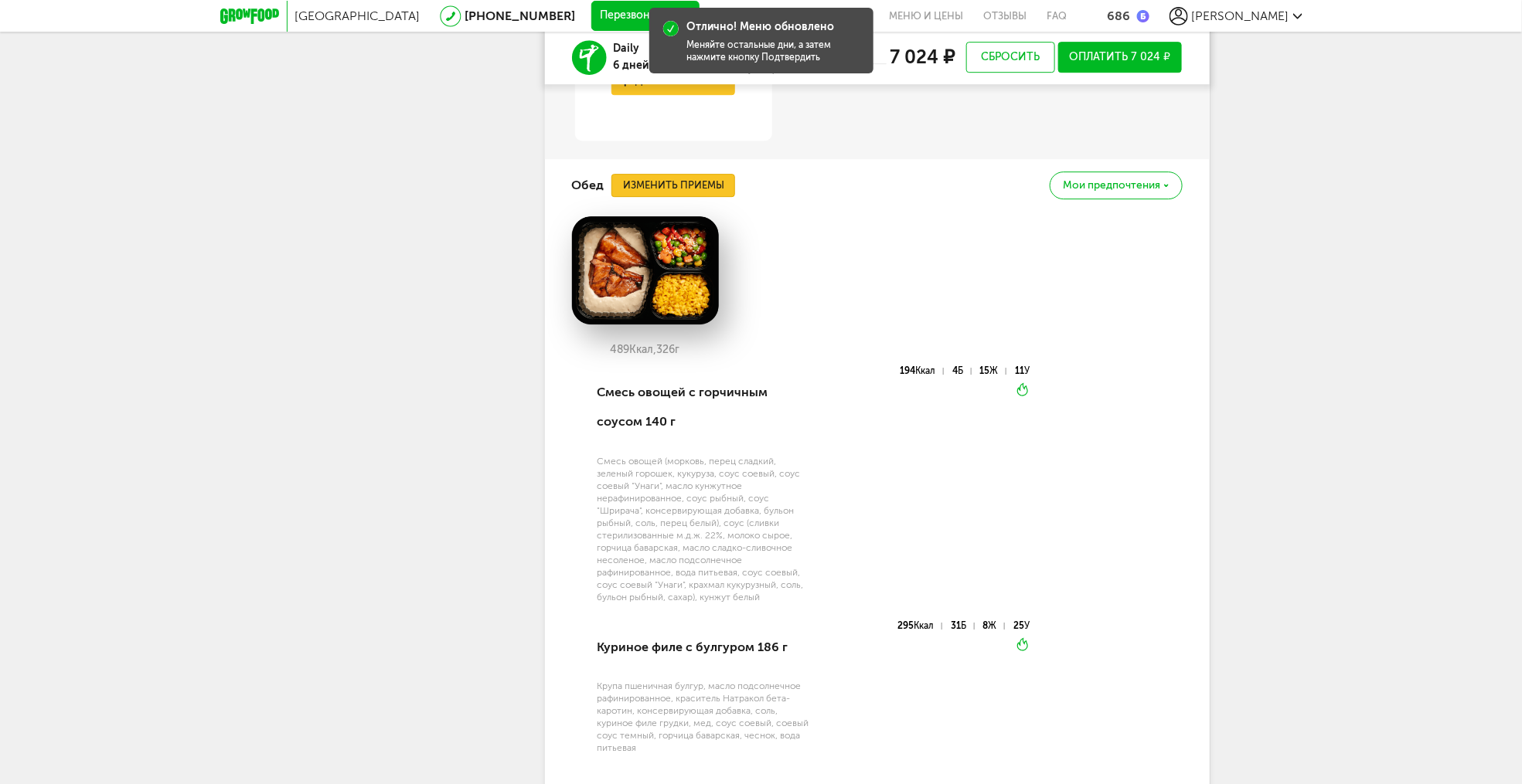
click at [693, 192] on button "Изменить приемы" at bounding box center [673, 185] width 124 height 23
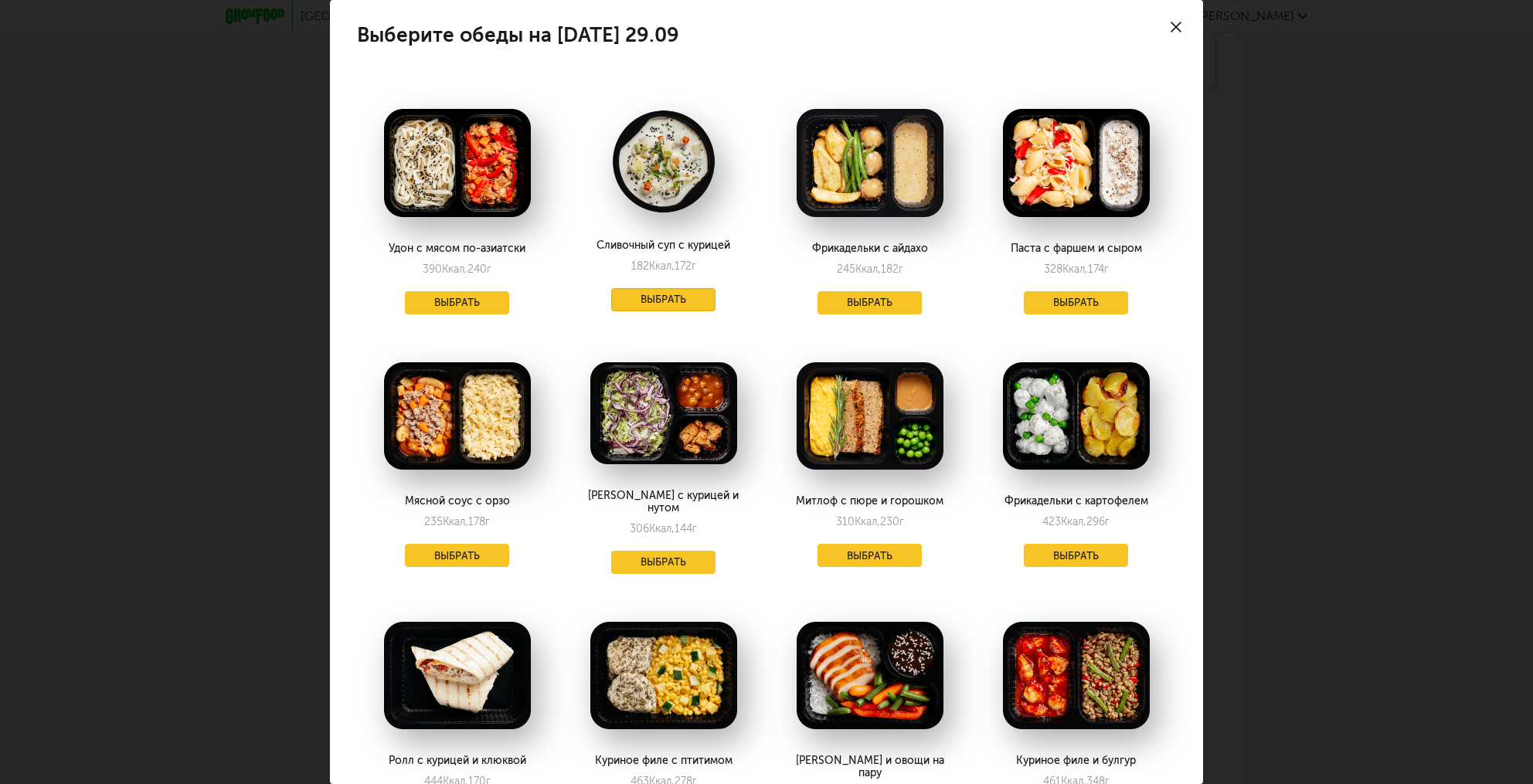
click at [678, 301] on button "Выбрать" at bounding box center [663, 300] width 105 height 23
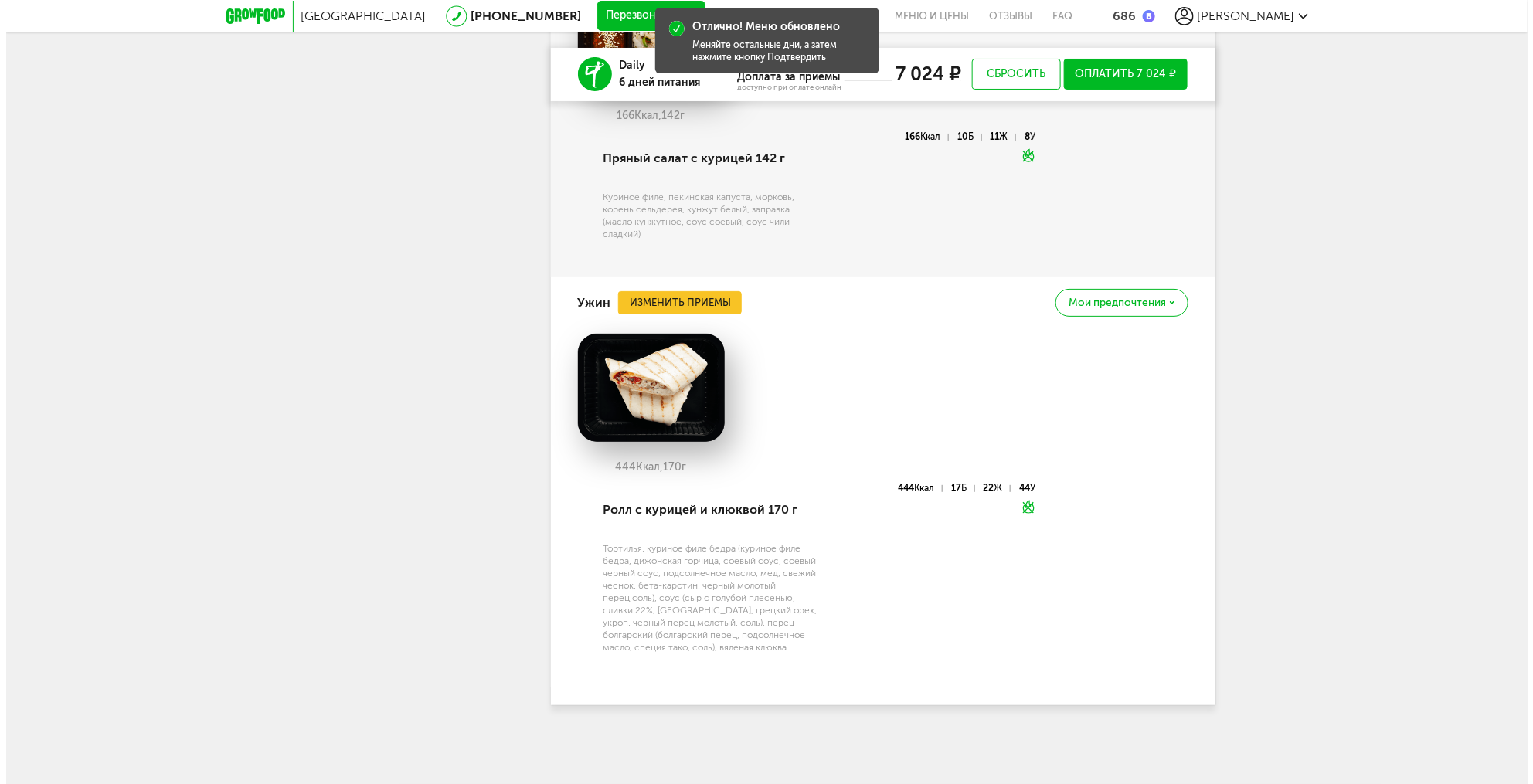
scroll to position [2833, 0]
click at [676, 291] on button "Изменить приемы" at bounding box center [673, 302] width 124 height 23
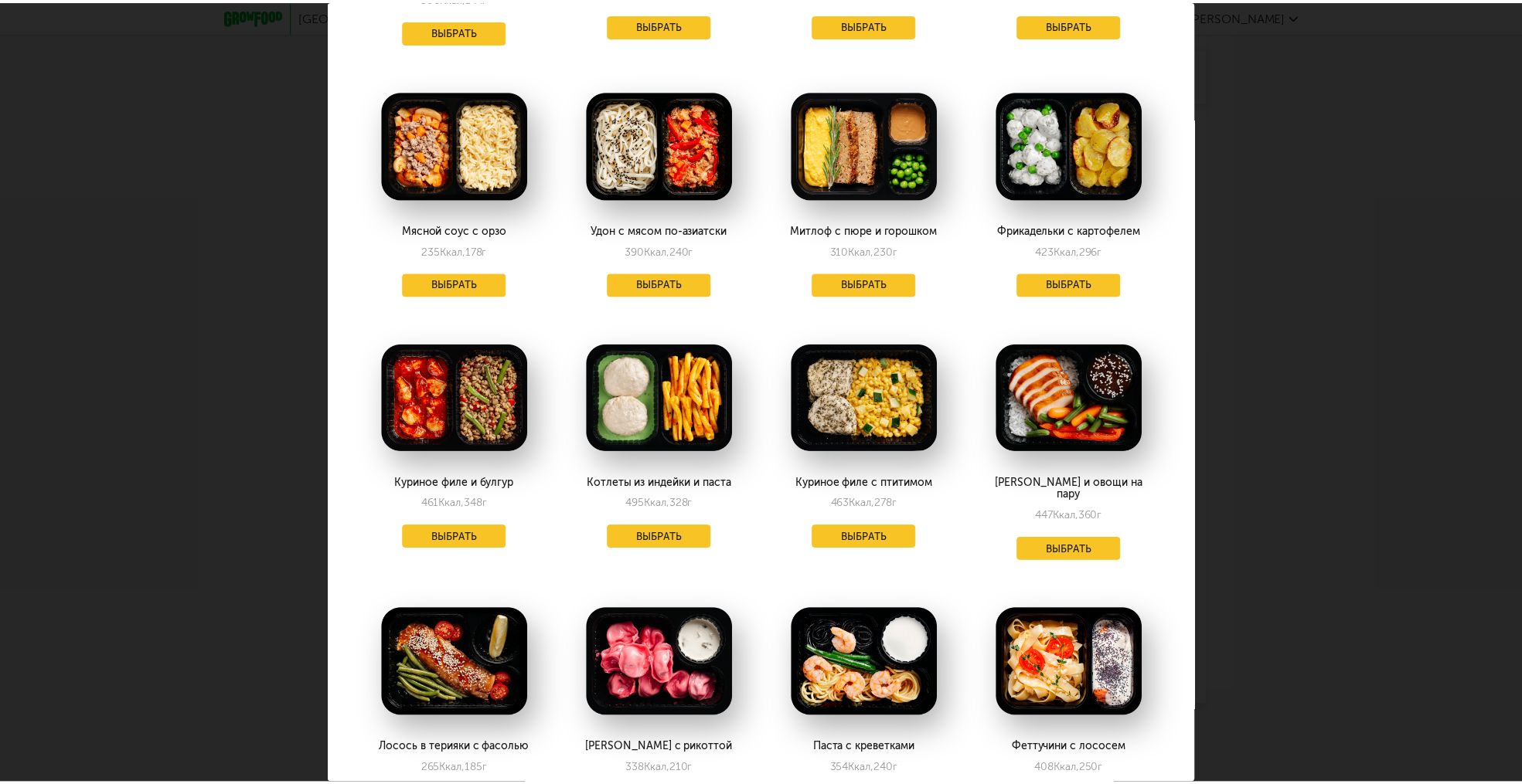
scroll to position [371, 0]
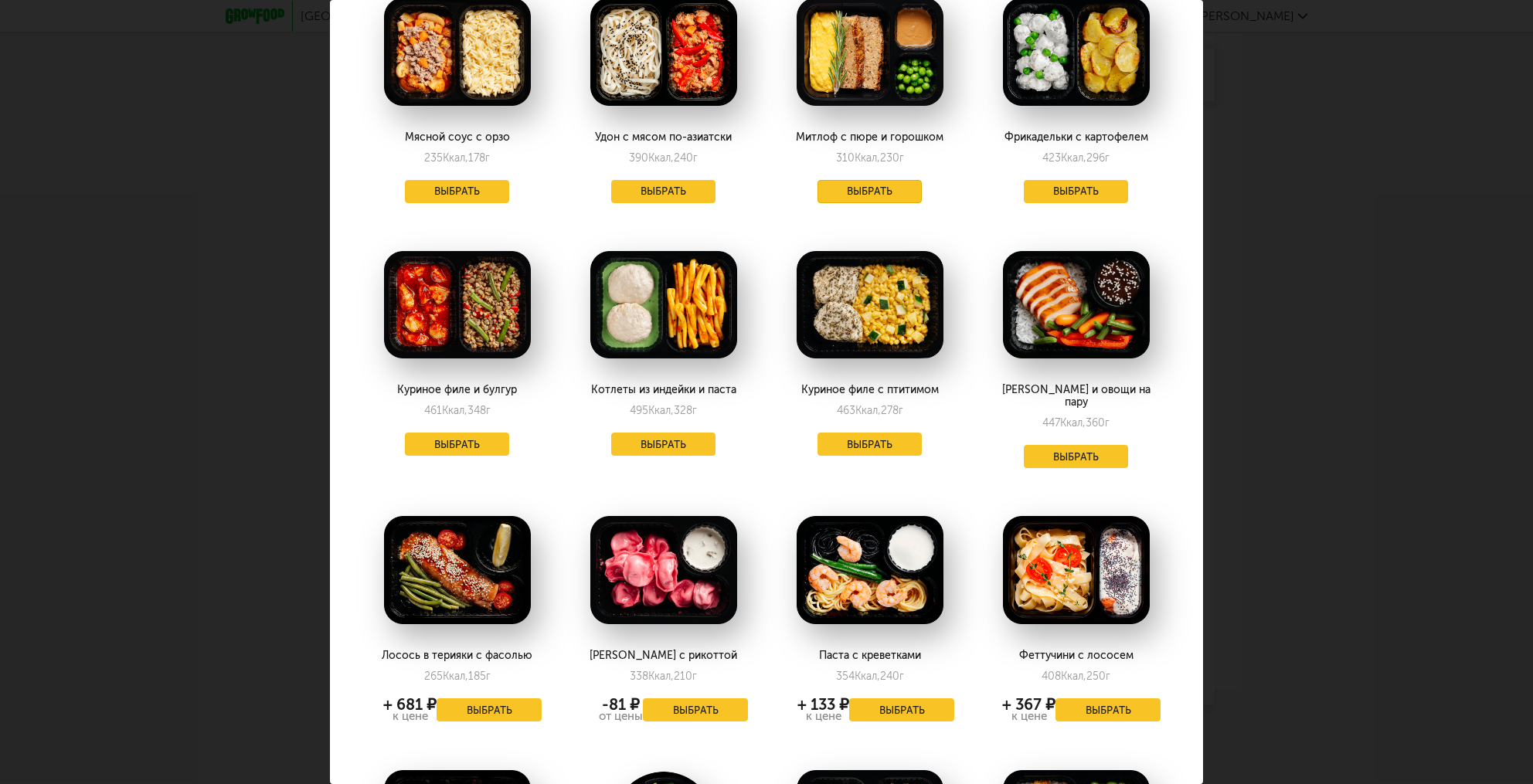
click at [873, 185] on button "Выбрать" at bounding box center [869, 191] width 105 height 23
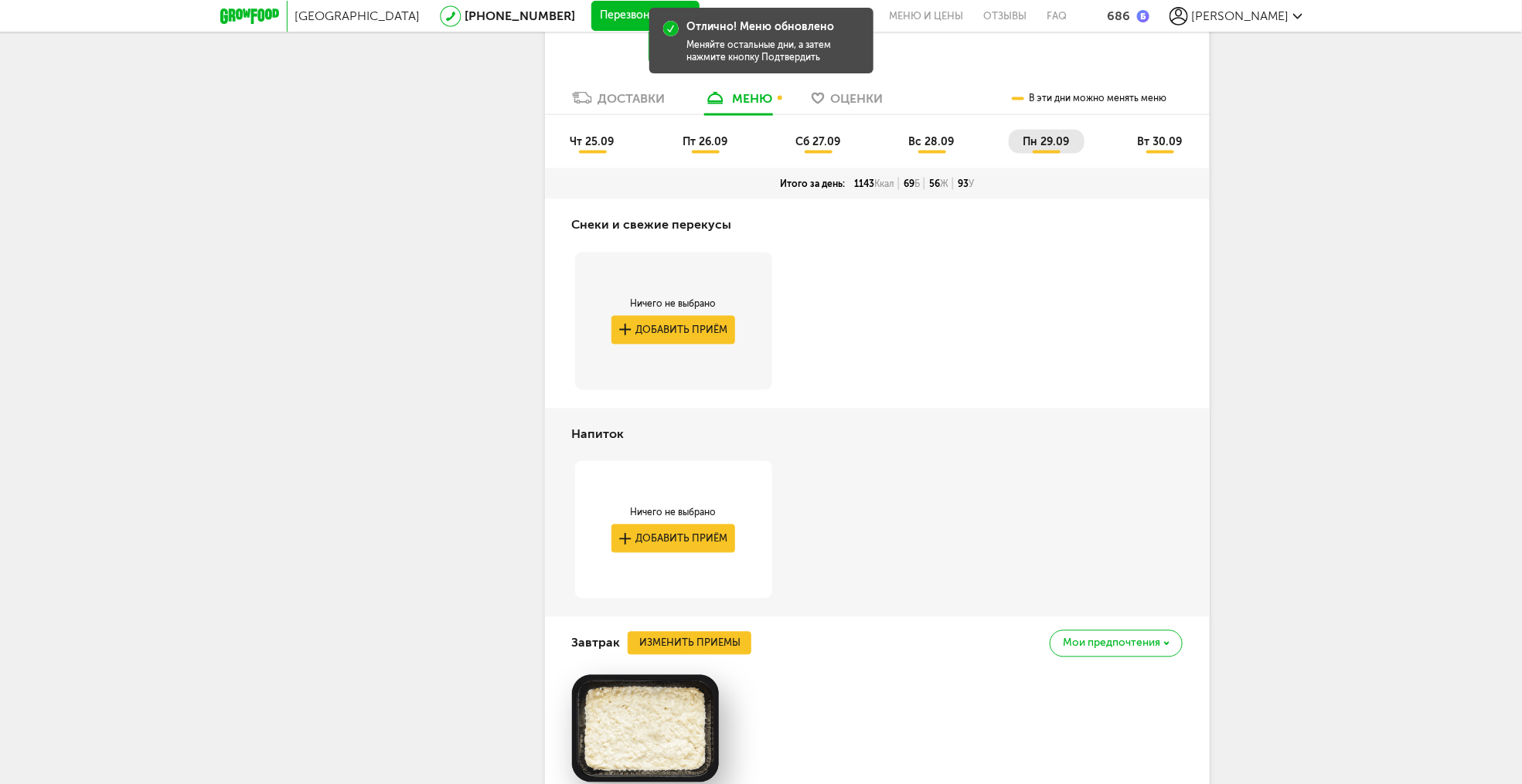
scroll to position [1098, 0]
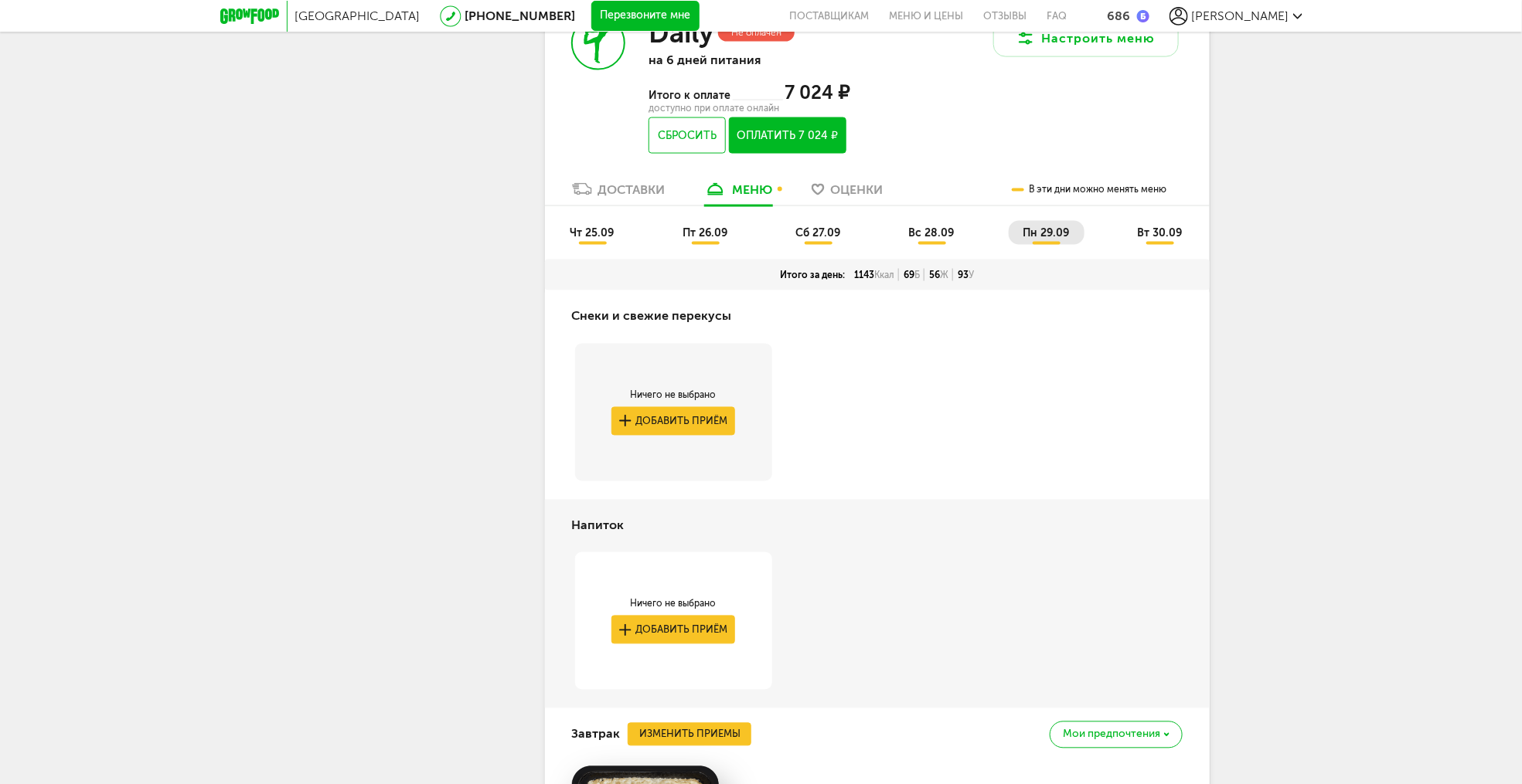
click at [1162, 239] on span "вт 30.09" at bounding box center [1160, 232] width 45 height 13
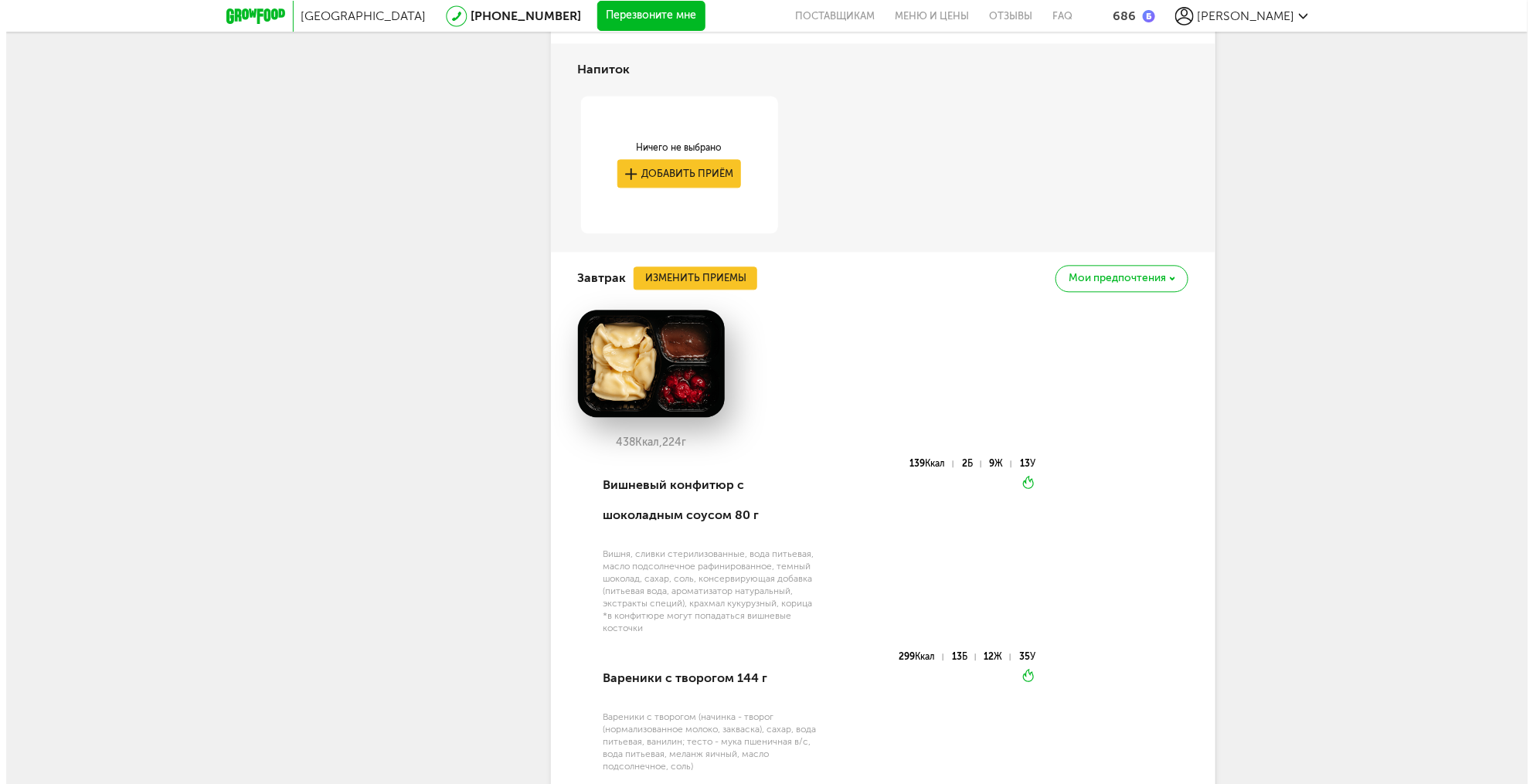
scroll to position [1561, 0]
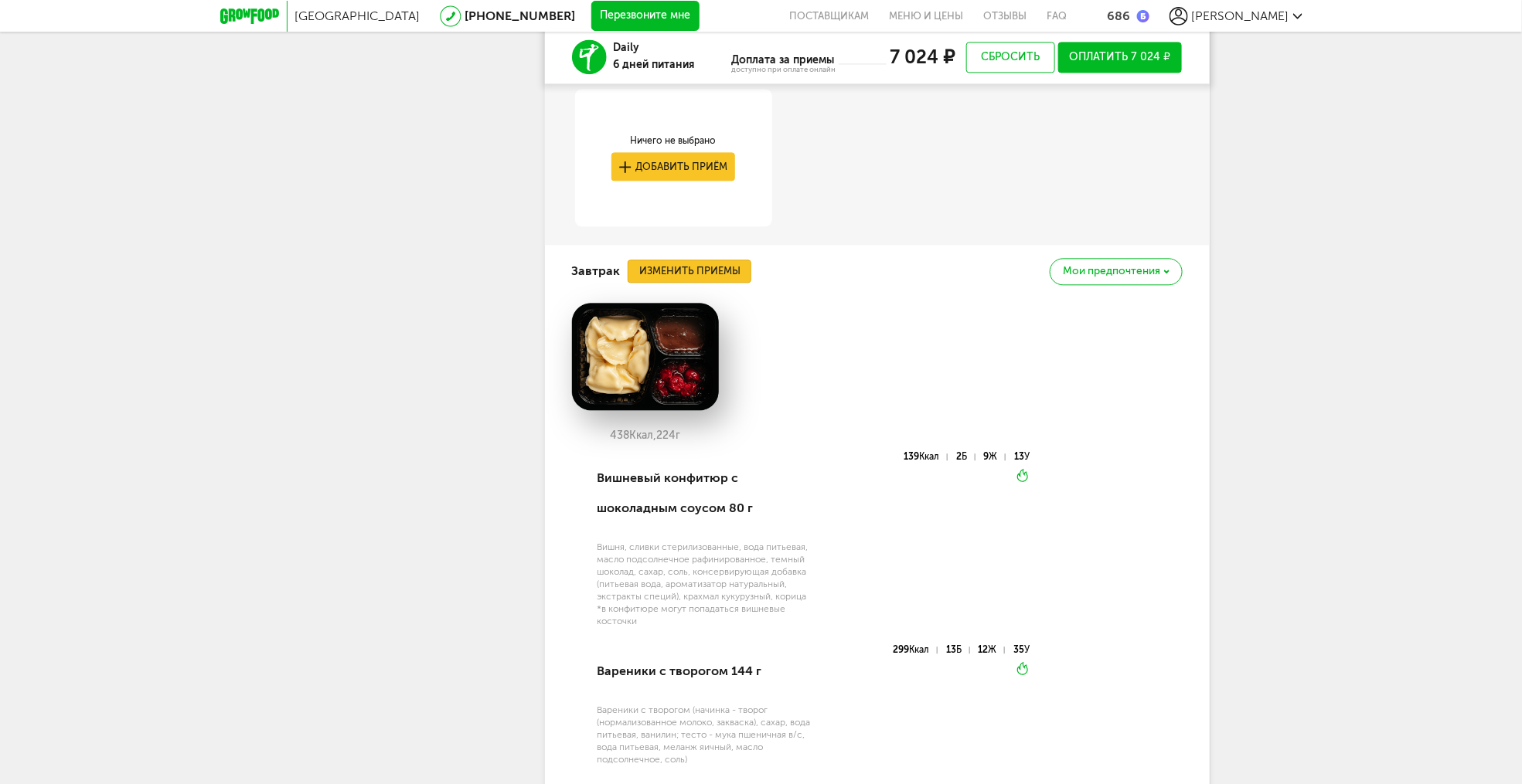
click at [706, 273] on button "Изменить приемы" at bounding box center [689, 271] width 124 height 23
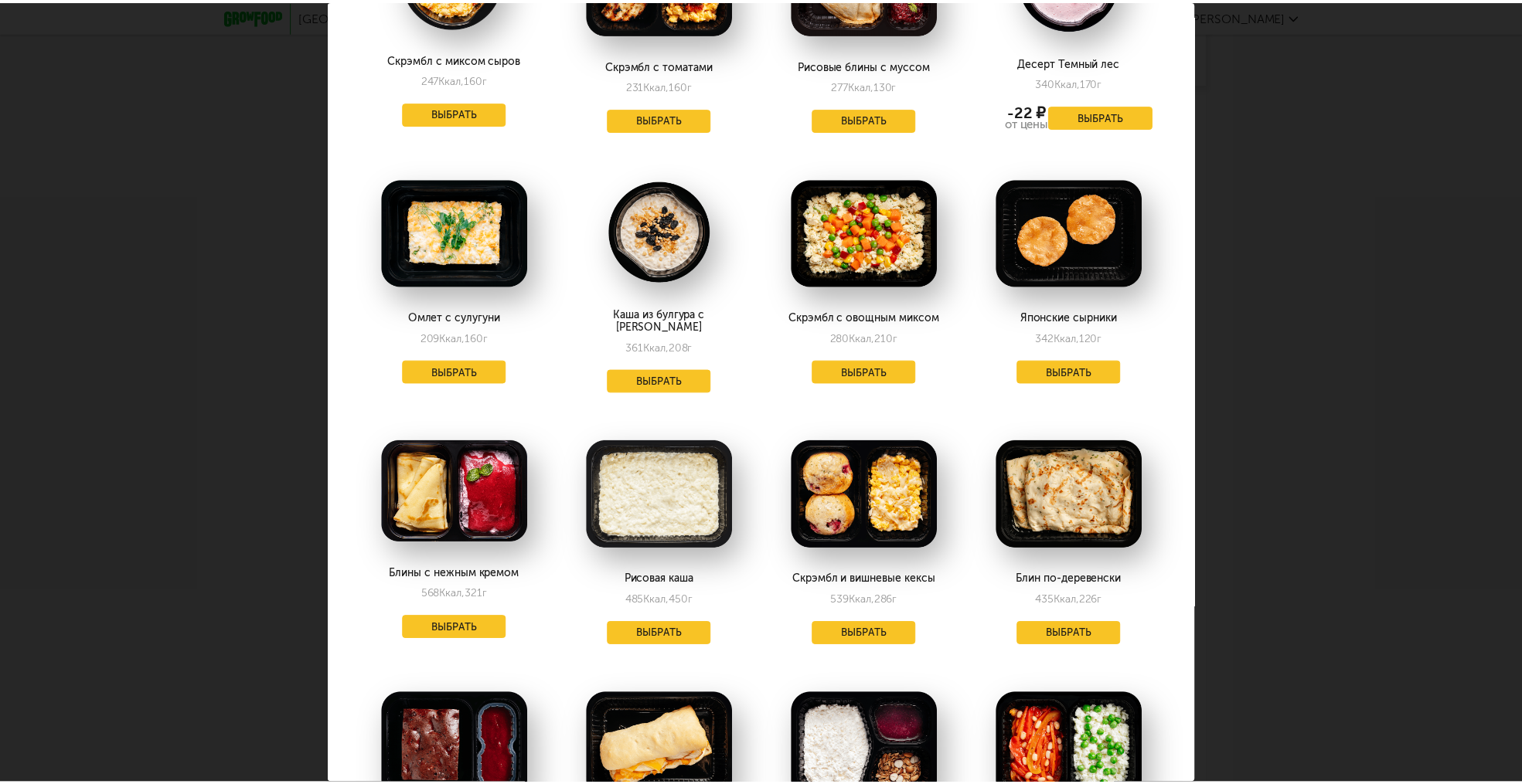
scroll to position [185, 0]
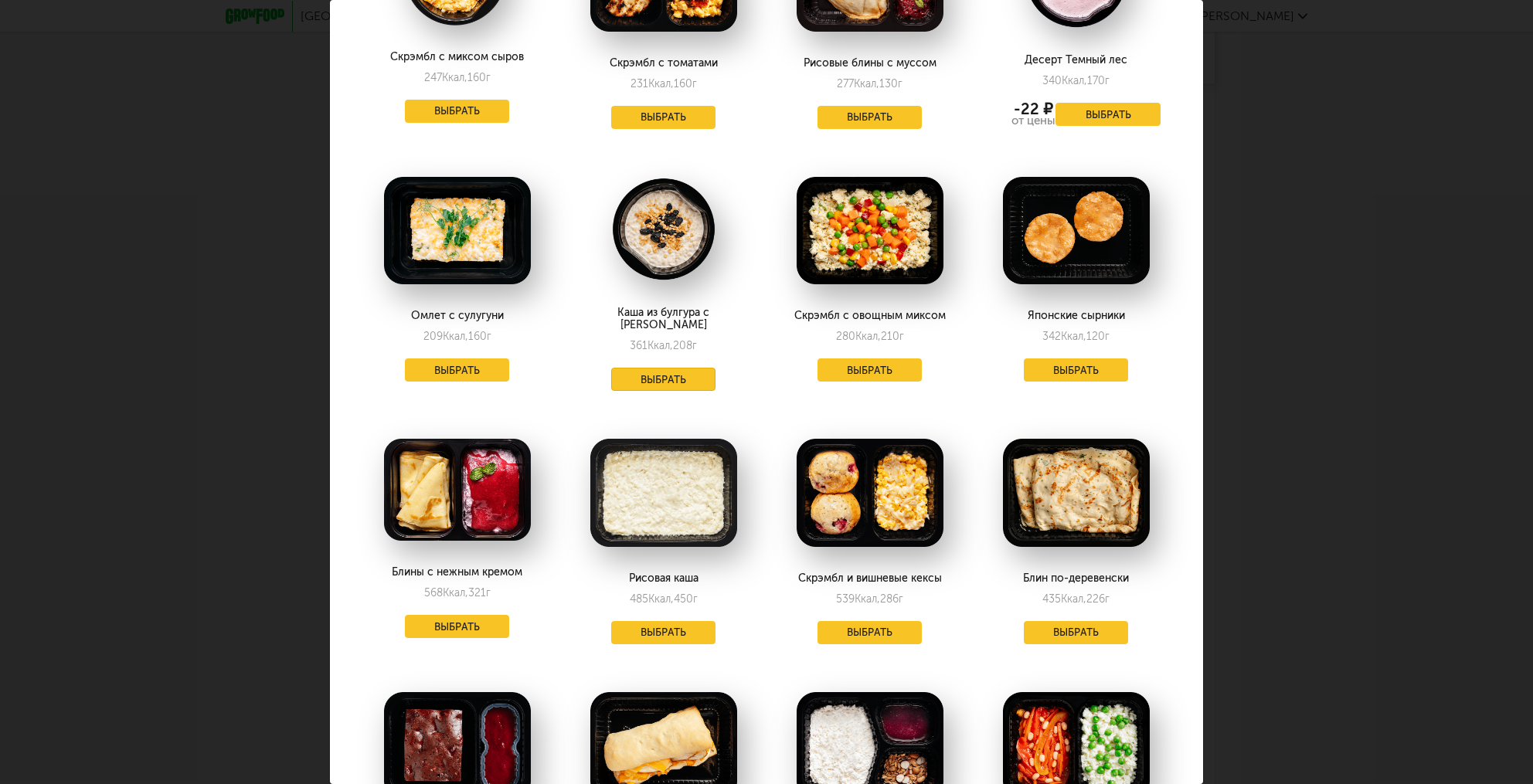
click at [648, 367] on button "Выбрать" at bounding box center [663, 379] width 105 height 23
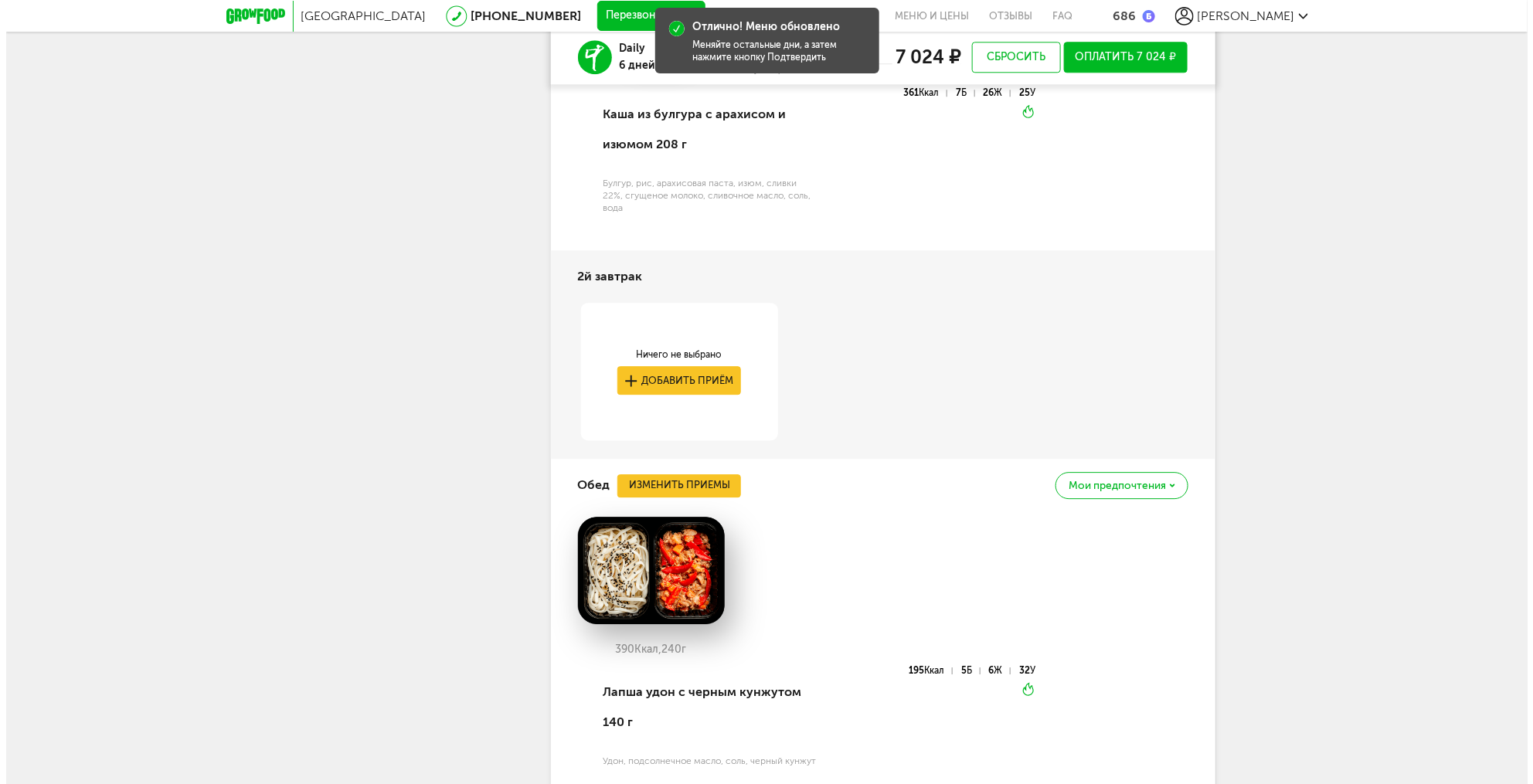
scroll to position [2025, 0]
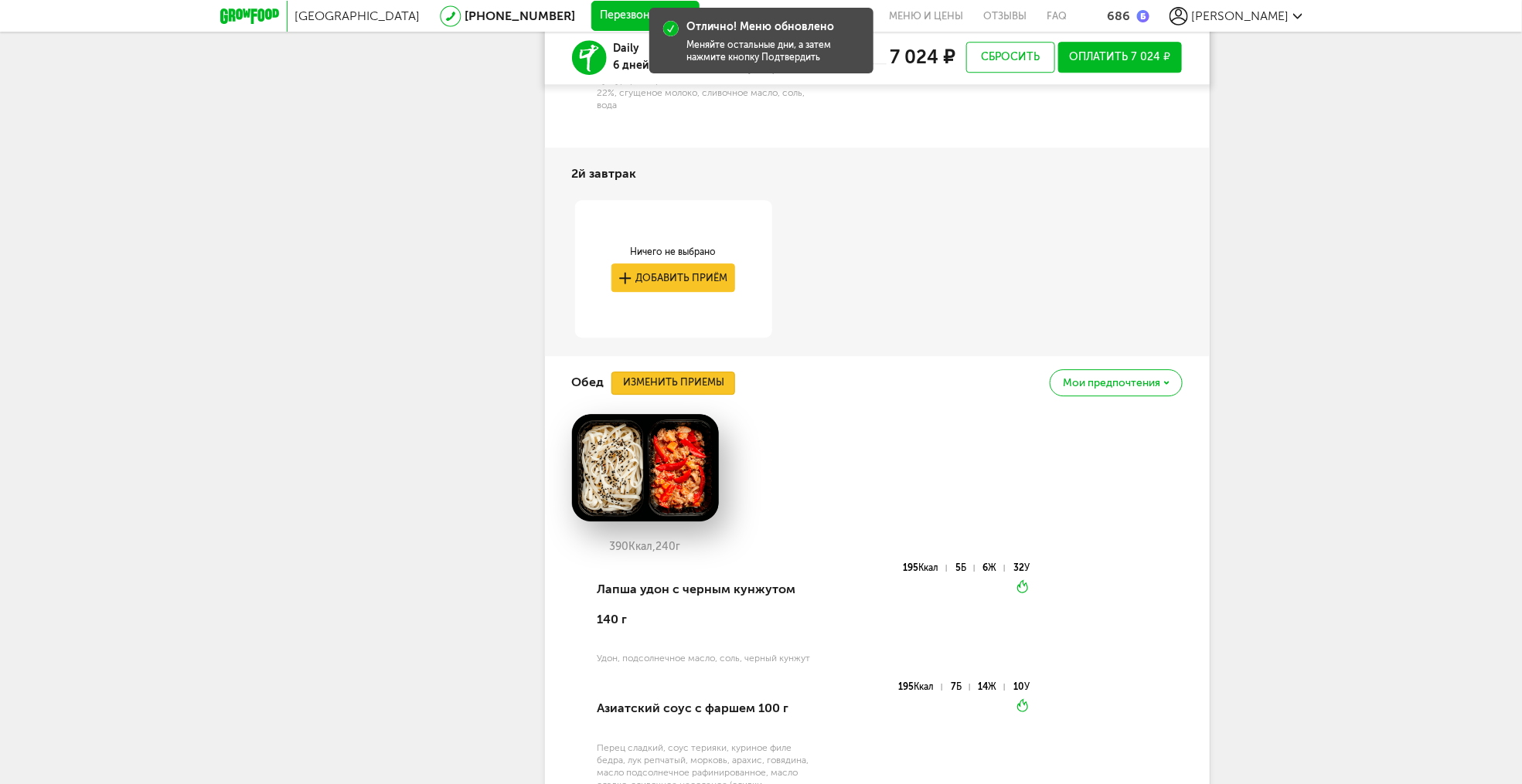
click at [706, 394] on button "Изменить приемы" at bounding box center [673, 383] width 124 height 23
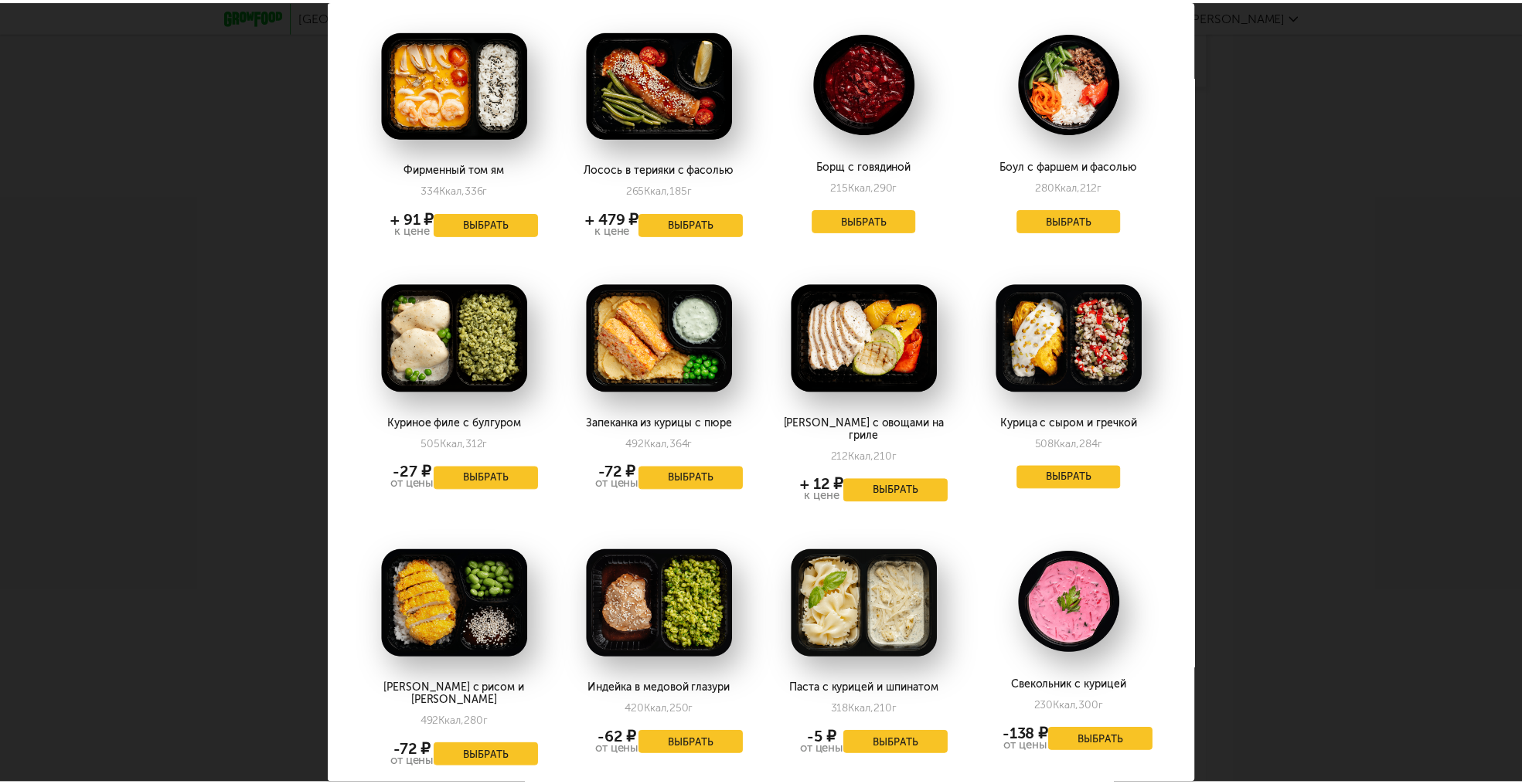
scroll to position [1112, 0]
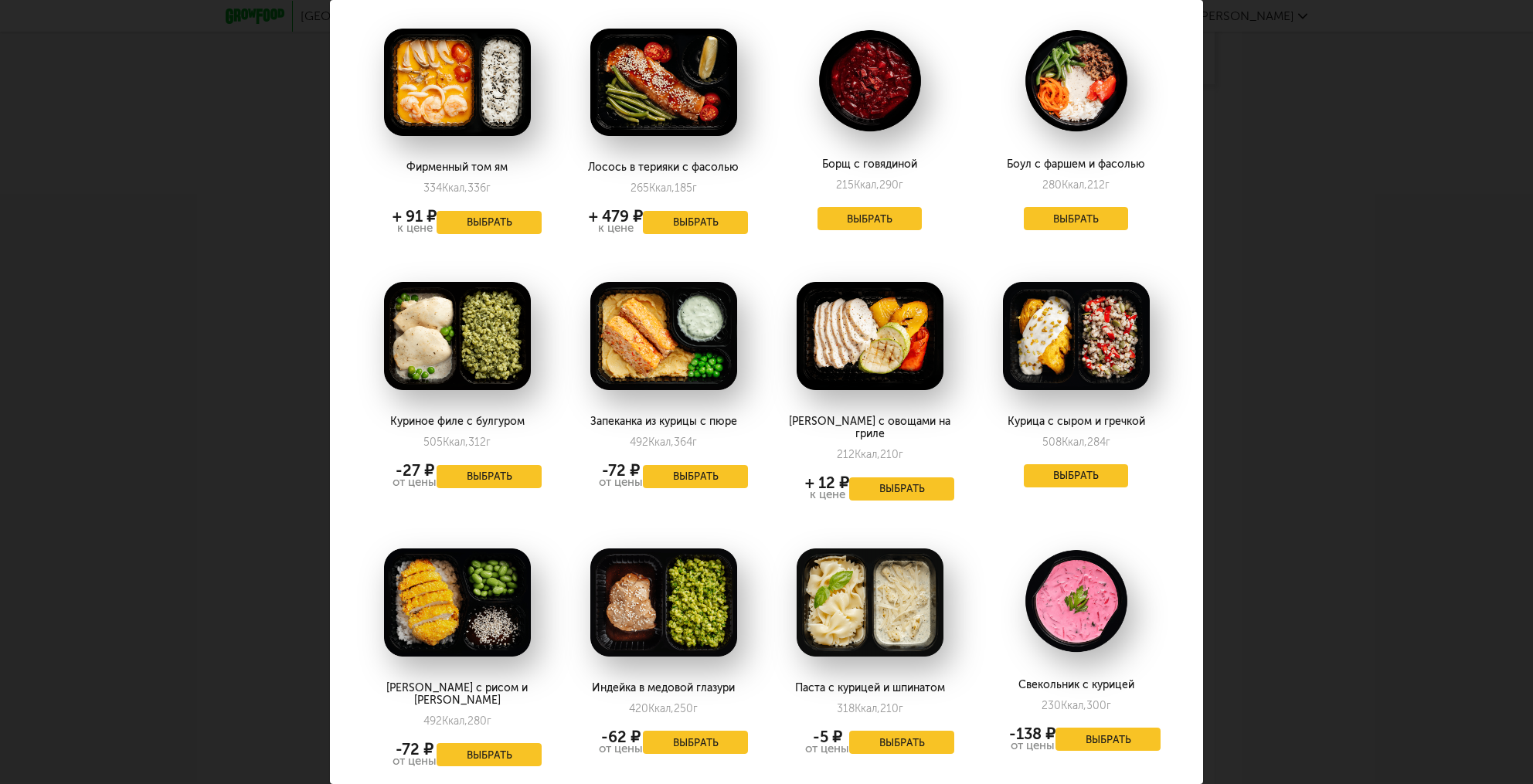
click at [848, 215] on div "Борщ с говядиной 215 Ккал, 290 г Выбрать" at bounding box center [869, 126] width 200 height 241
click at [860, 207] on button "Выбрать" at bounding box center [869, 218] width 105 height 23
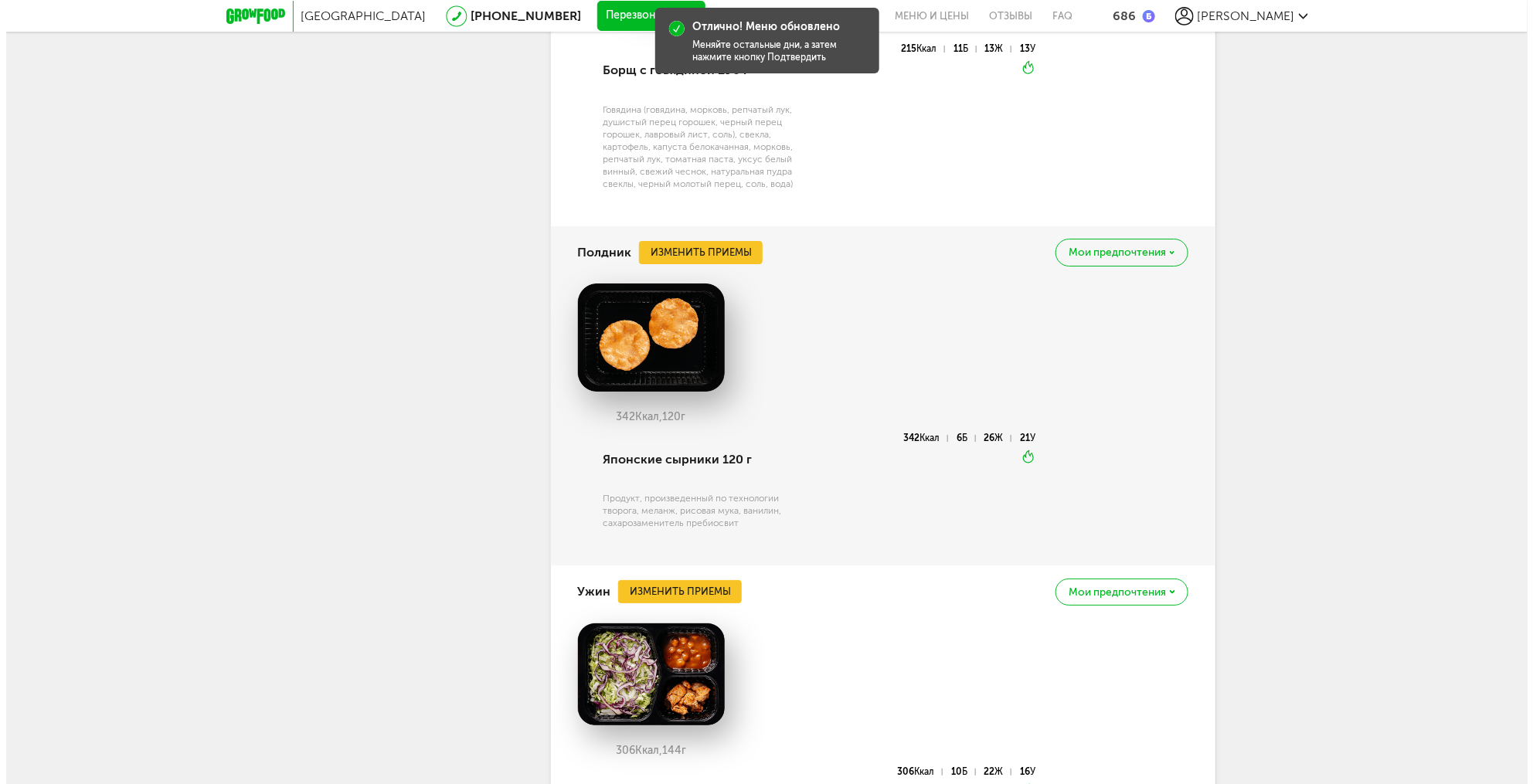
scroll to position [2581, 0]
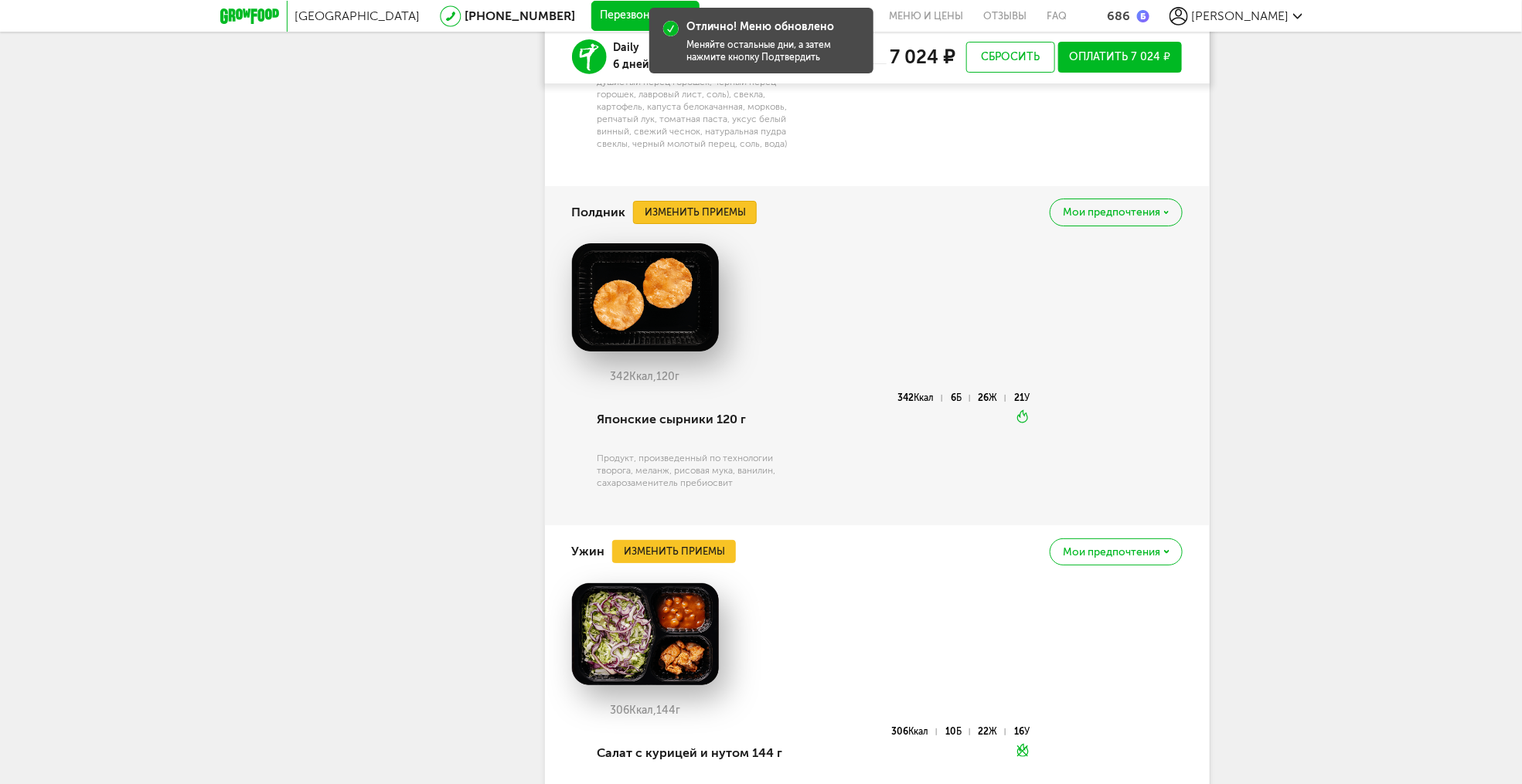
click at [728, 217] on button "Изменить приемы" at bounding box center [694, 212] width 124 height 23
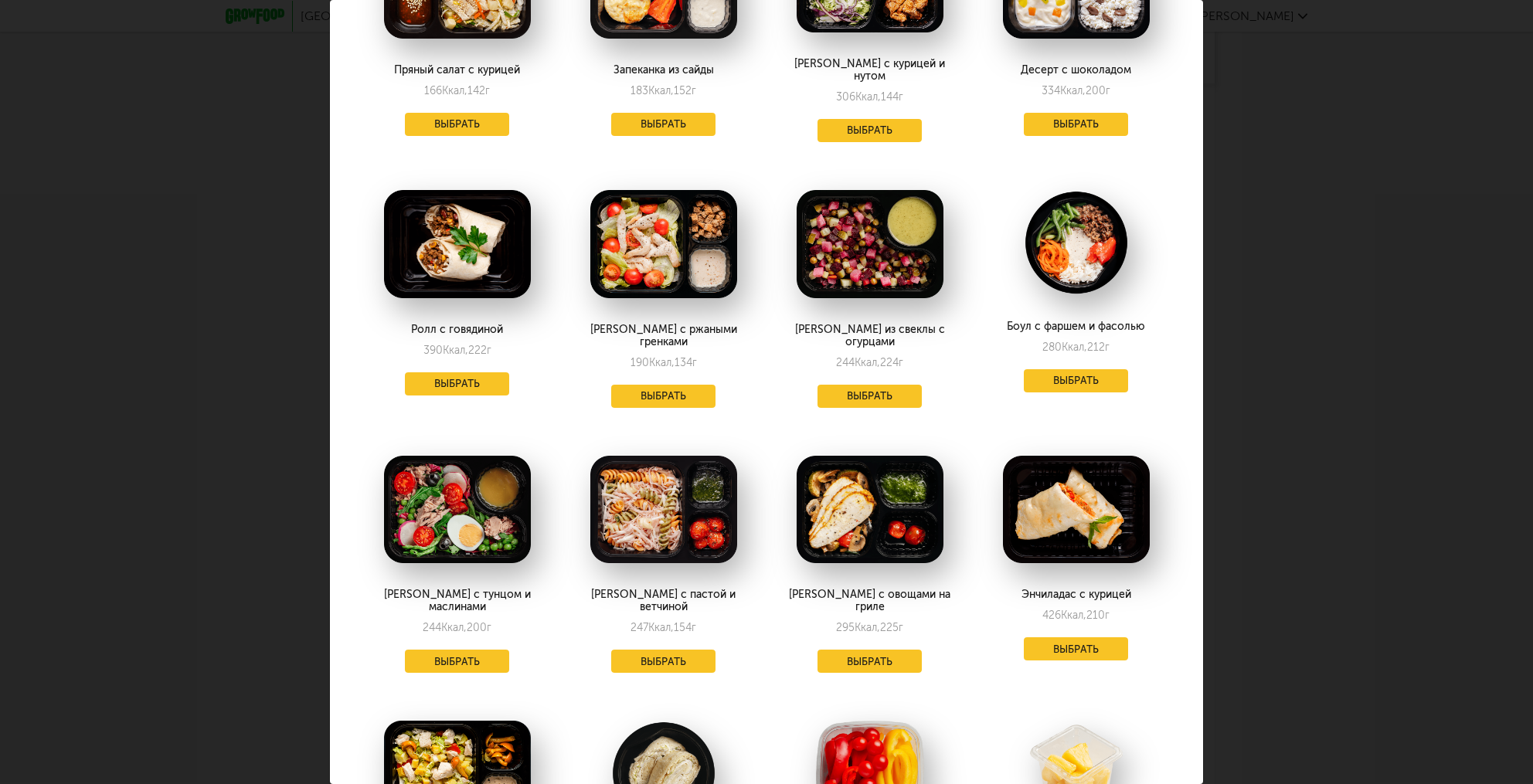
scroll to position [185, 0]
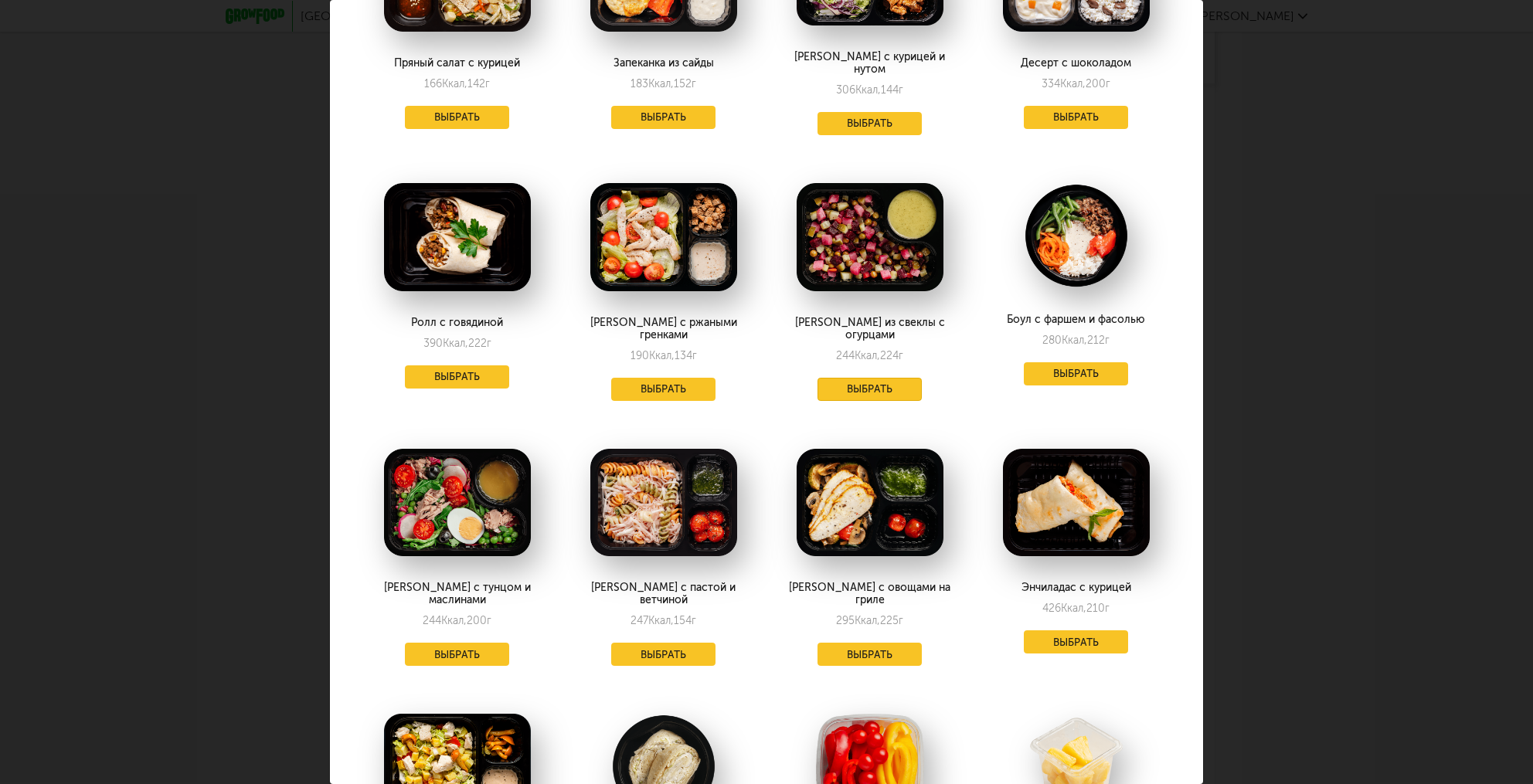
click at [860, 378] on button "Выбрать" at bounding box center [869, 389] width 105 height 23
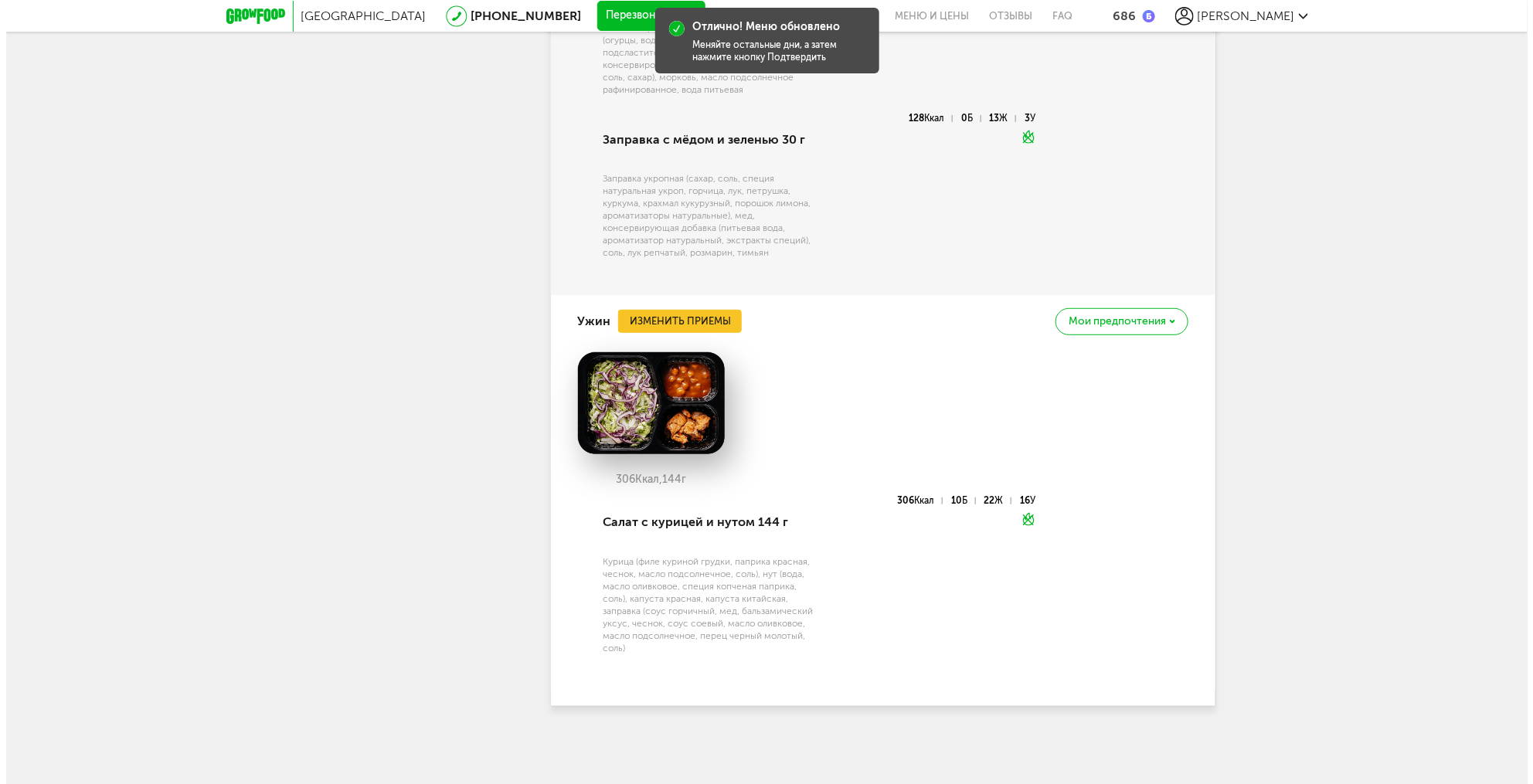
scroll to position [3075, 0]
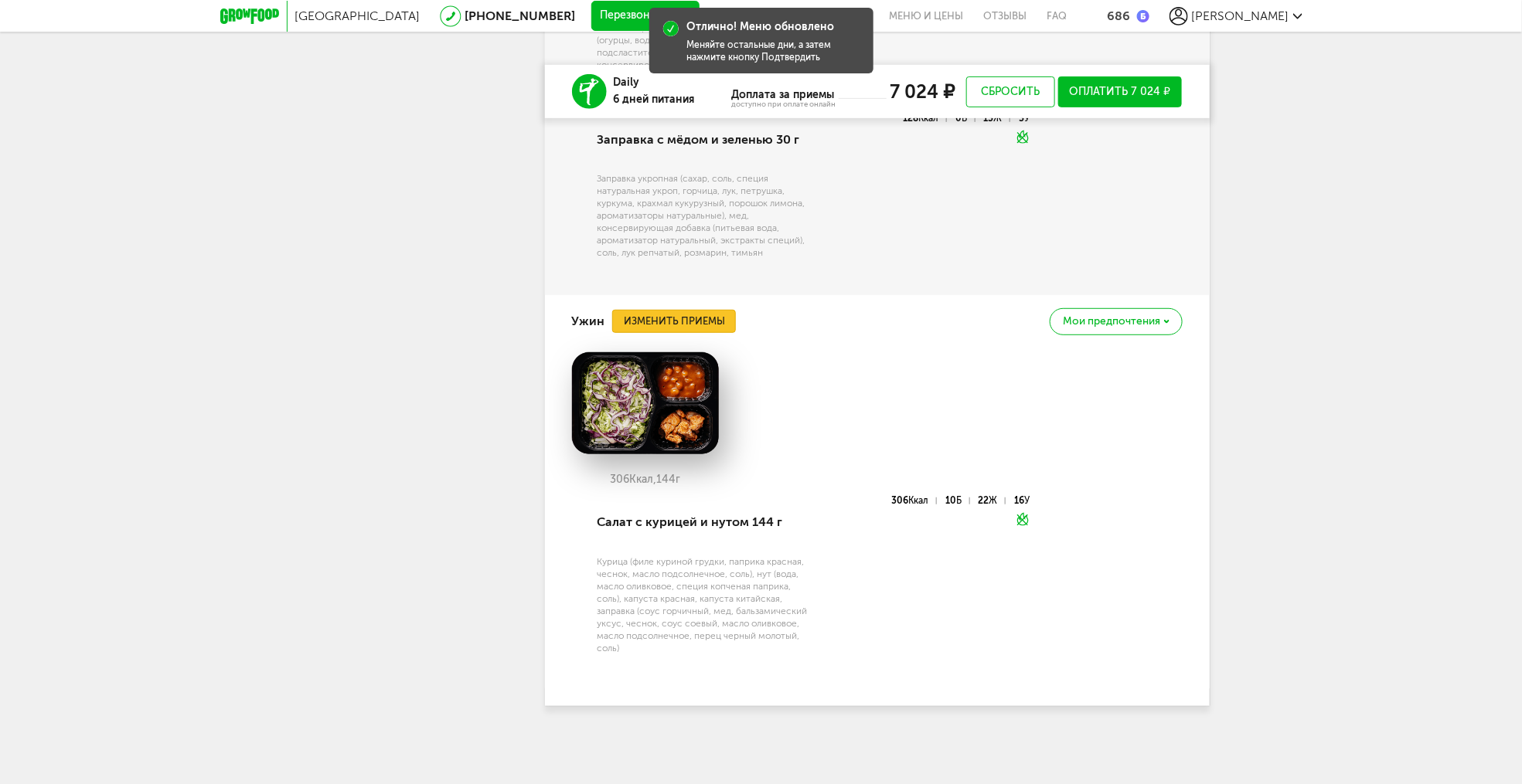
click at [713, 325] on button "Изменить приемы" at bounding box center [673, 321] width 124 height 23
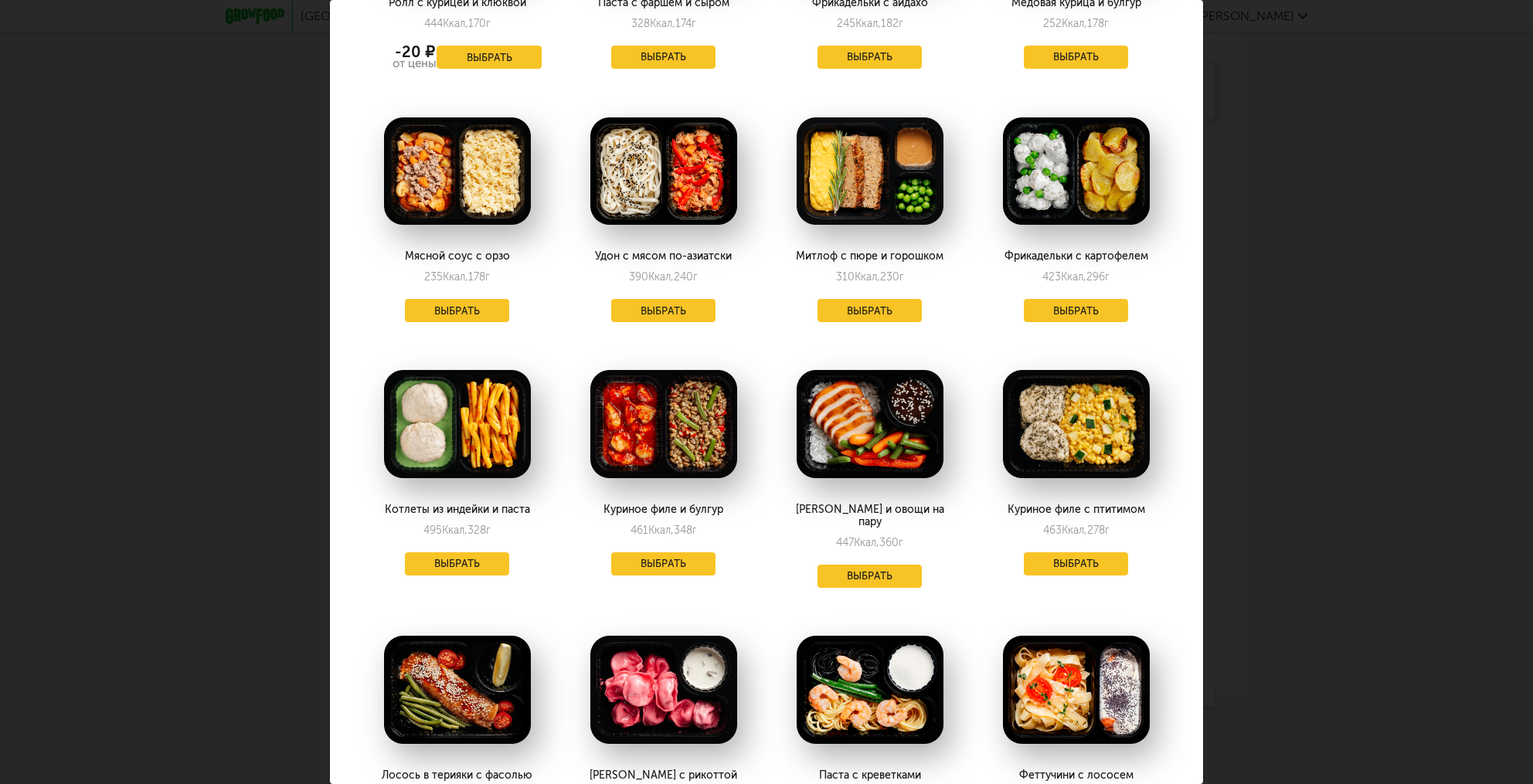
scroll to position [278, 0]
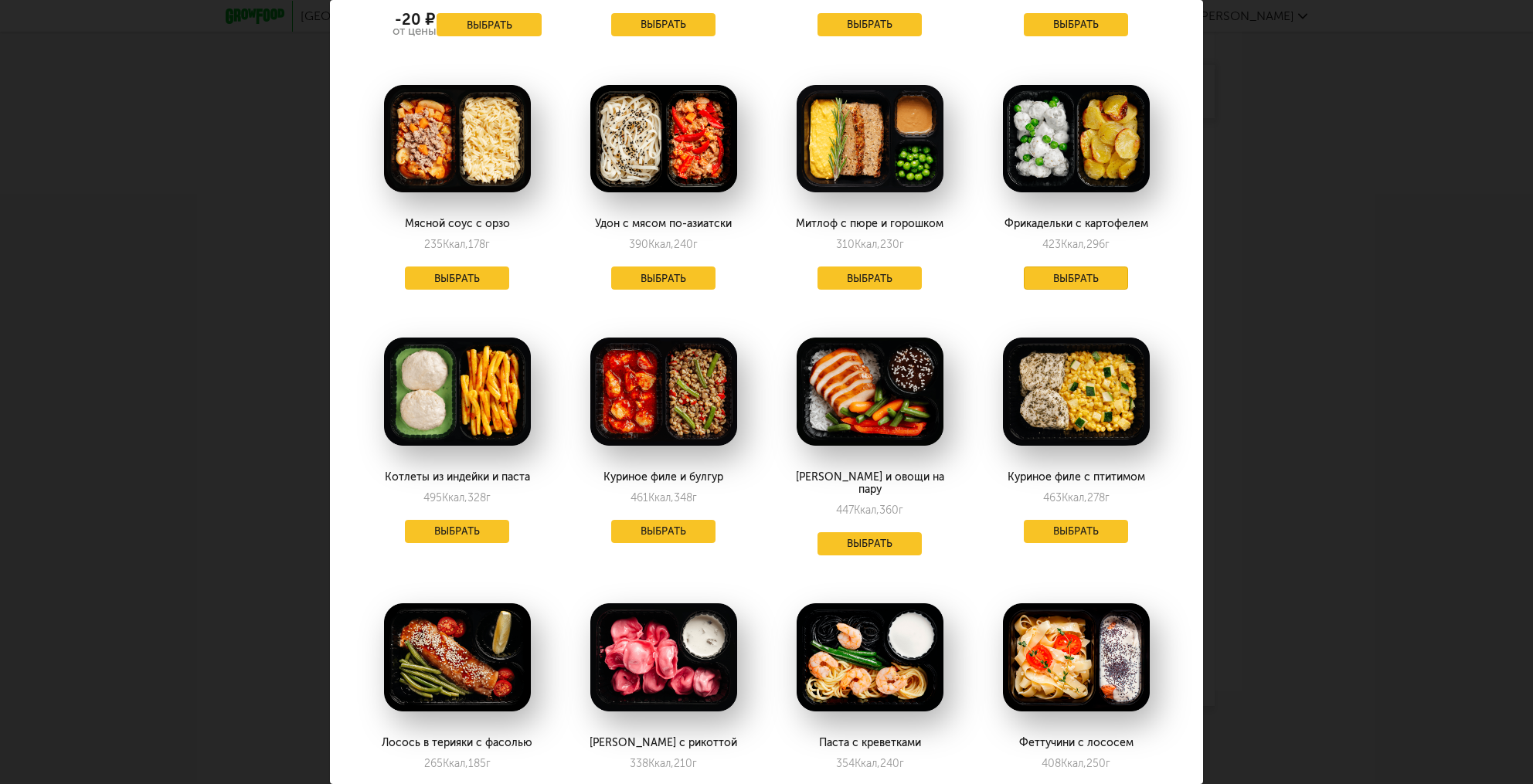
click at [1071, 279] on button "Выбрать" at bounding box center [1075, 278] width 105 height 23
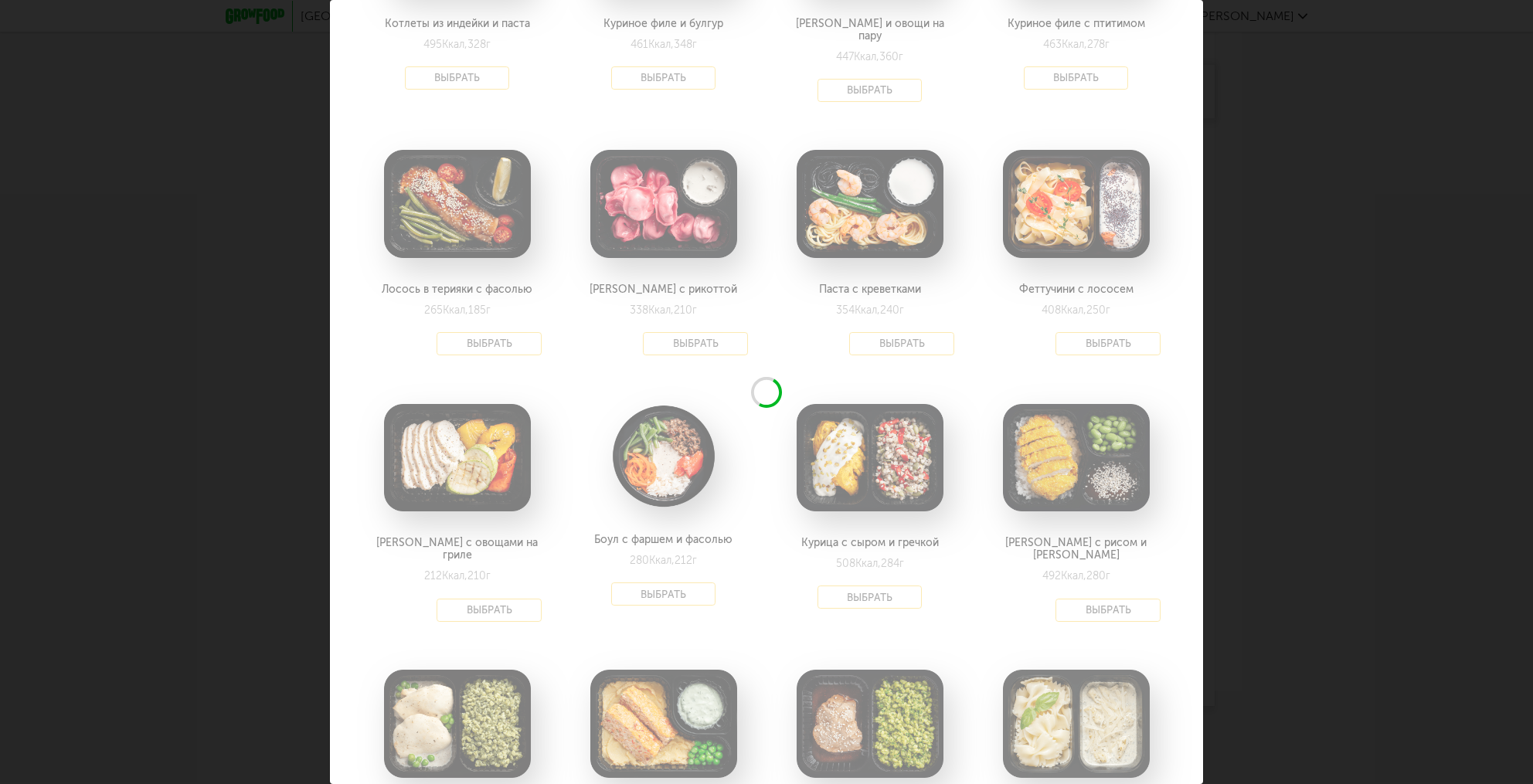
scroll to position [833, 0]
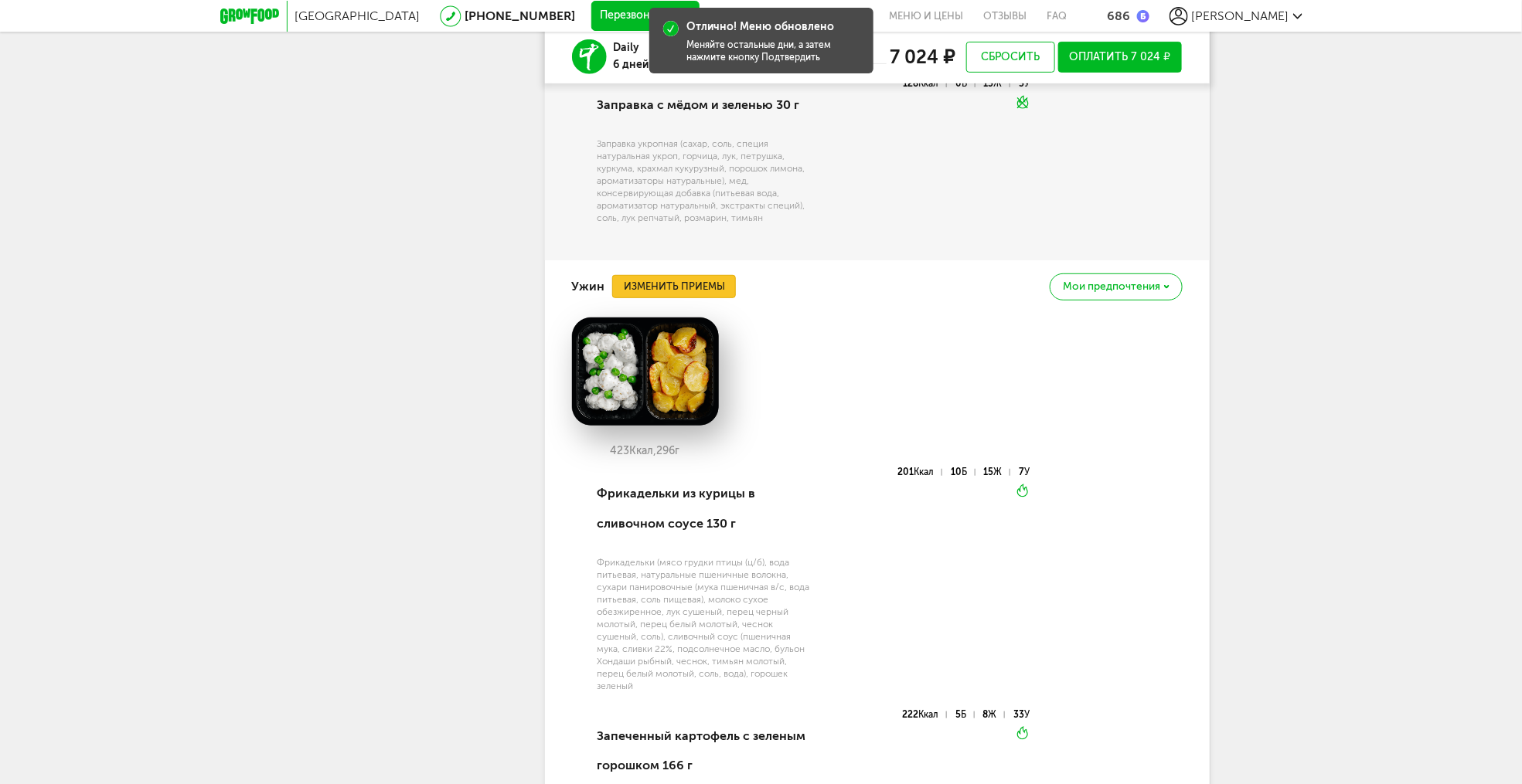
click at [707, 298] on button "Изменить приемы" at bounding box center [673, 286] width 124 height 23
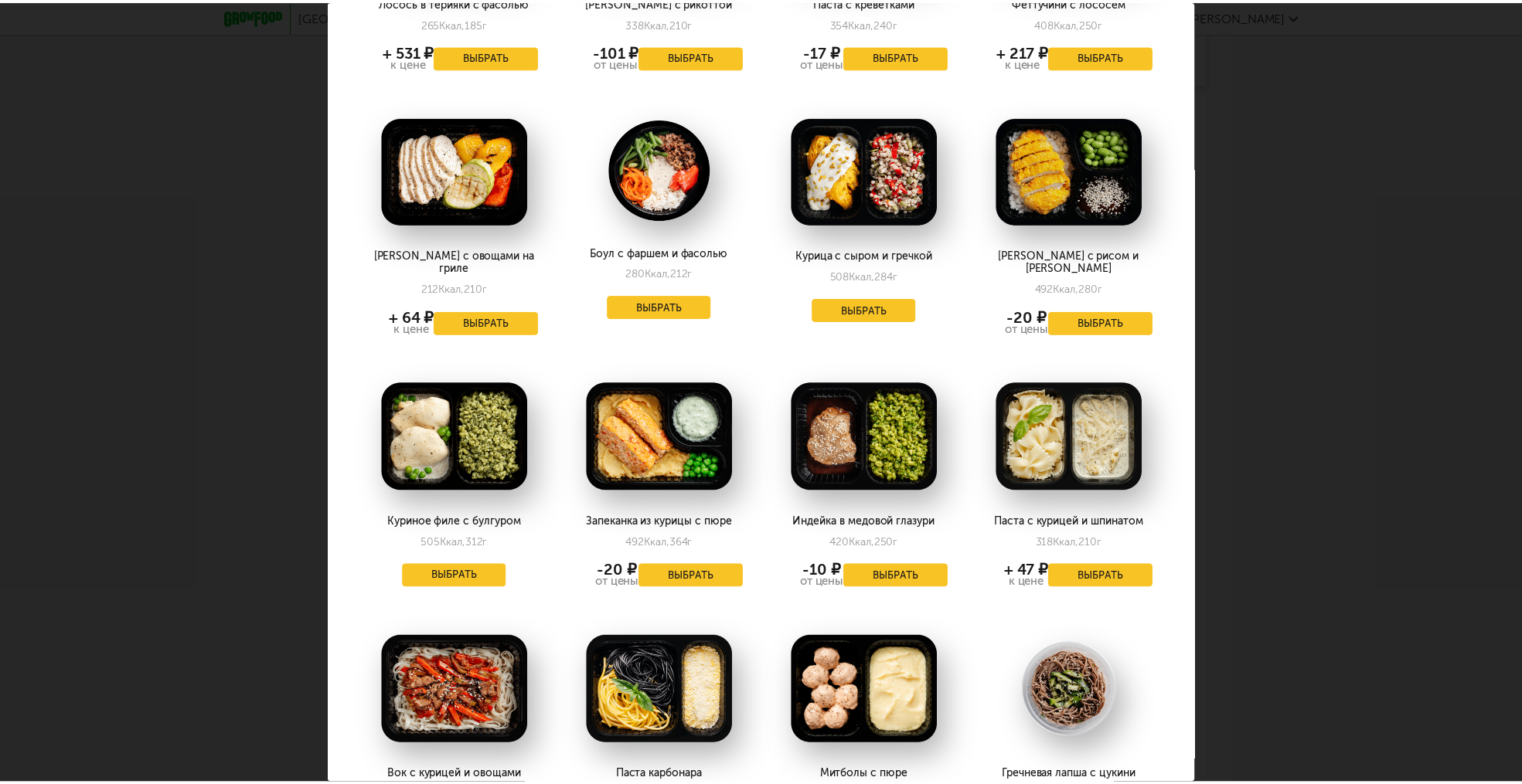
scroll to position [1020, 0]
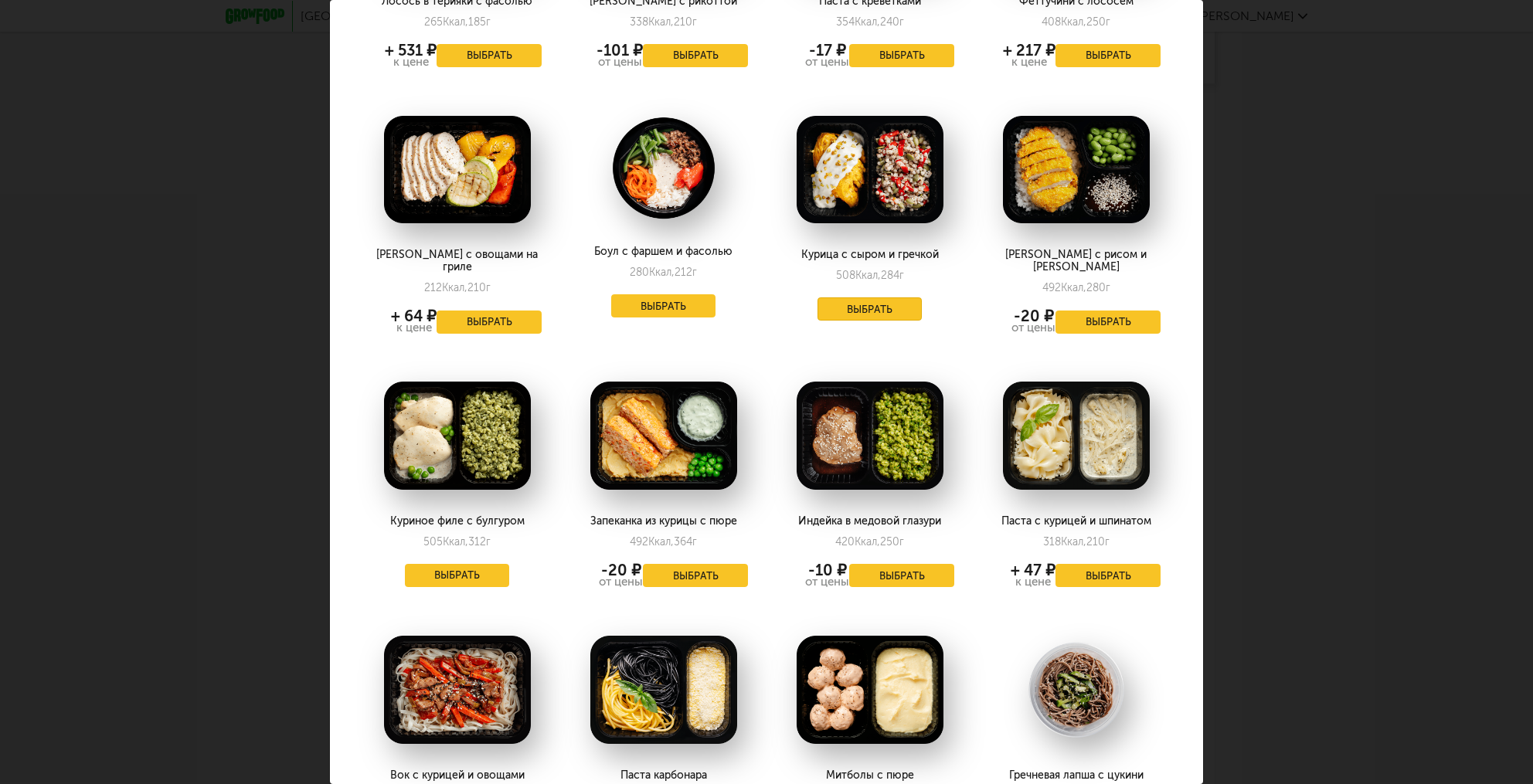
click at [866, 297] on button "Выбрать" at bounding box center [869, 308] width 105 height 23
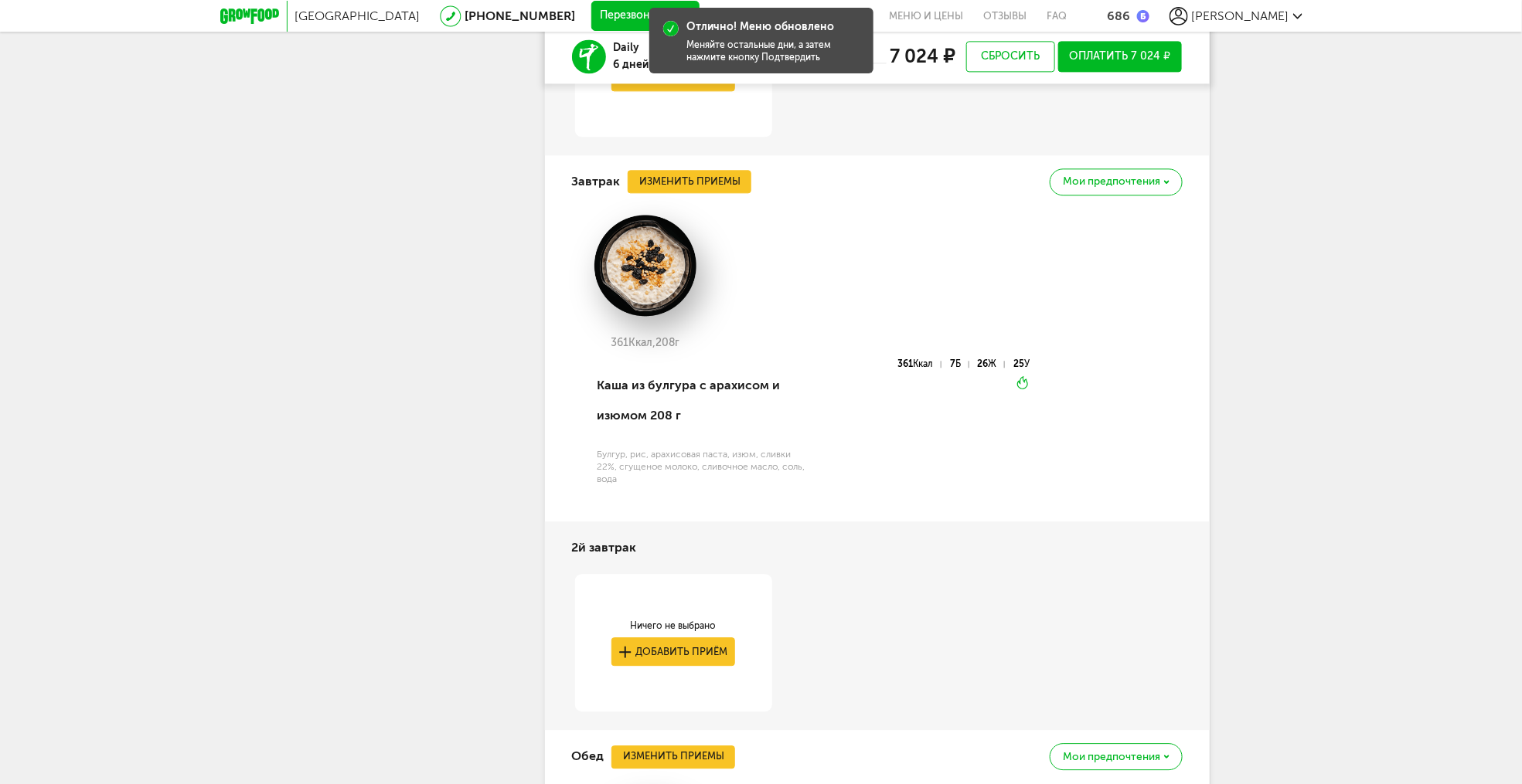
scroll to position [1649, 0]
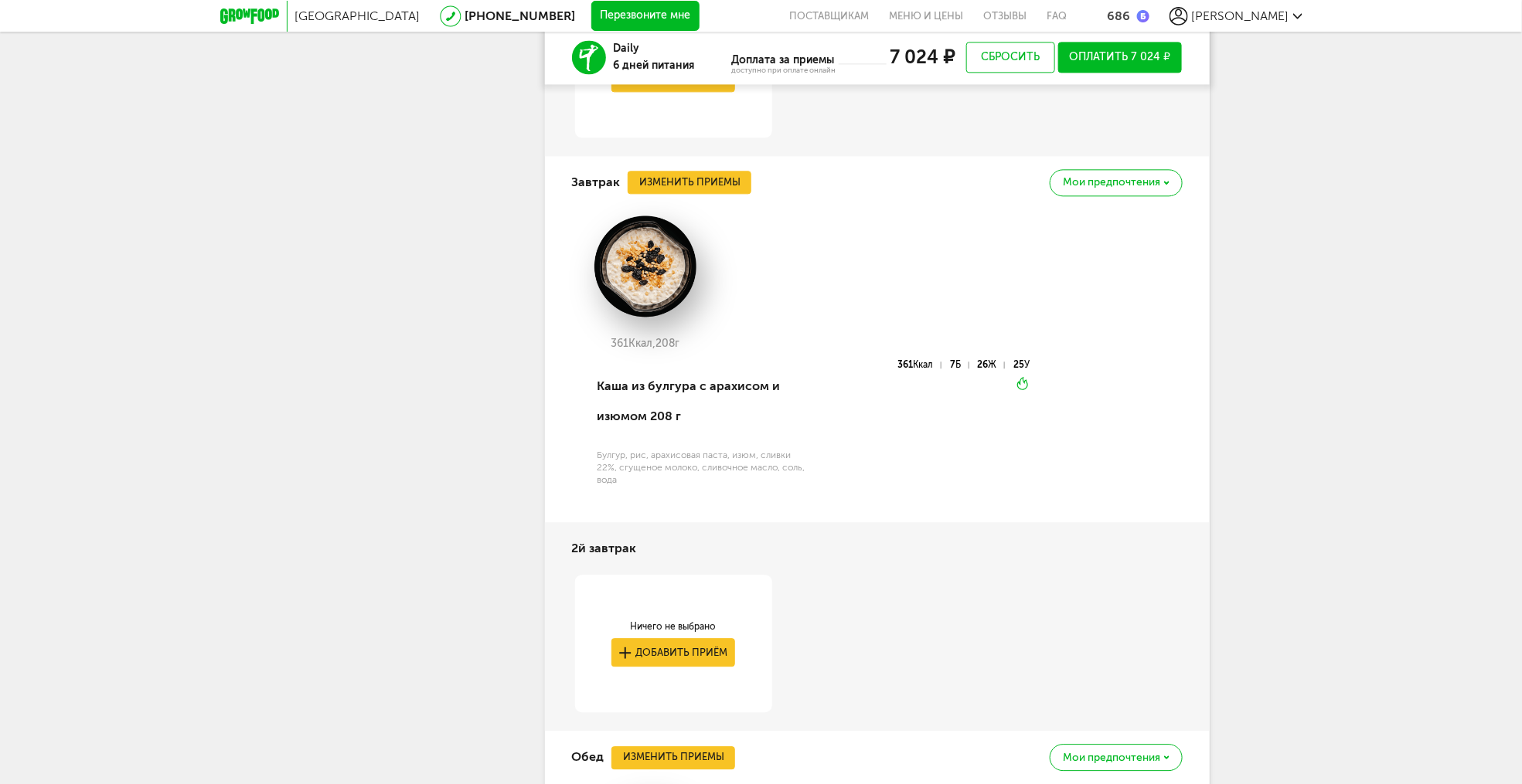
click at [1115, 61] on button "Оплатить 7 024 ₽" at bounding box center [1121, 57] width 125 height 31
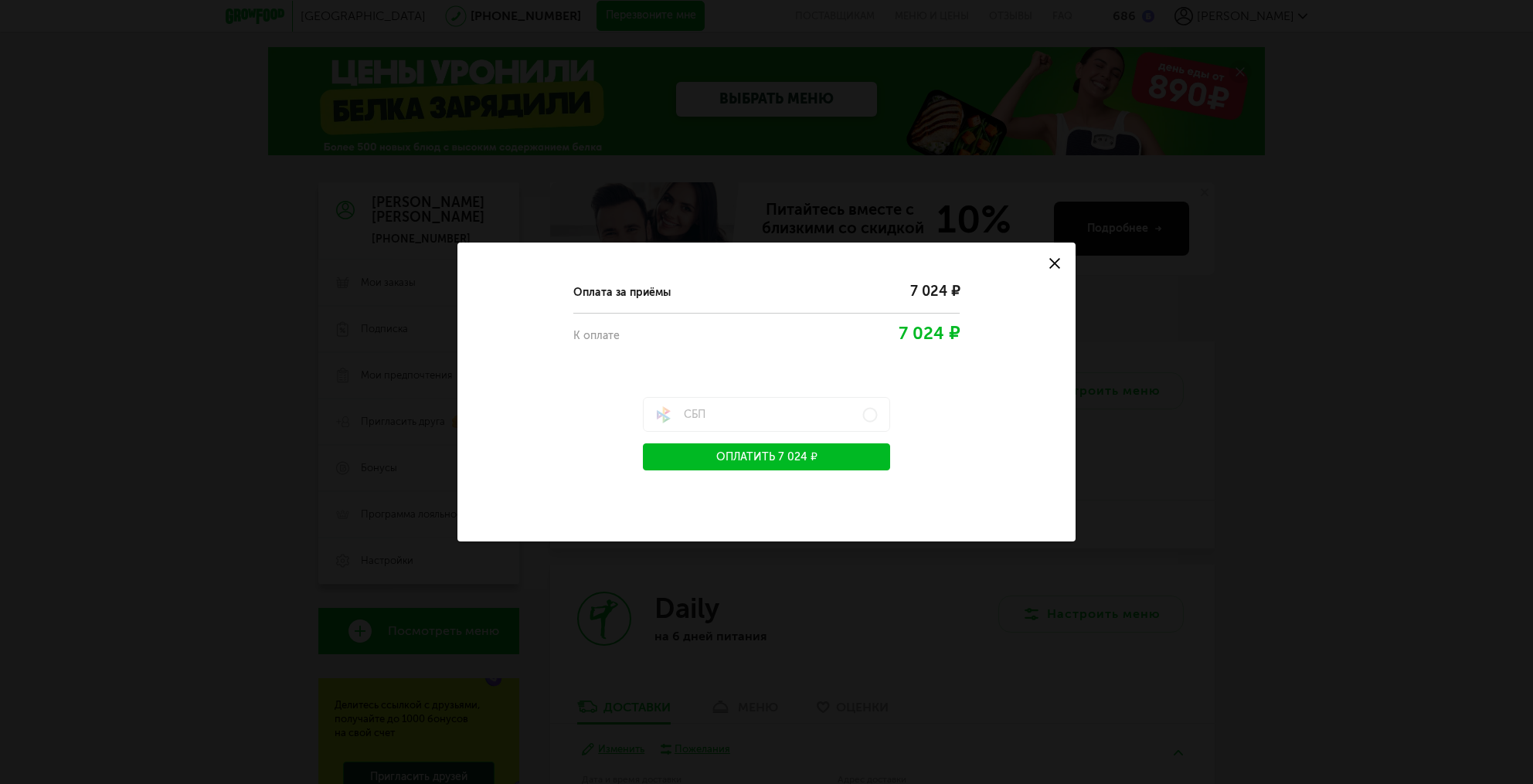
click at [770, 461] on button "Оплатить 7 024 ₽" at bounding box center [766, 457] width 247 height 27
